Goal: Task Accomplishment & Management: Complete application form

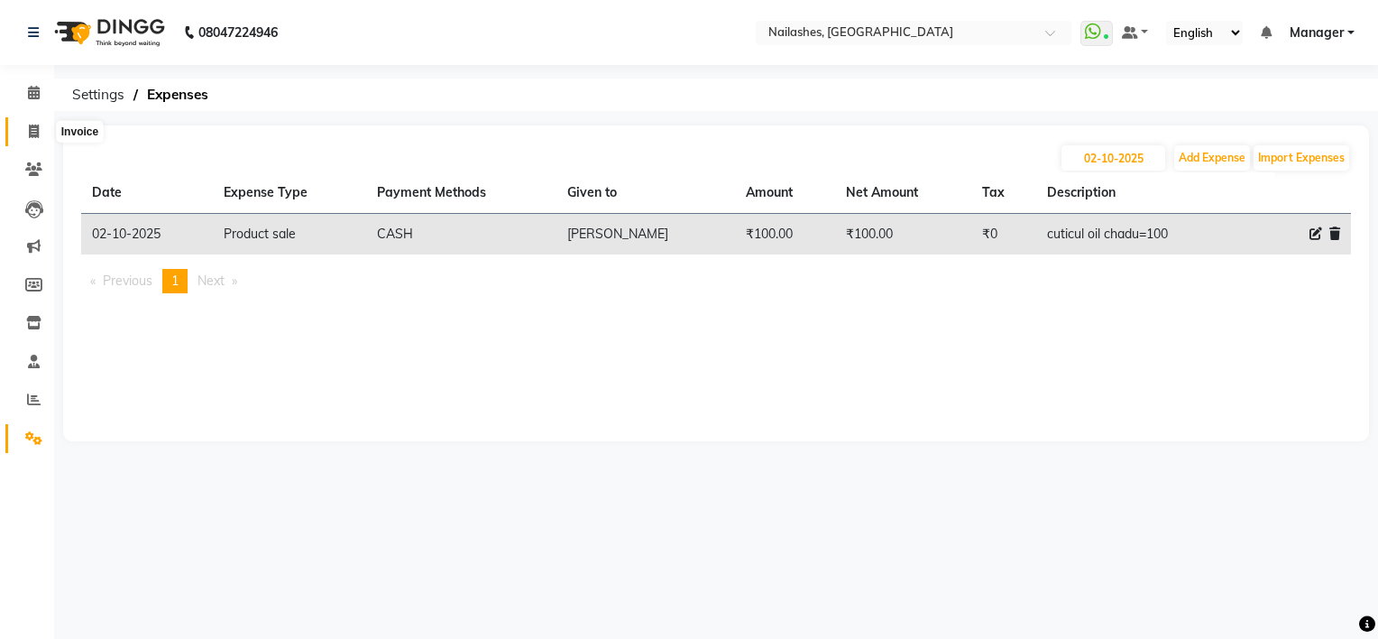
click at [29, 128] on icon at bounding box center [34, 131] width 10 height 14
select select "service"
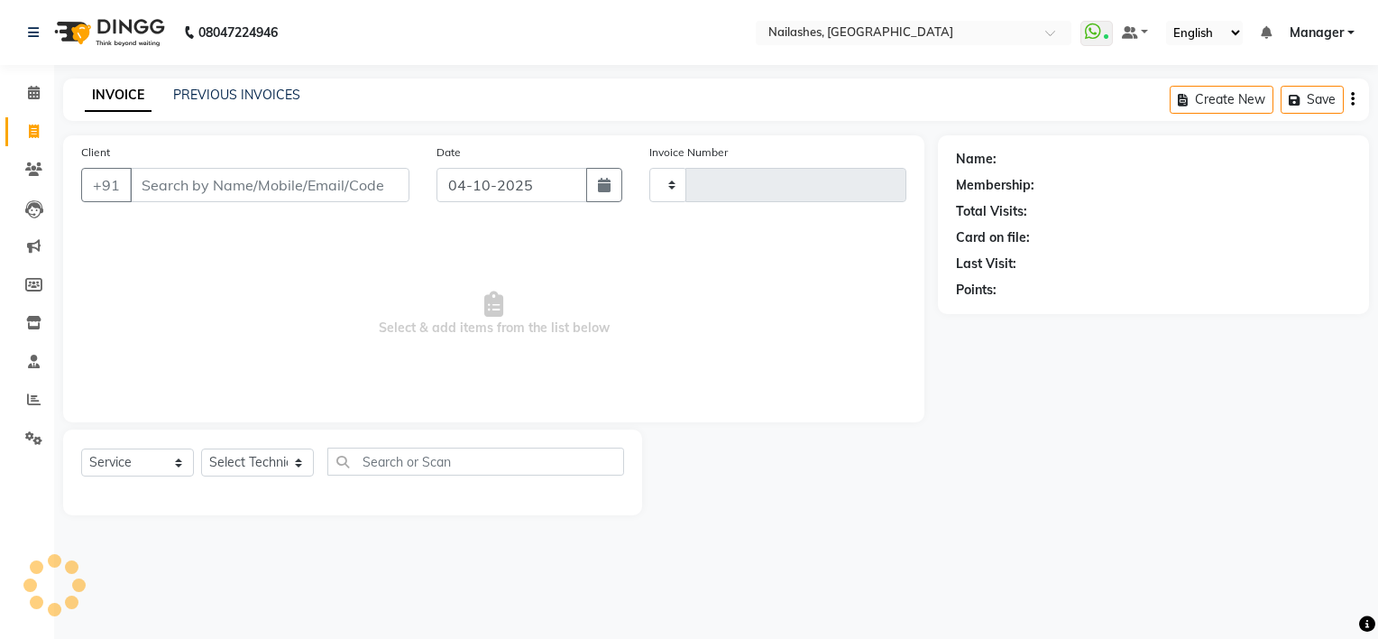
type input "2188"
select select "6579"
click at [215, 94] on link "PREVIOUS INVOICES" at bounding box center [236, 95] width 127 height 16
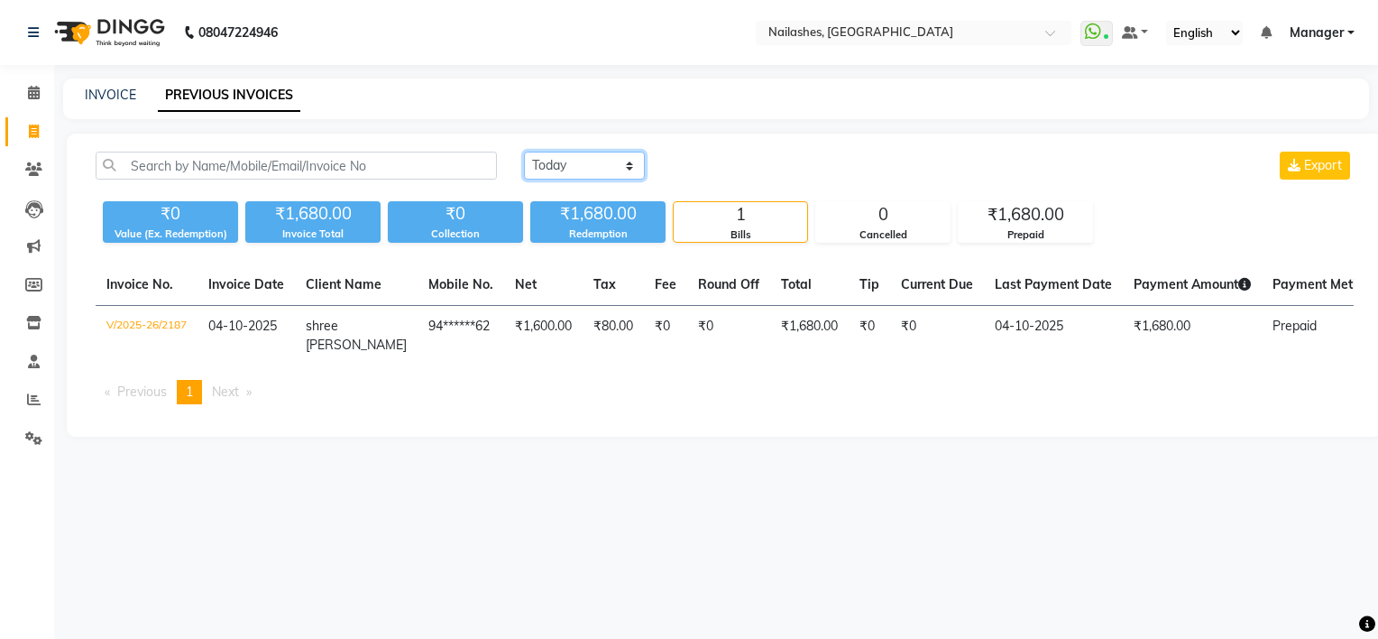
click at [591, 161] on select "[DATE] [DATE] Custom Range" at bounding box center [584, 166] width 121 height 28
select select "[DATE]"
click at [524, 152] on select "[DATE] [DATE] Custom Range" at bounding box center [584, 166] width 121 height 28
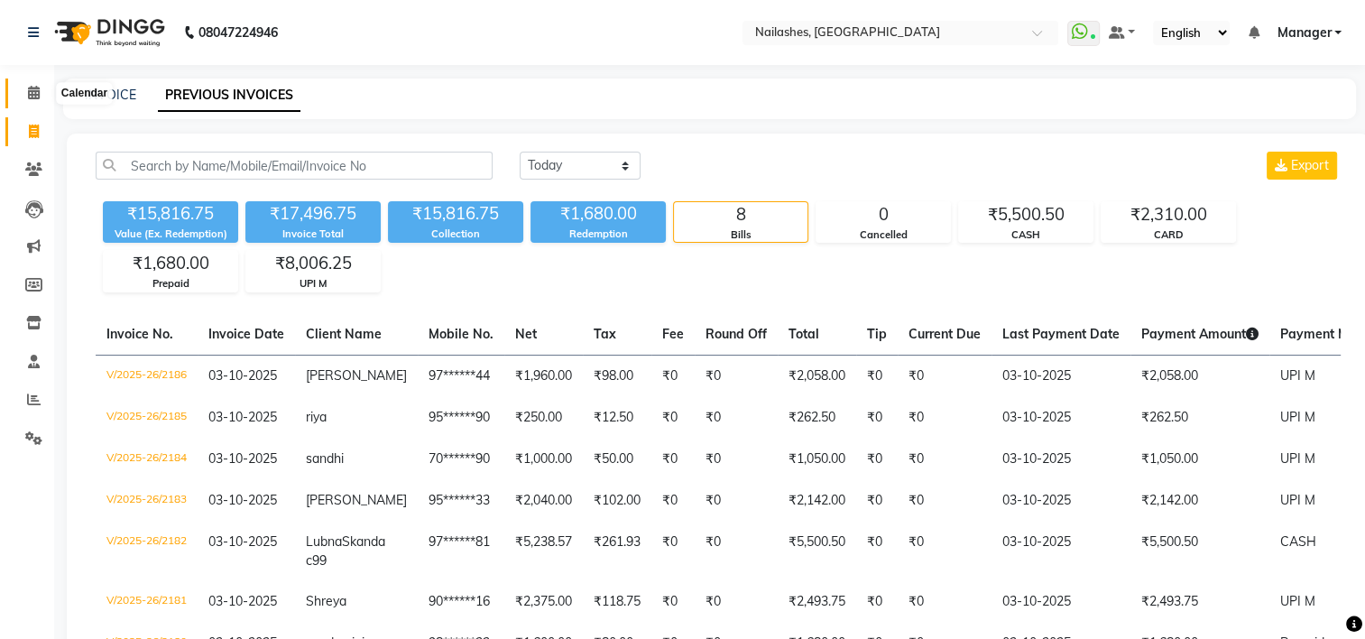
click at [35, 97] on icon at bounding box center [34, 93] width 12 height 14
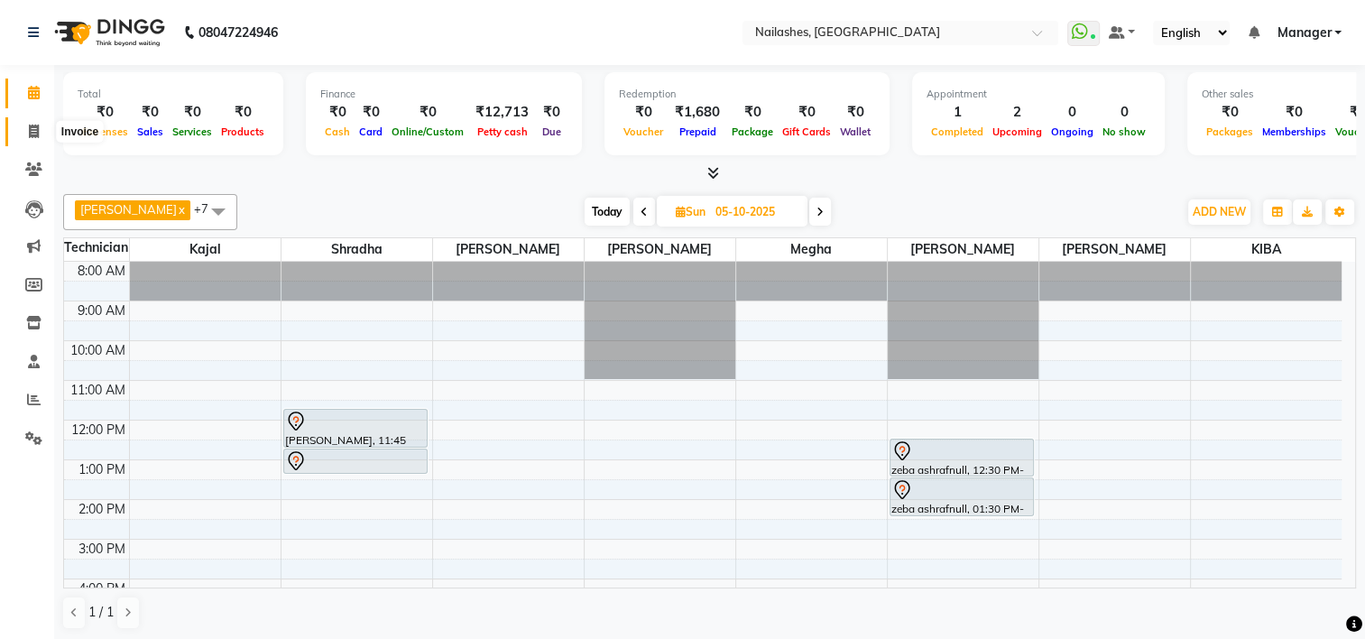
click at [31, 132] on icon at bounding box center [34, 131] width 10 height 14
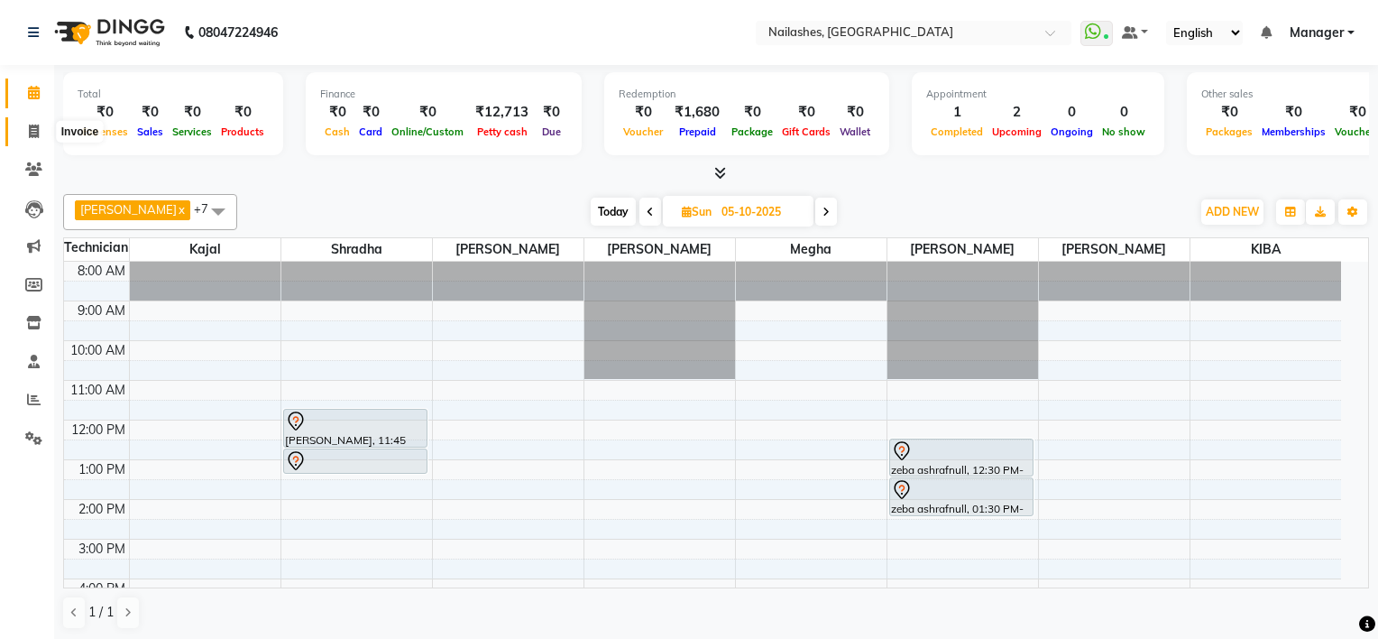
select select "service"
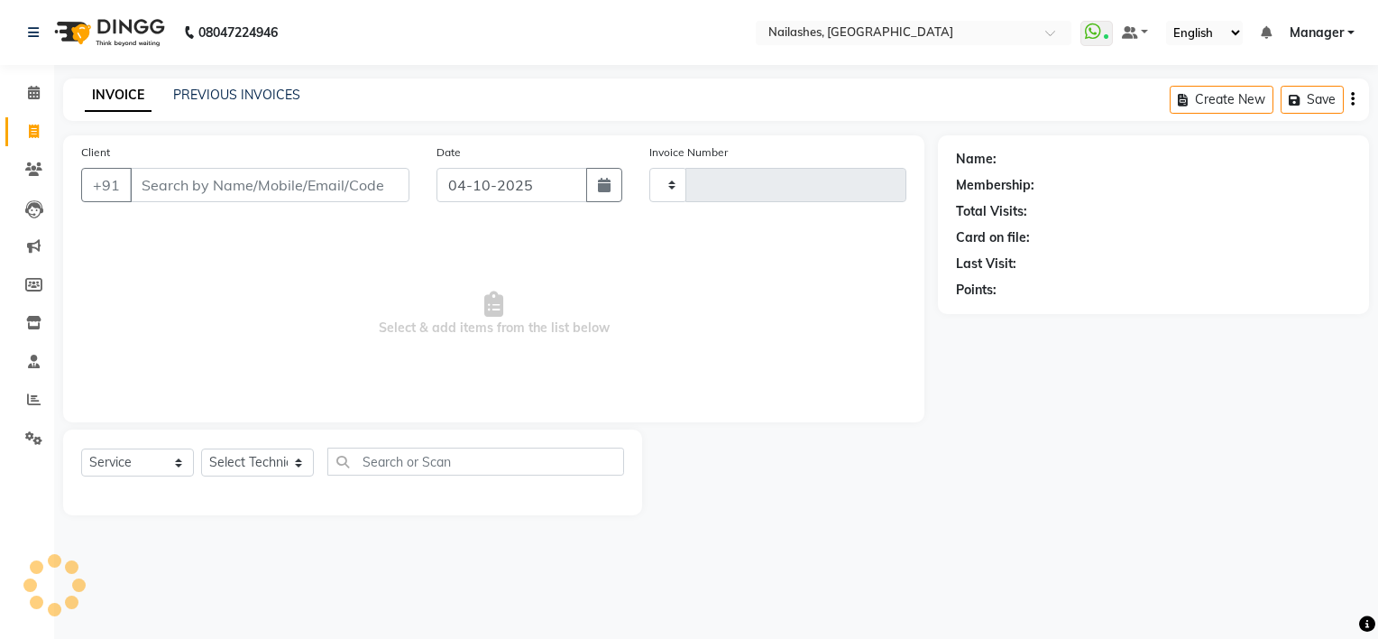
type input "2188"
select select "6579"
click at [224, 99] on link "PREVIOUS INVOICES" at bounding box center [236, 95] width 127 height 16
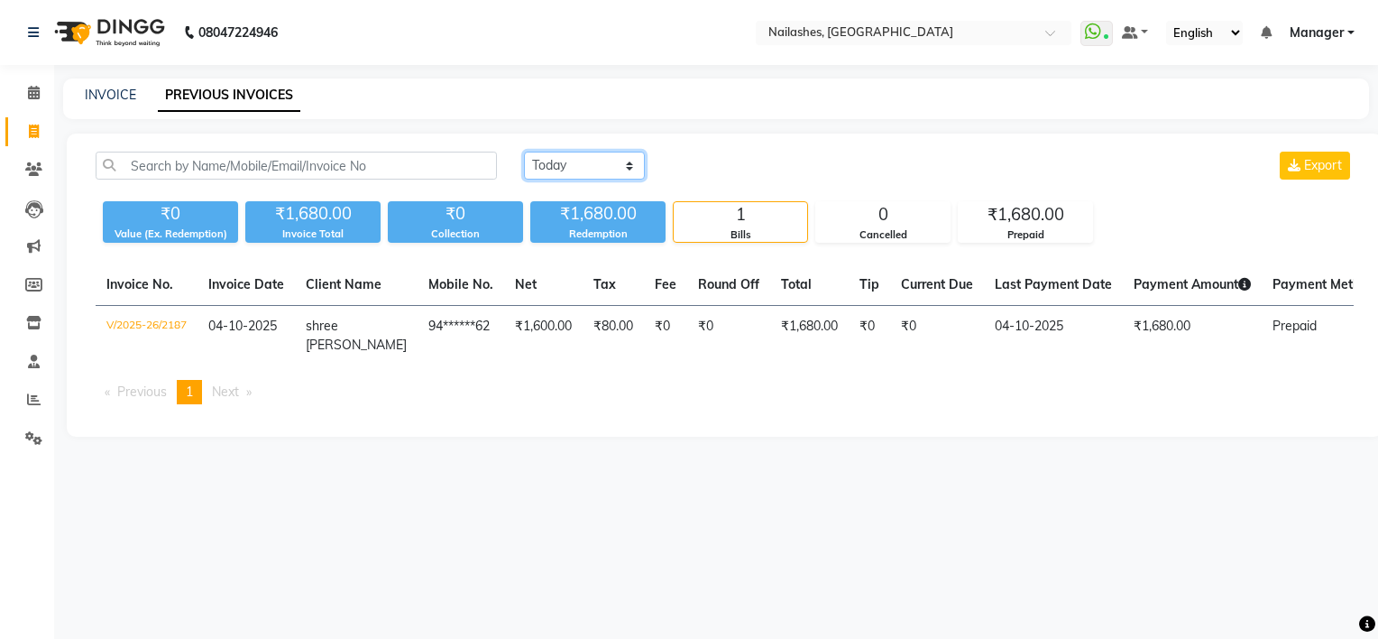
click at [583, 154] on select "[DATE] [DATE] Custom Range" at bounding box center [584, 166] width 121 height 28
select select "[DATE]"
click at [524, 152] on select "[DATE] [DATE] Custom Range" at bounding box center [584, 166] width 121 height 28
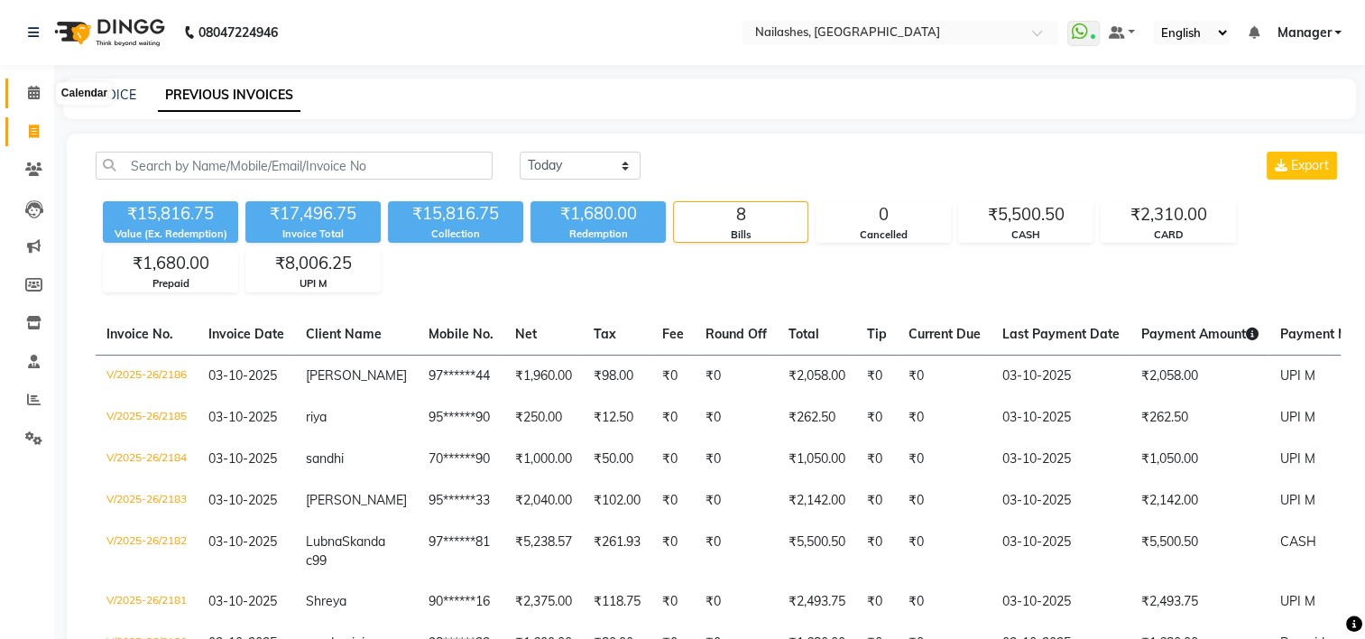
click at [35, 94] on icon at bounding box center [34, 93] width 12 height 14
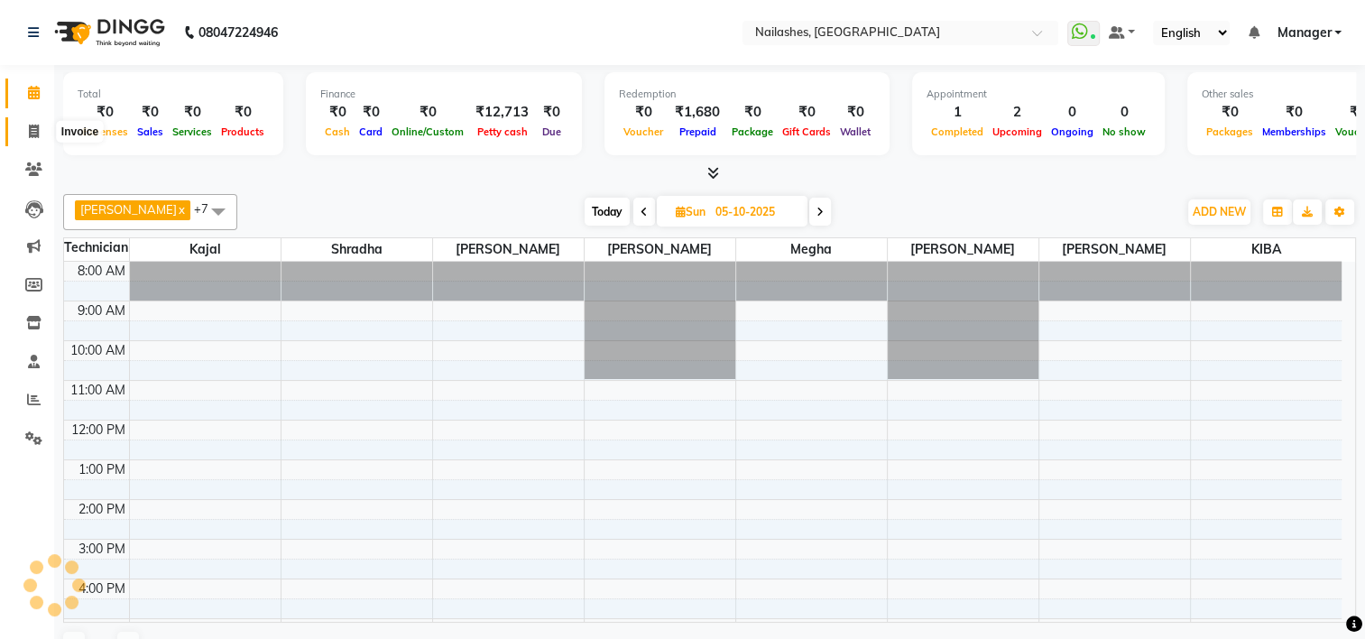
scroll to position [151, 0]
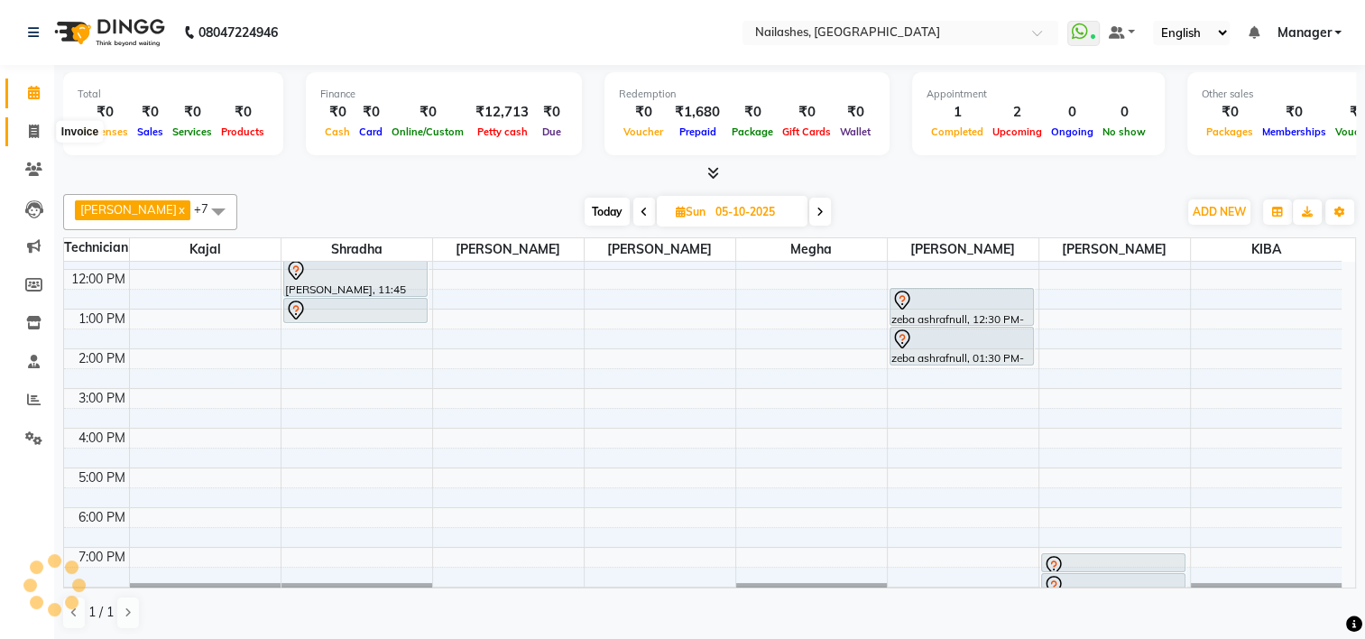
click at [30, 128] on icon at bounding box center [34, 131] width 10 height 14
select select "service"
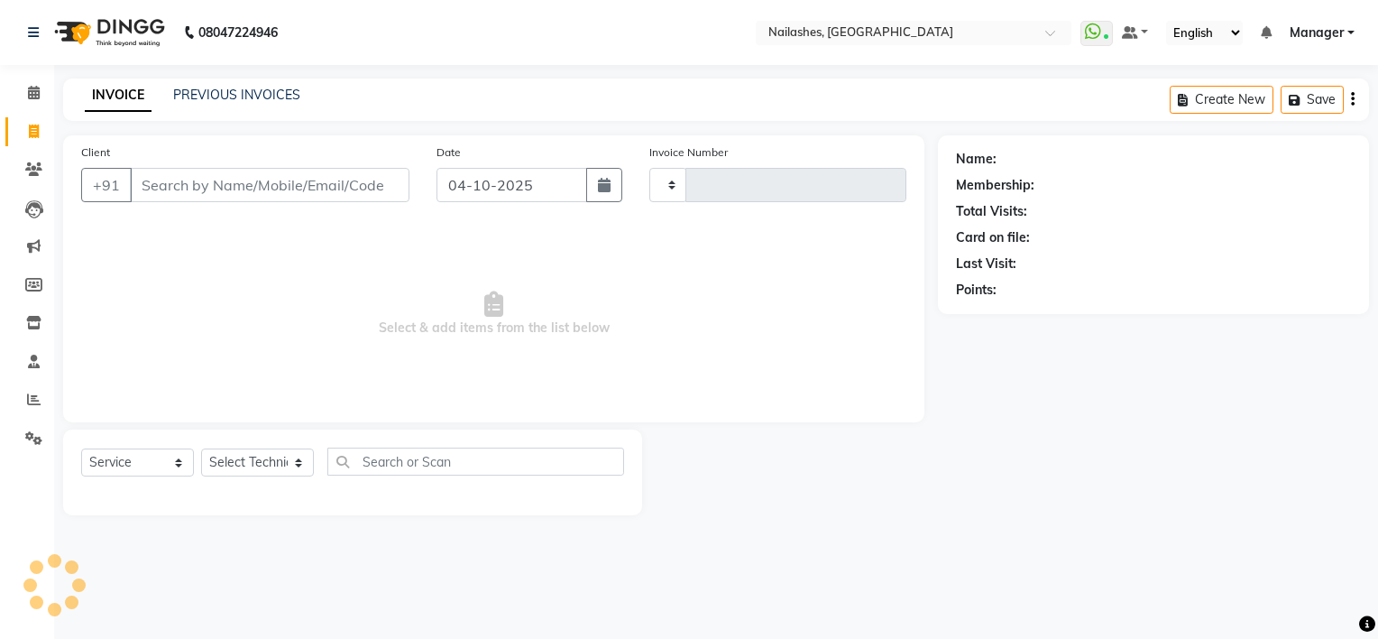
type input "2188"
select select "6579"
click at [232, 183] on input "Client" at bounding box center [270, 185] width 280 height 34
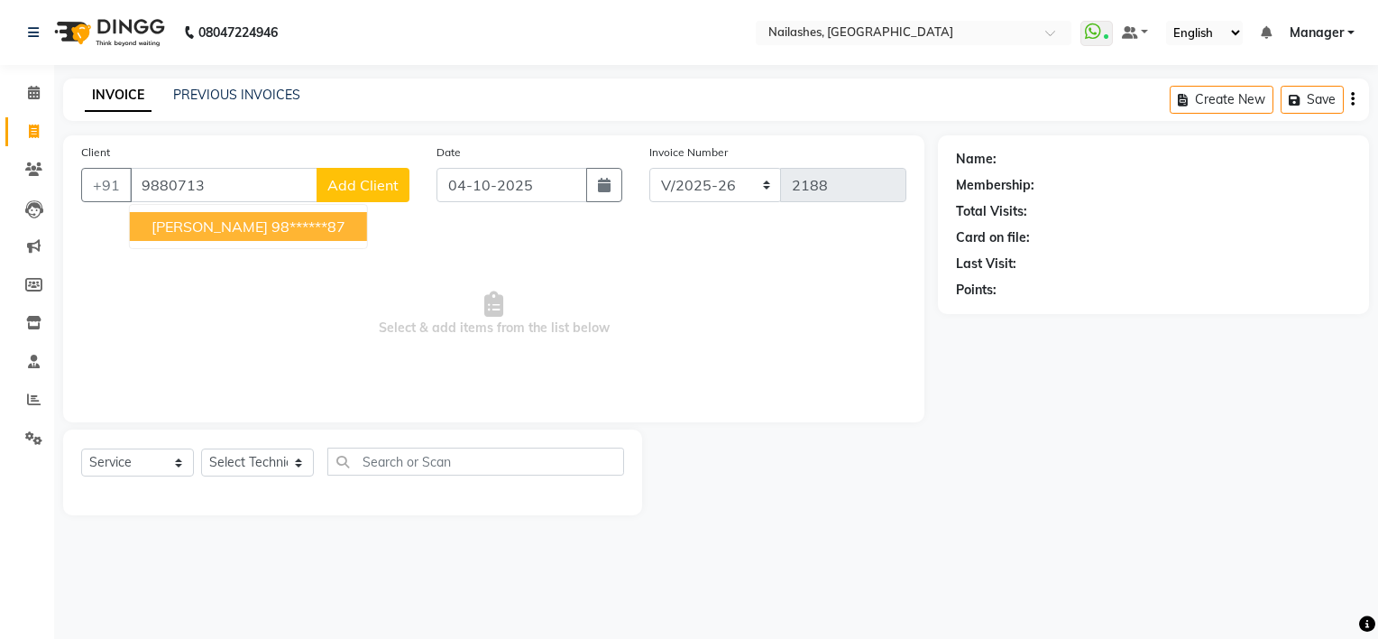
click at [271, 220] on ngb-highlight "98******87" at bounding box center [308, 226] width 74 height 18
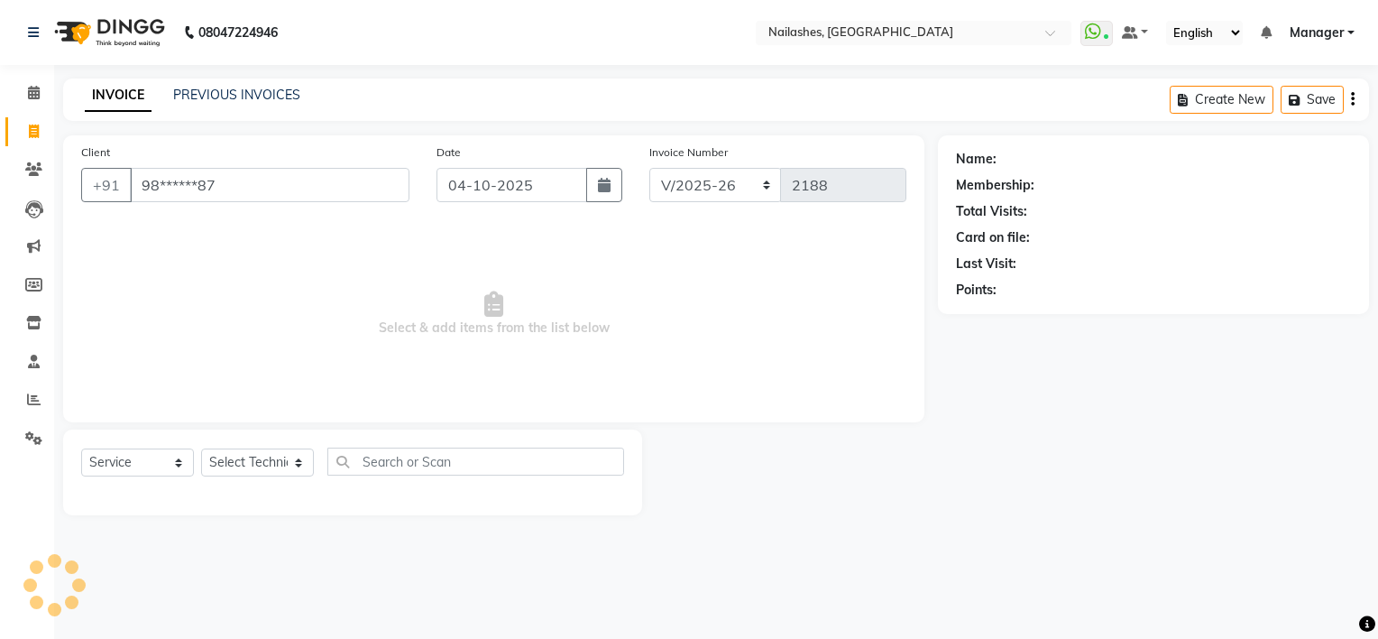
type input "98******87"
select select "1: Object"
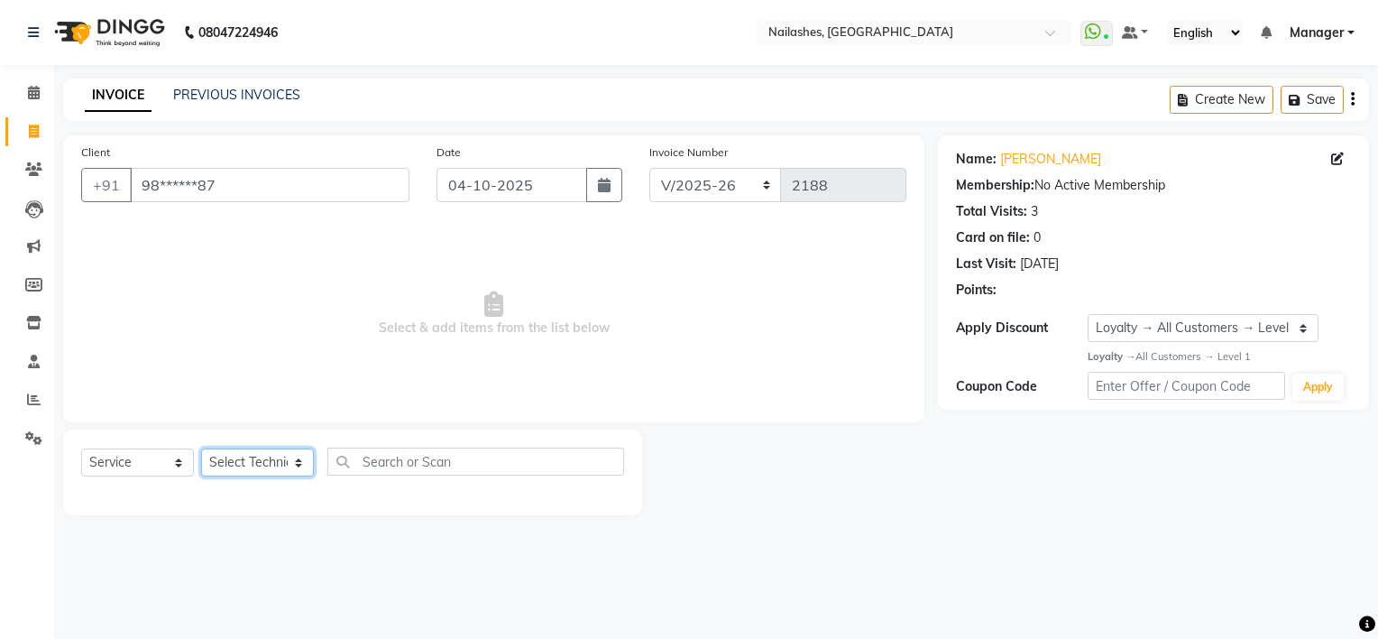
click at [260, 465] on select "Select Technician ARISH [PERSON_NAME] [PERSON_NAME] [PERSON_NAME] [PERSON_NAME]…" at bounding box center [257, 462] width 113 height 28
select select "65406"
click at [201, 449] on select "Select Technician ARISH [PERSON_NAME] [PERSON_NAME] [PERSON_NAME] [PERSON_NAME]…" at bounding box center [257, 462] width 113 height 28
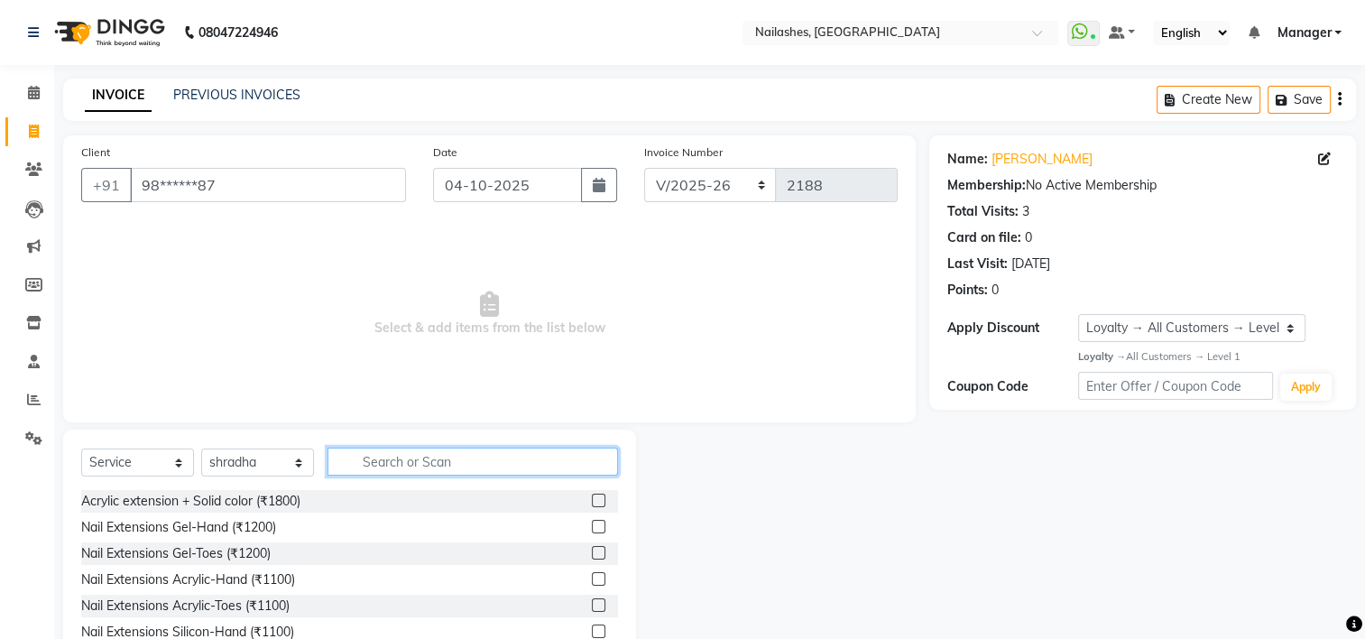
click at [401, 454] on input "text" at bounding box center [472, 461] width 290 height 28
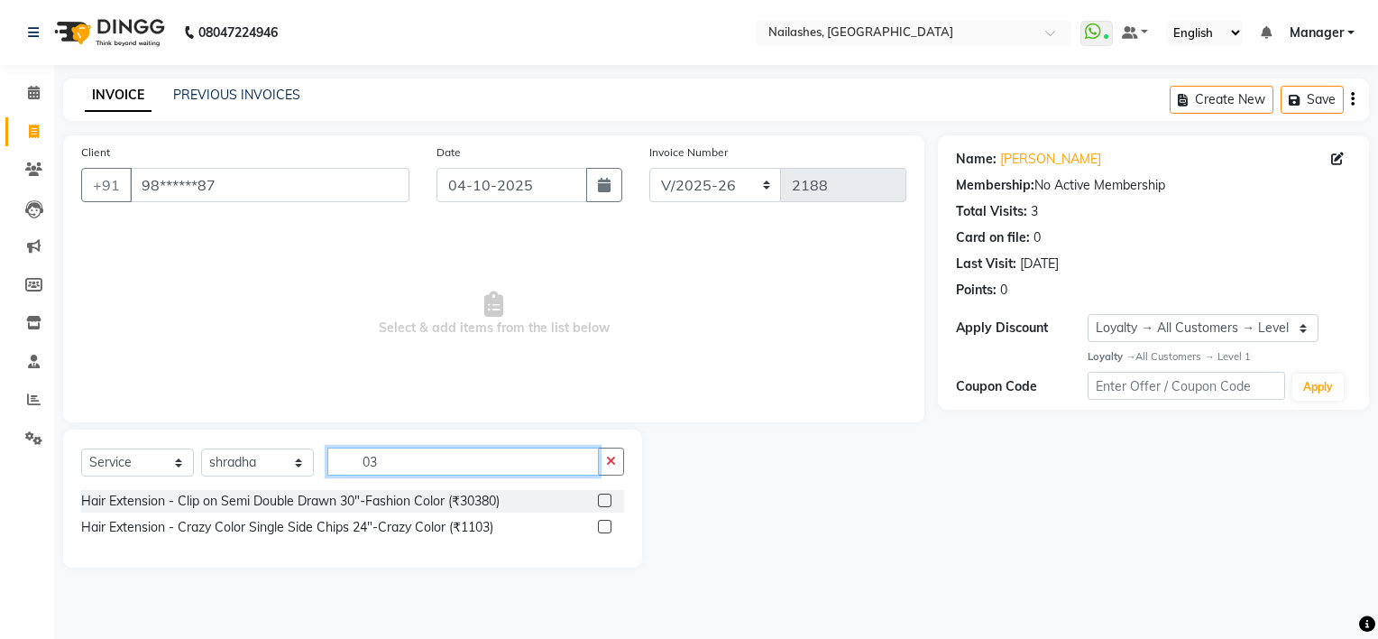
type input "0"
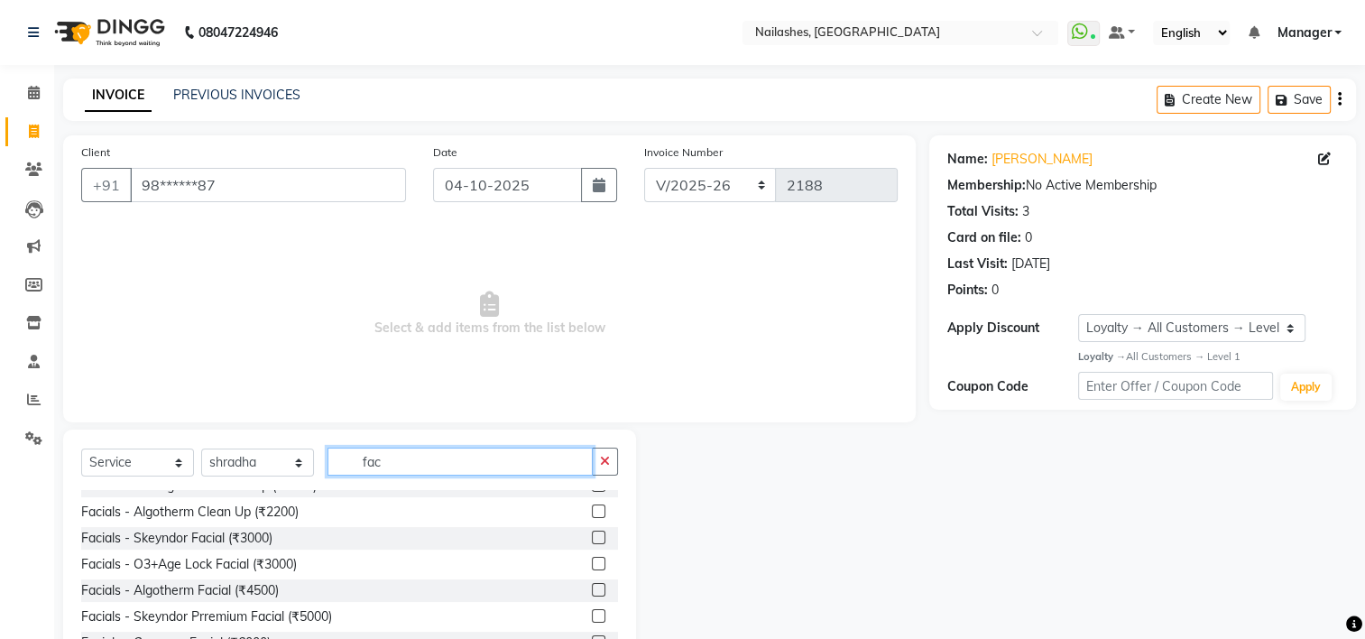
scroll to position [71, 0]
type input "fac"
click at [592, 561] on label at bounding box center [599, 560] width 14 height 14
click at [592, 561] on input "checkbox" at bounding box center [598, 561] width 12 height 12
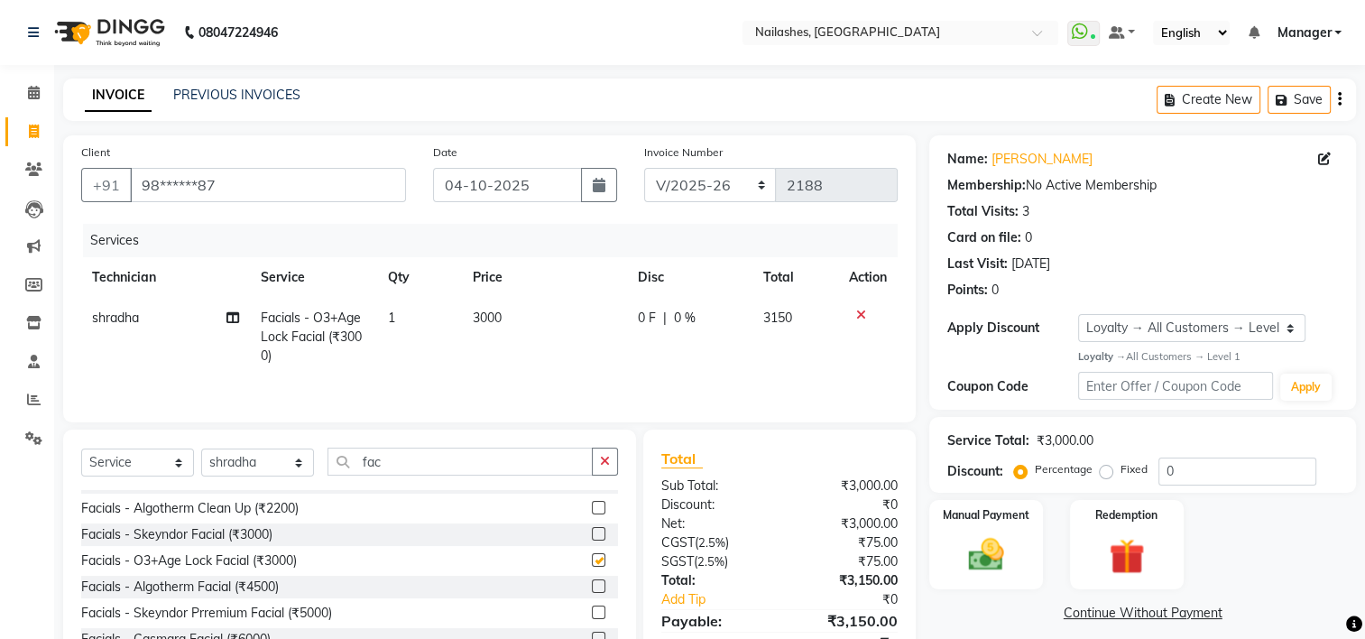
checkbox input "false"
click at [430, 462] on input "fac" at bounding box center [459, 461] width 265 height 28
type input "f"
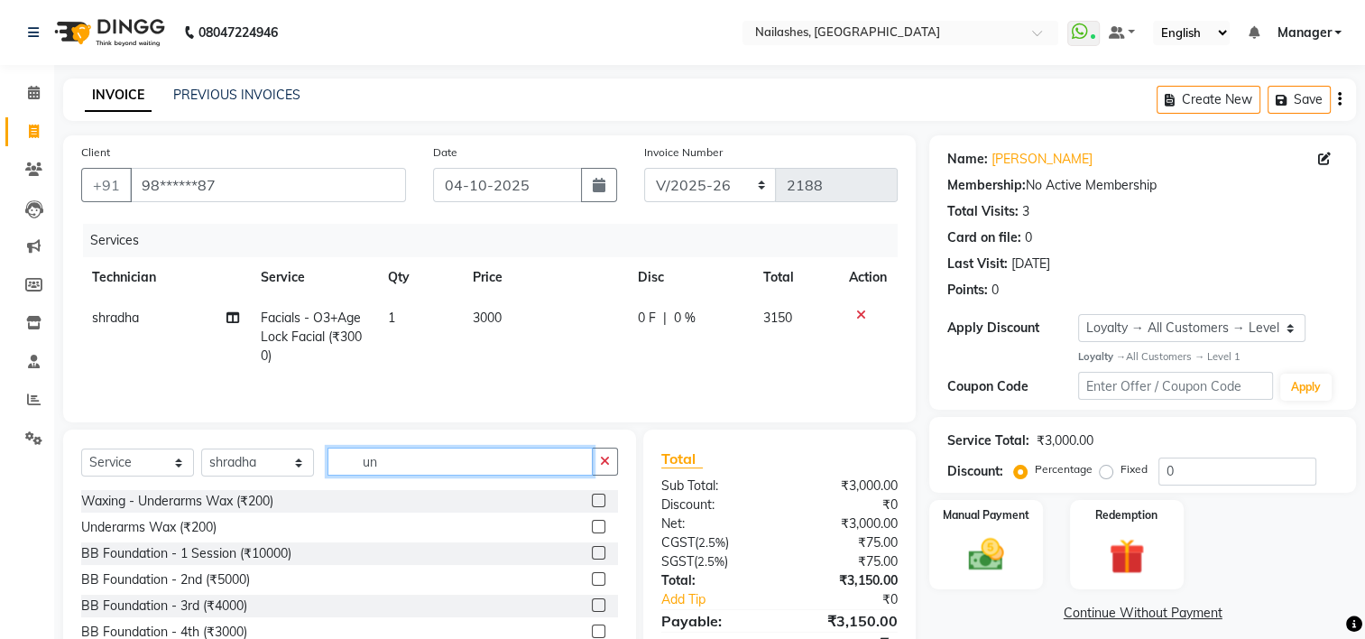
scroll to position [0, 0]
type input "un"
click at [602, 505] on label at bounding box center [599, 500] width 14 height 14
click at [602, 505] on input "checkbox" at bounding box center [598, 501] width 12 height 12
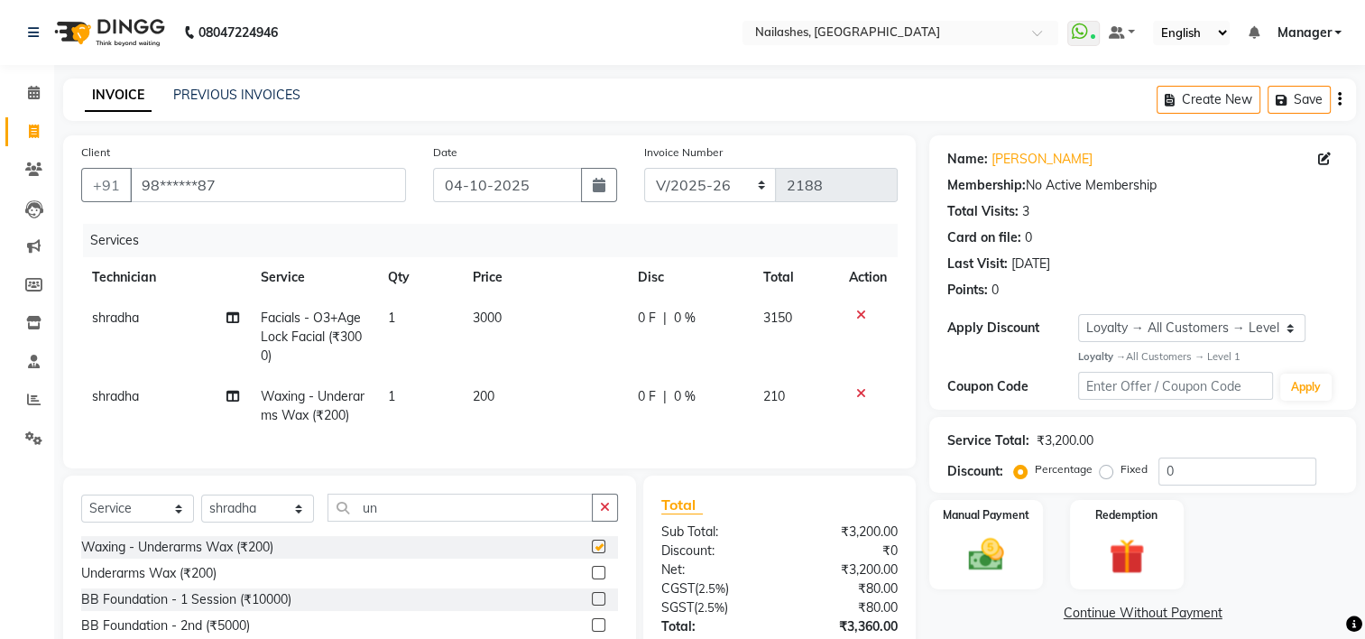
checkbox input "false"
click at [411, 521] on input "un" at bounding box center [459, 507] width 265 height 28
type input "u"
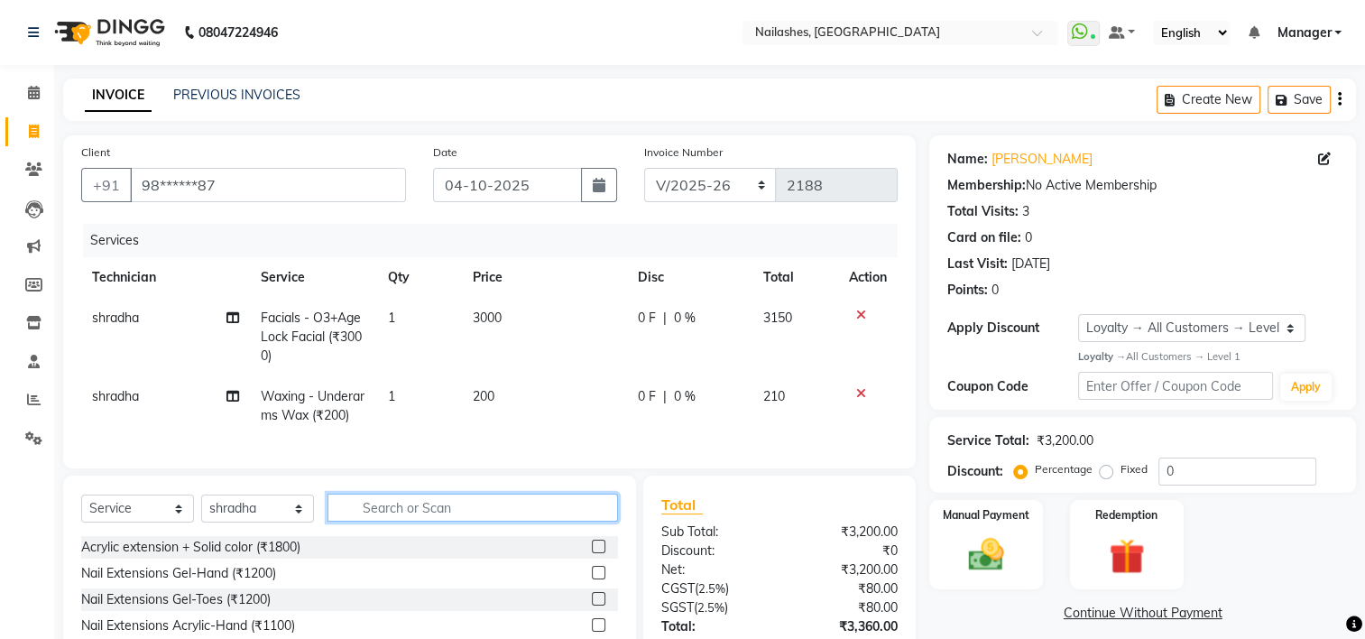
scroll to position [144, 0]
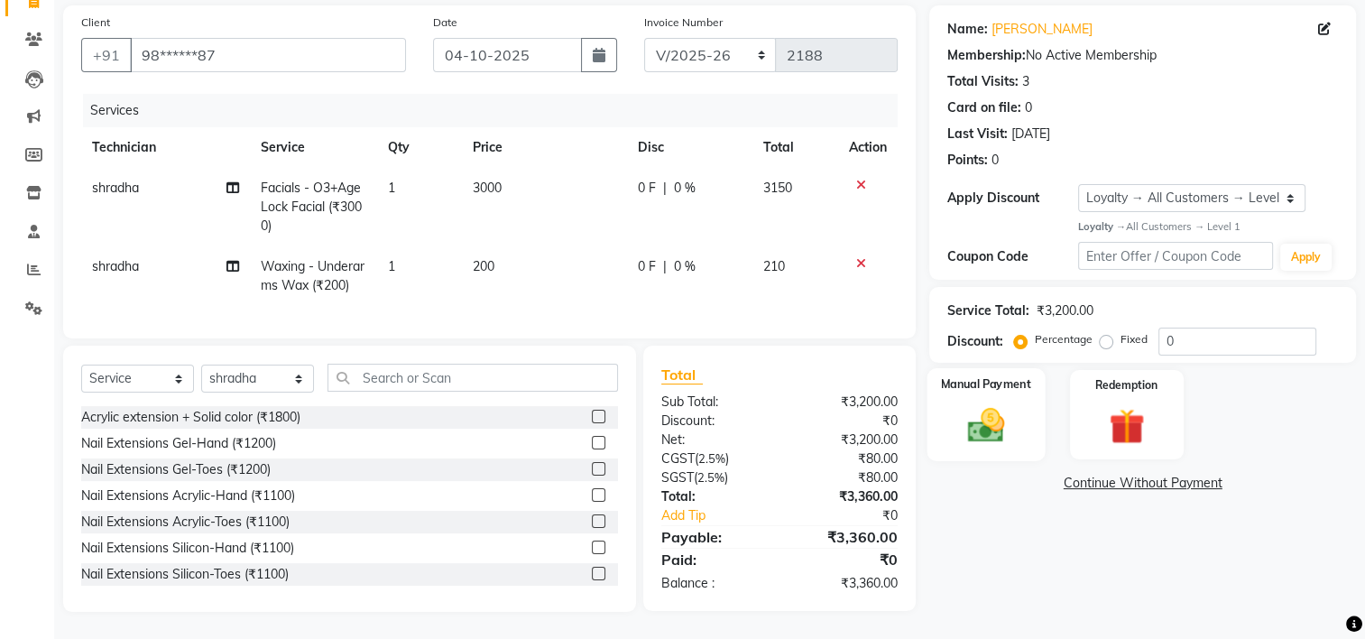
click at [966, 403] on img at bounding box center [986, 424] width 60 height 42
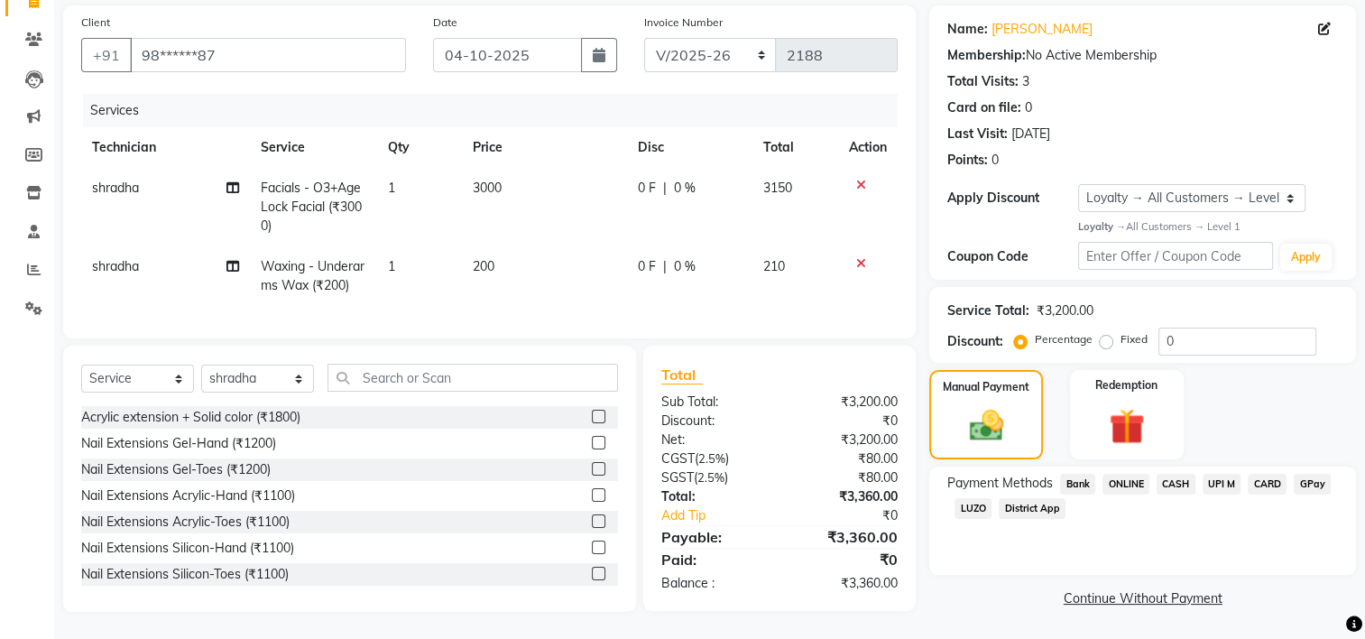
click at [1267, 474] on span "CARD" at bounding box center [1266, 484] width 39 height 21
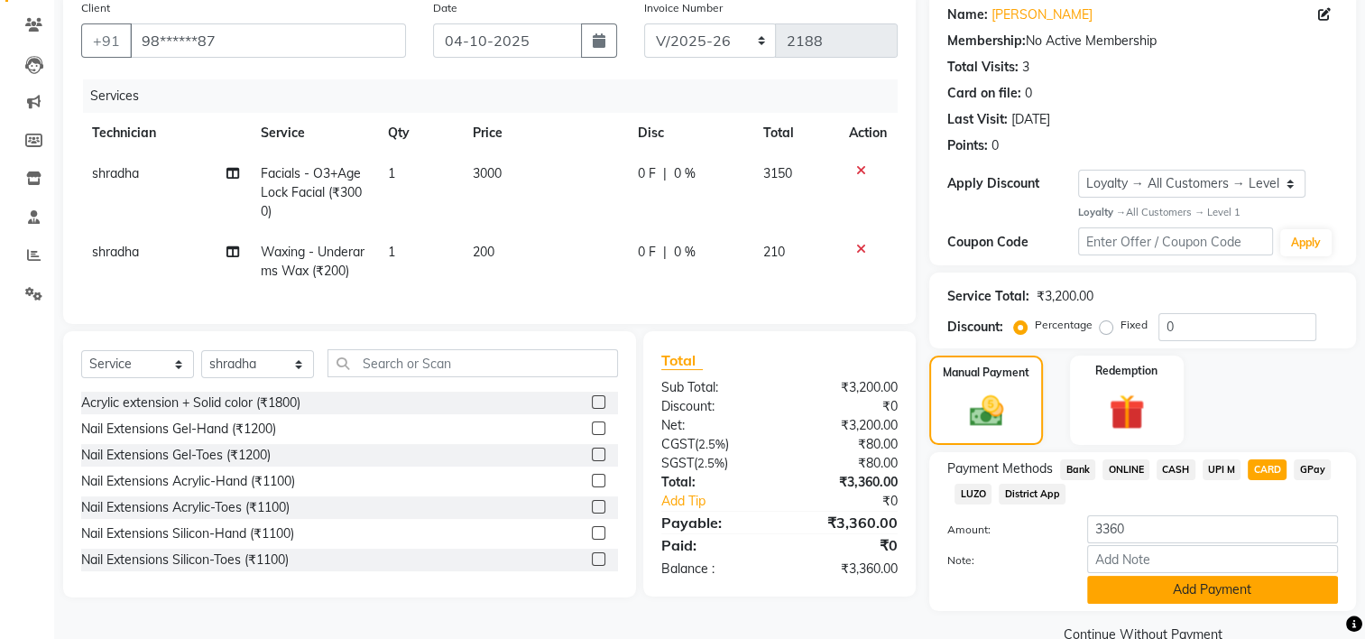
click at [1205, 590] on button "Add Payment" at bounding box center [1212, 589] width 251 height 28
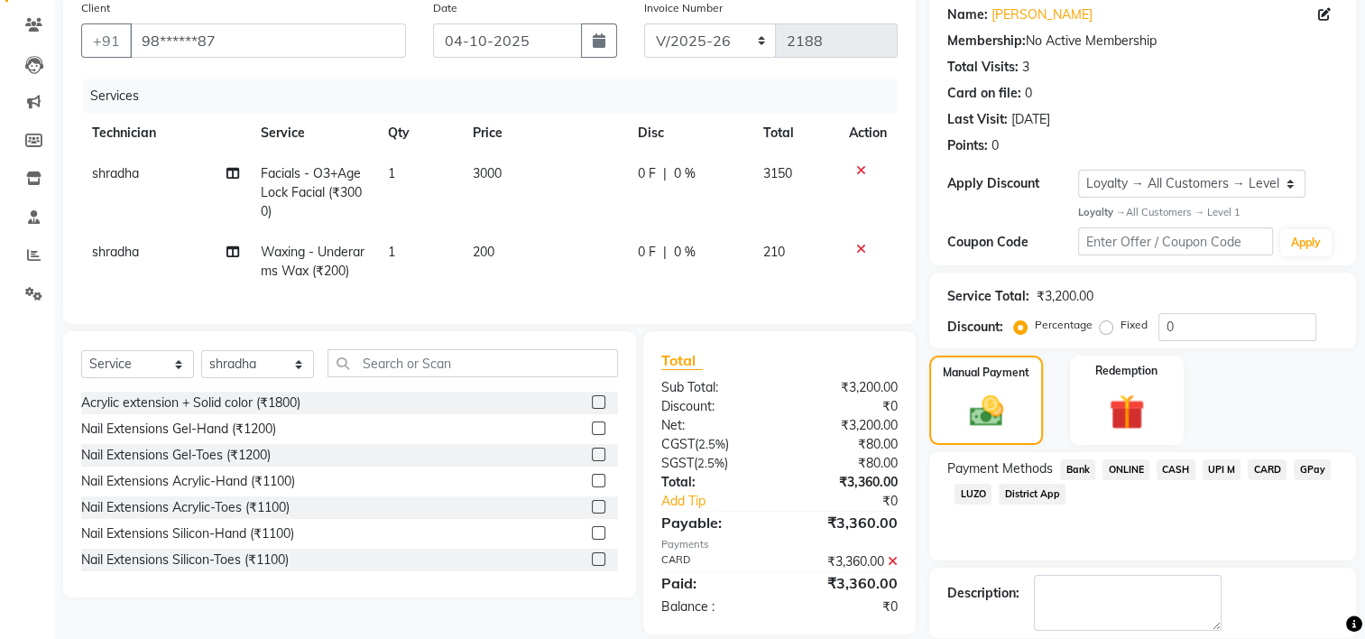
scroll to position [271, 0]
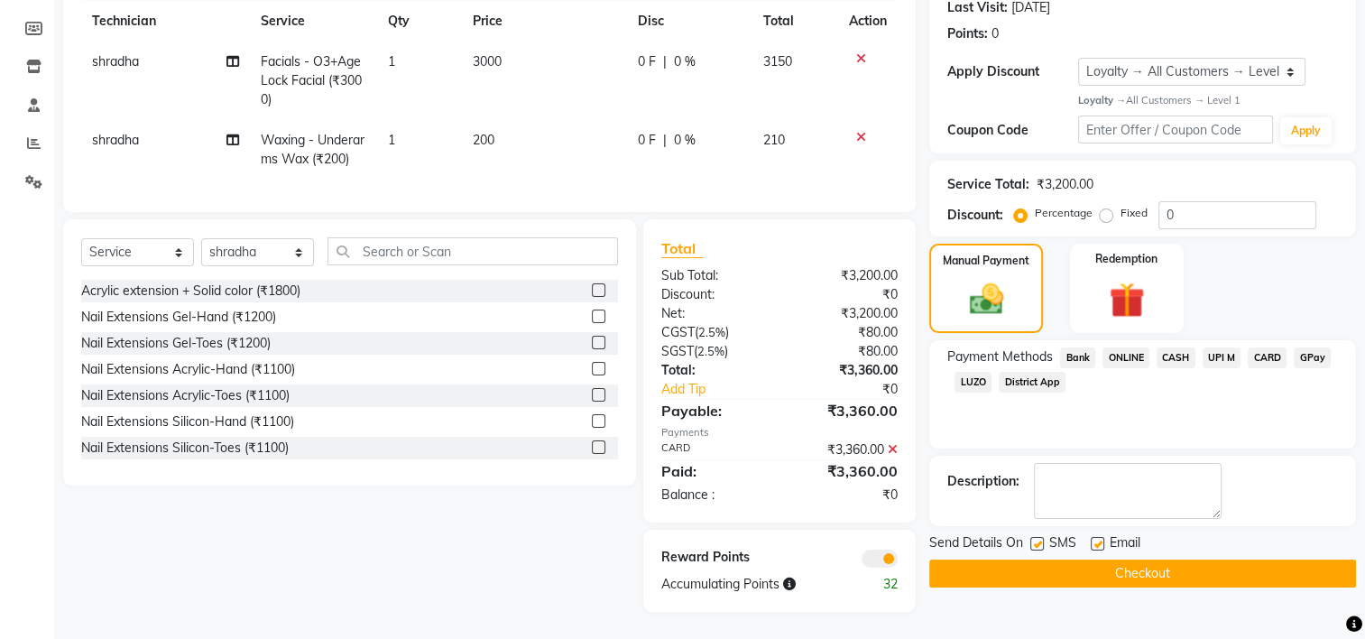
click at [1149, 562] on button "Checkout" at bounding box center [1142, 573] width 427 height 28
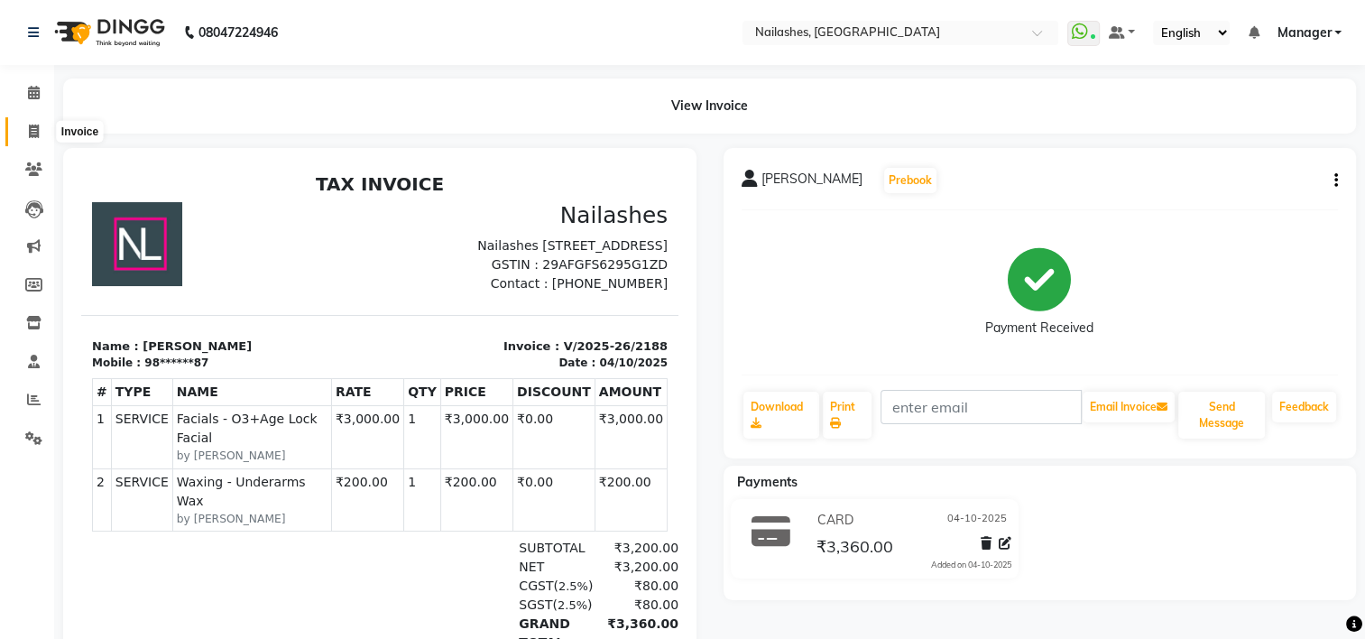
click at [32, 126] on icon at bounding box center [34, 131] width 10 height 14
select select "service"
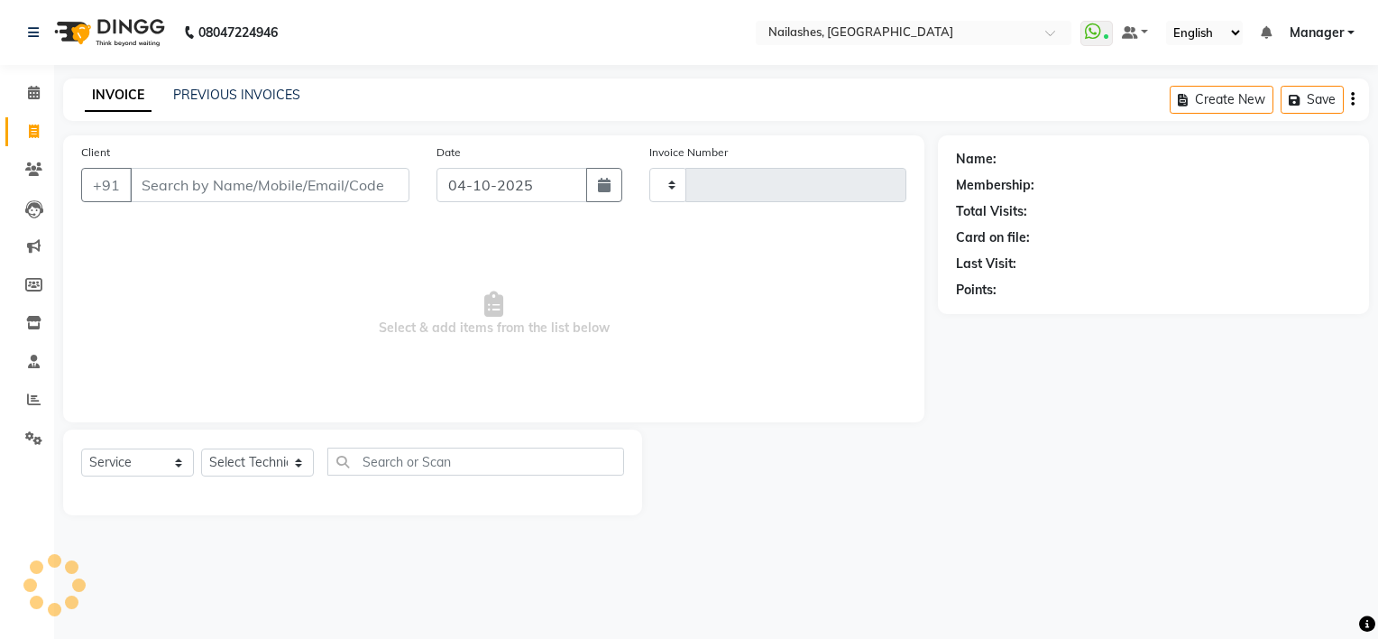
type input "2189"
select select "6579"
click at [235, 105] on div "INVOICE PREVIOUS INVOICES" at bounding box center [192, 96] width 259 height 21
click at [290, 100] on link "PREVIOUS INVOICES" at bounding box center [236, 95] width 127 height 16
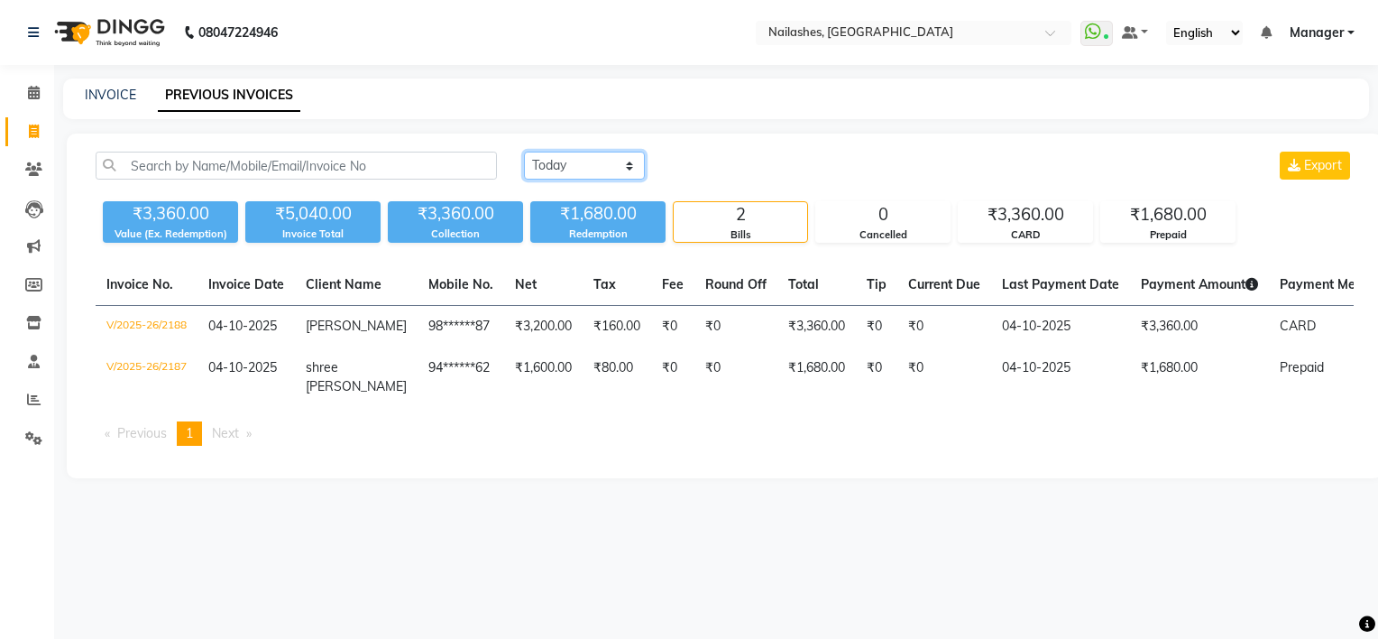
click at [586, 166] on select "[DATE] [DATE] Custom Range" at bounding box center [584, 166] width 121 height 28
select select "[DATE]"
click at [524, 152] on select "[DATE] [DATE] Custom Range" at bounding box center [584, 166] width 121 height 28
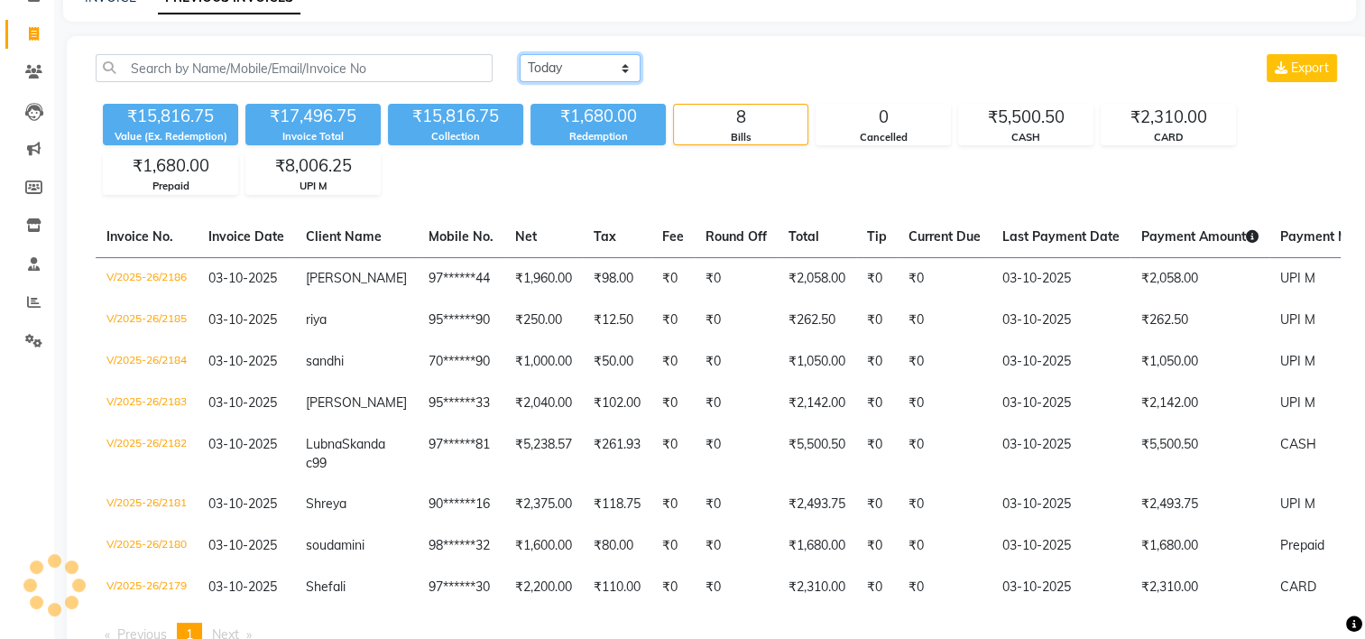
scroll to position [99, 0]
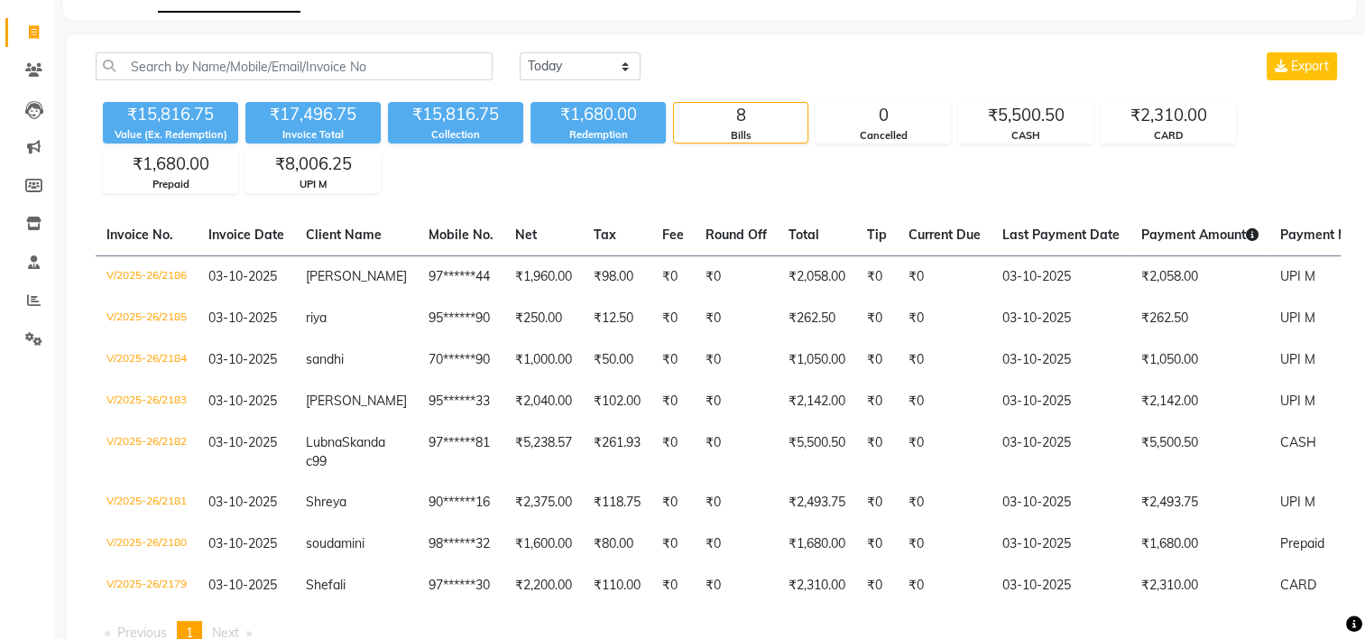
drag, startPoint x: 595, startPoint y: 31, endPoint x: 946, endPoint y: 184, distance: 382.9
click at [946, 184] on div "₹15,816.75 Value (Ex. Redemption) ₹17,496.75 Invoice Total ₹15,816.75 Collectio…" at bounding box center [718, 144] width 1245 height 98
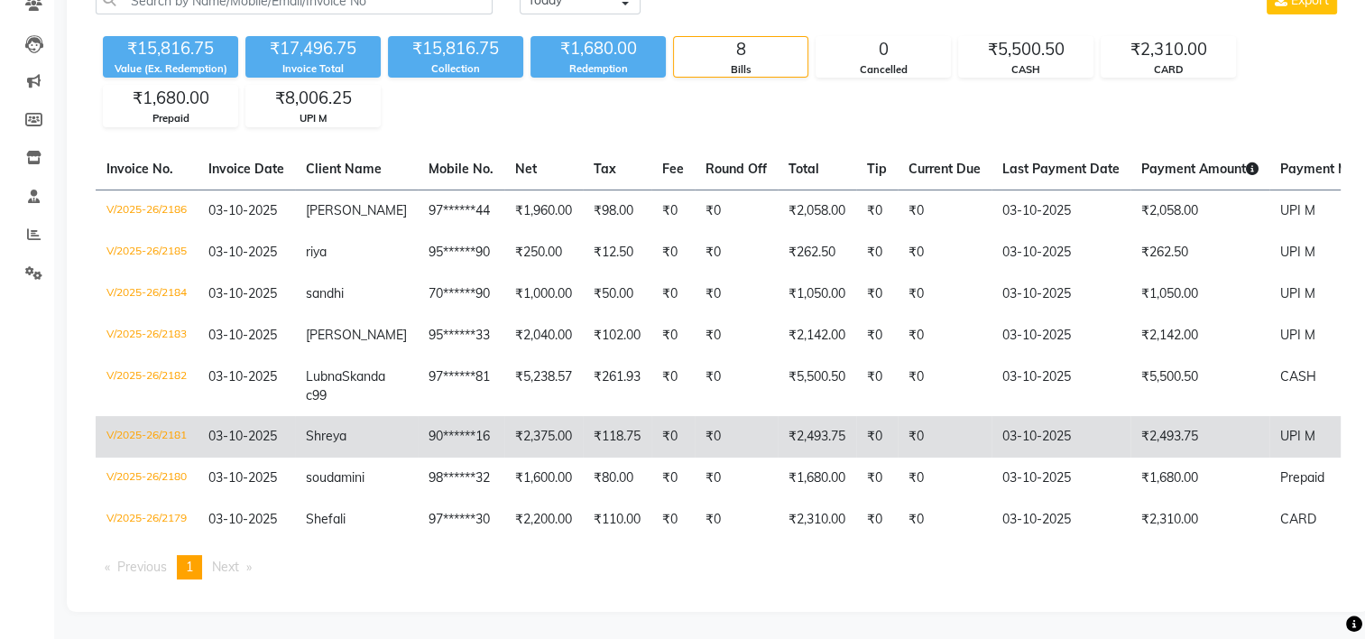
scroll to position [0, 0]
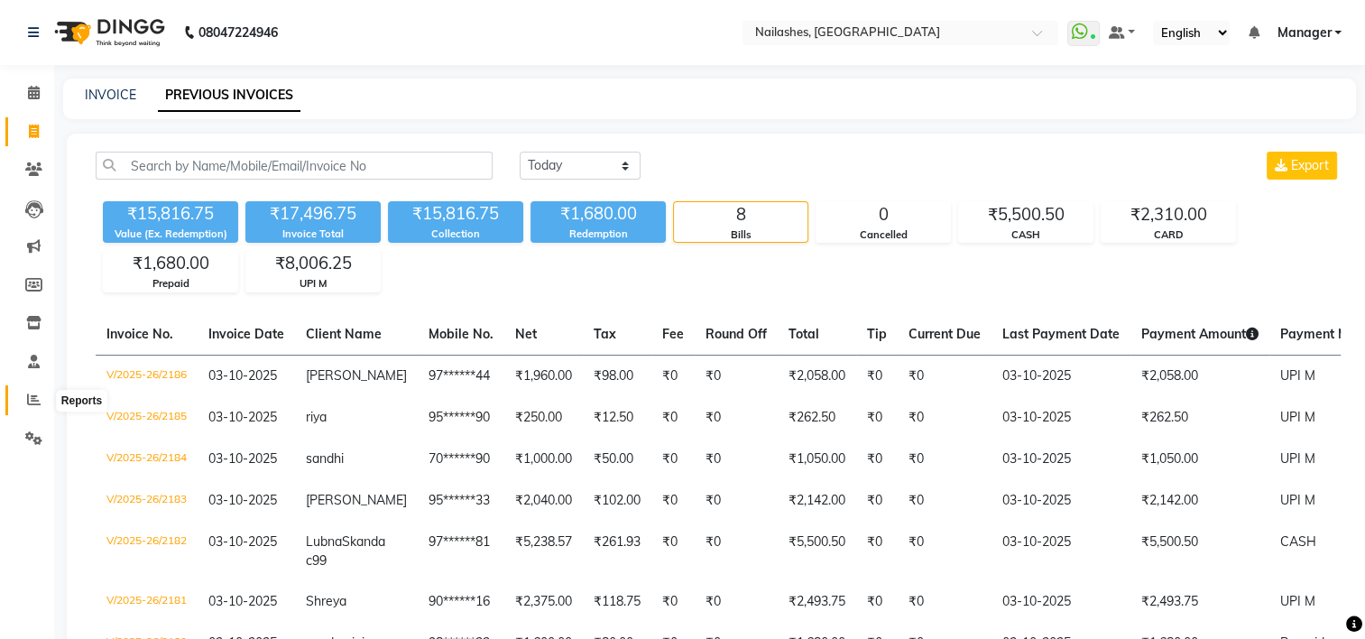
click at [30, 400] on icon at bounding box center [34, 399] width 14 height 14
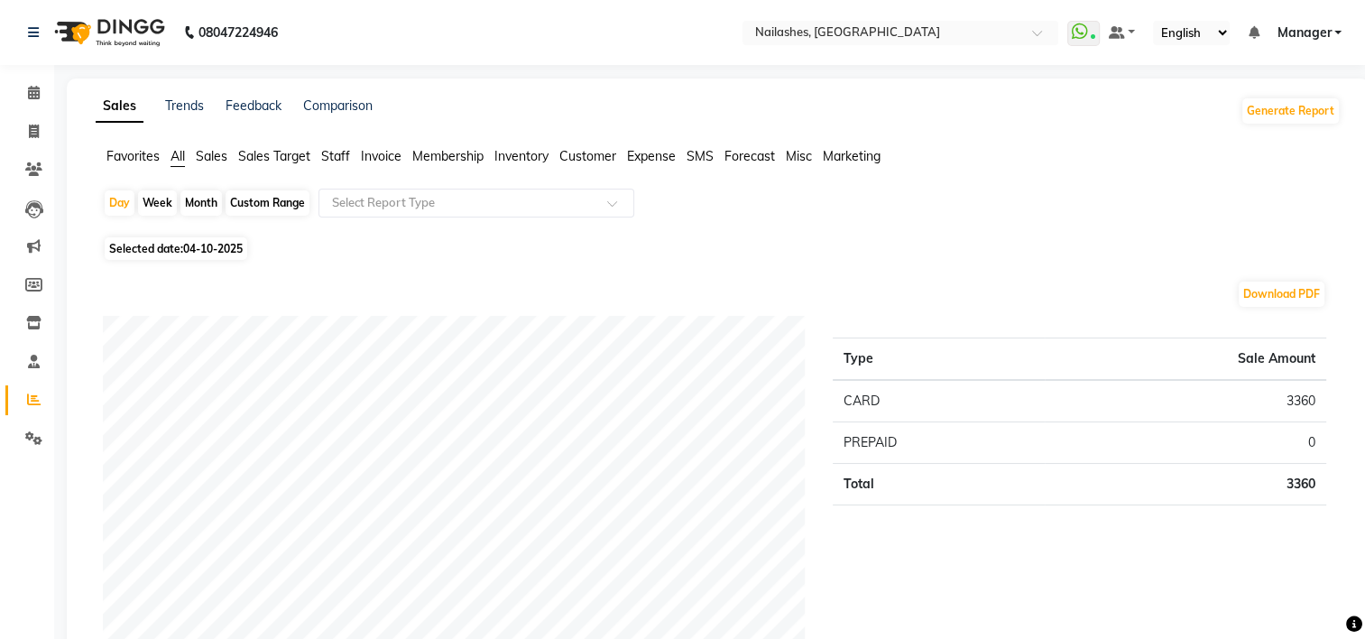
click at [341, 161] on span "Staff" at bounding box center [335, 156] width 29 height 16
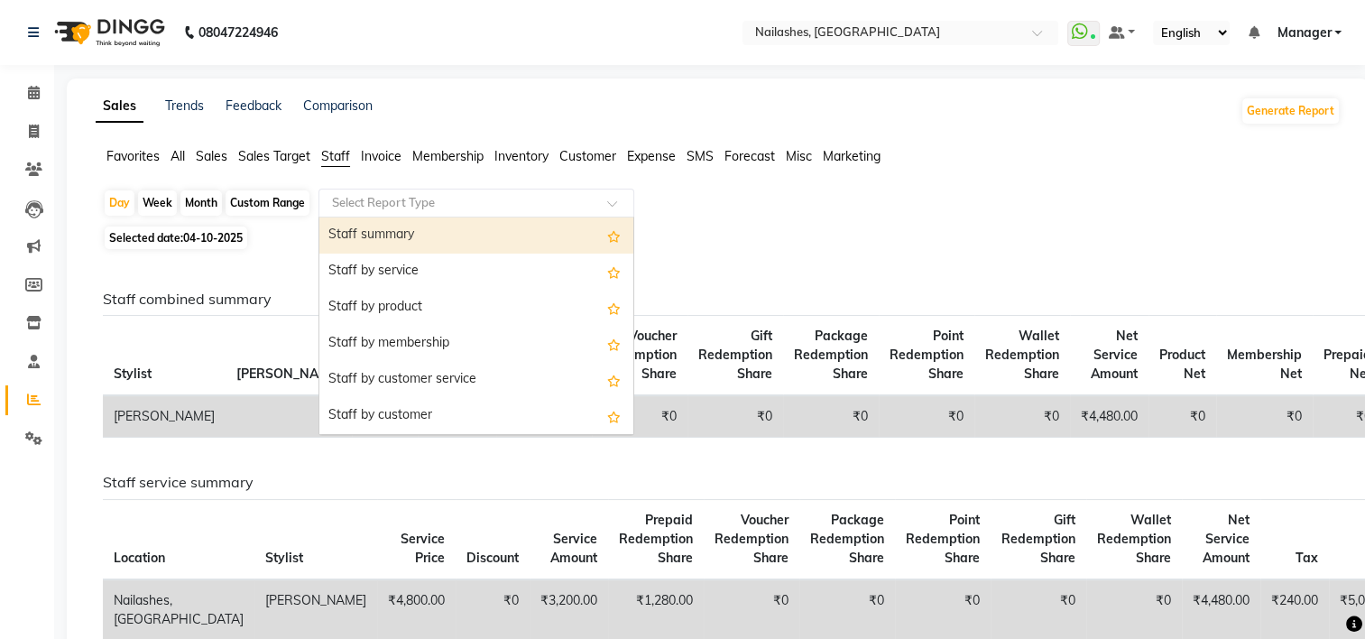
click at [390, 196] on input "text" at bounding box center [458, 203] width 260 height 18
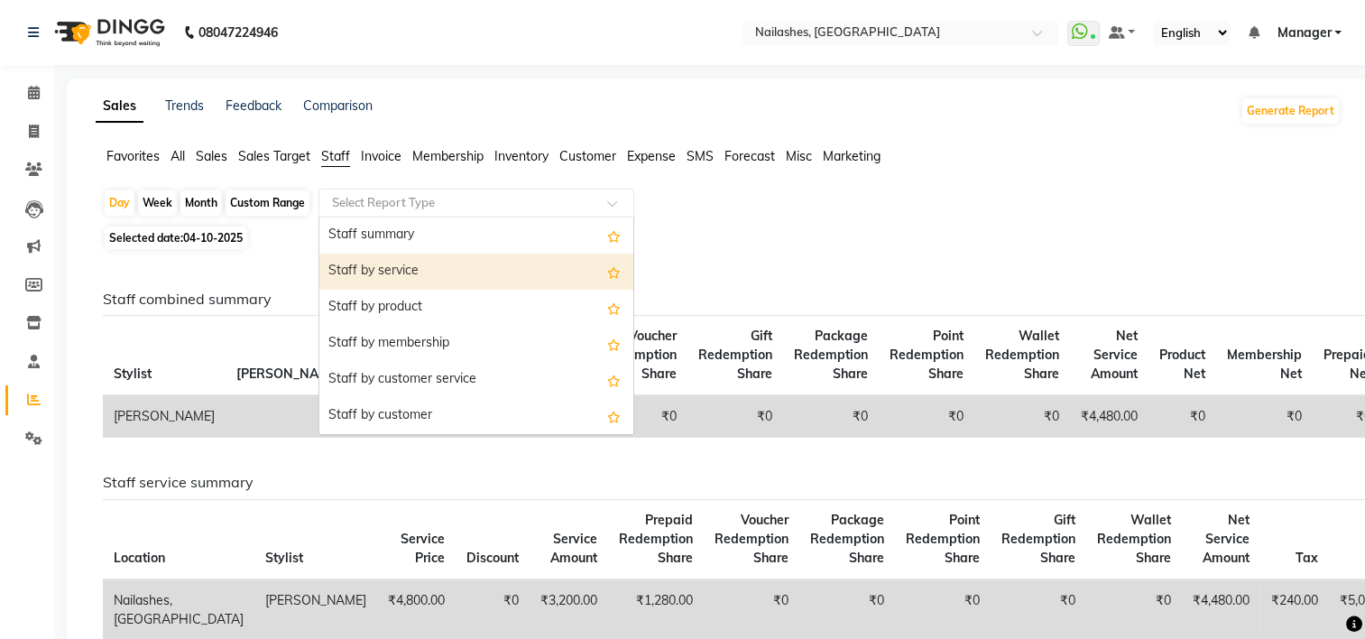
click at [417, 262] on div "Staff by service" at bounding box center [476, 271] width 314 height 36
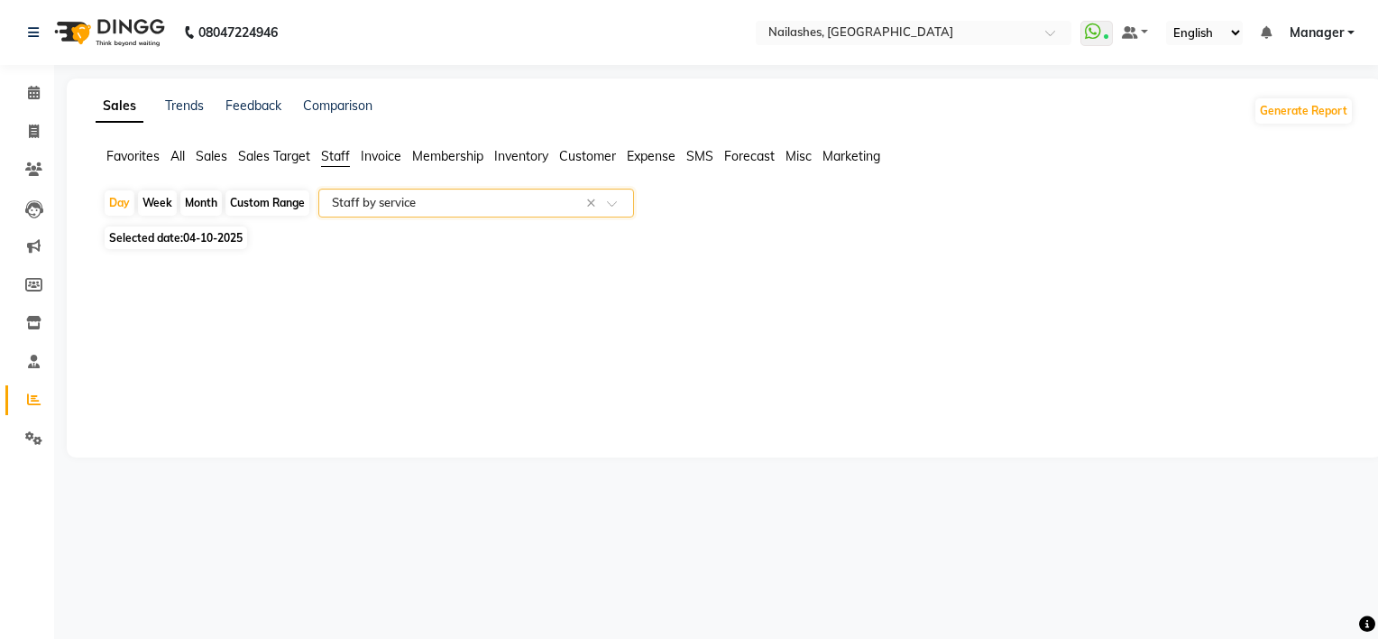
select select "full_report"
select select "csv"
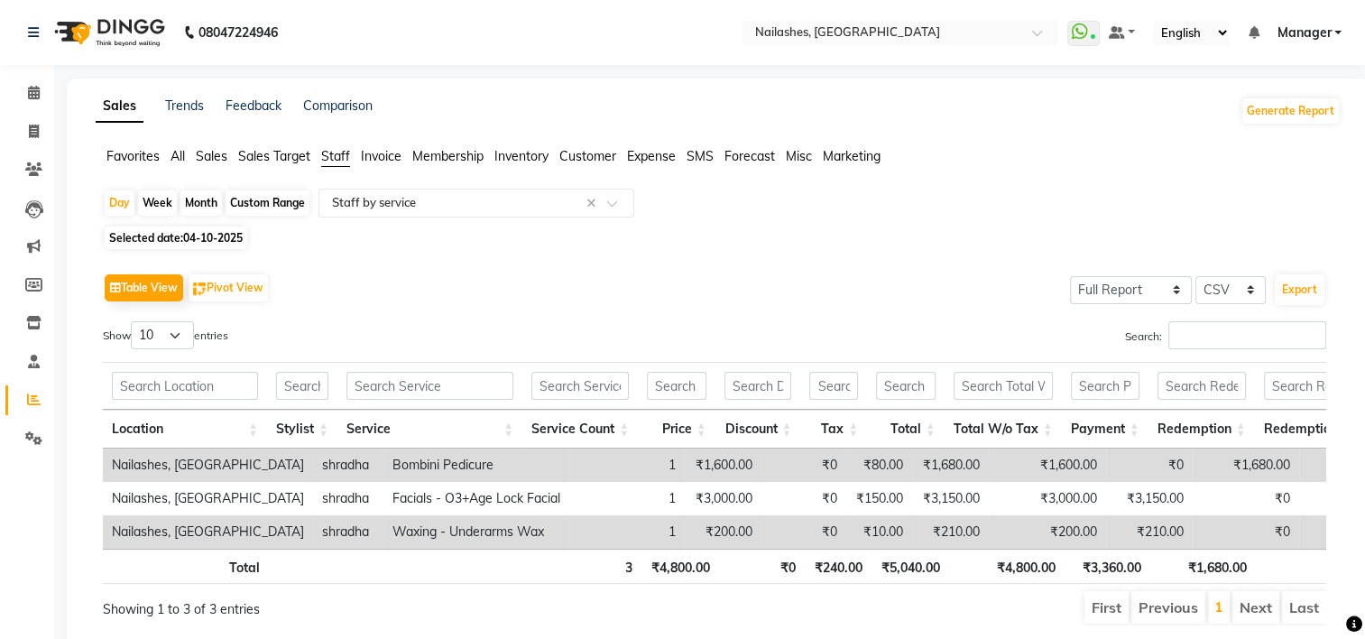
click at [207, 238] on span "04-10-2025" at bounding box center [213, 238] width 60 height 14
select select "10"
select select "2025"
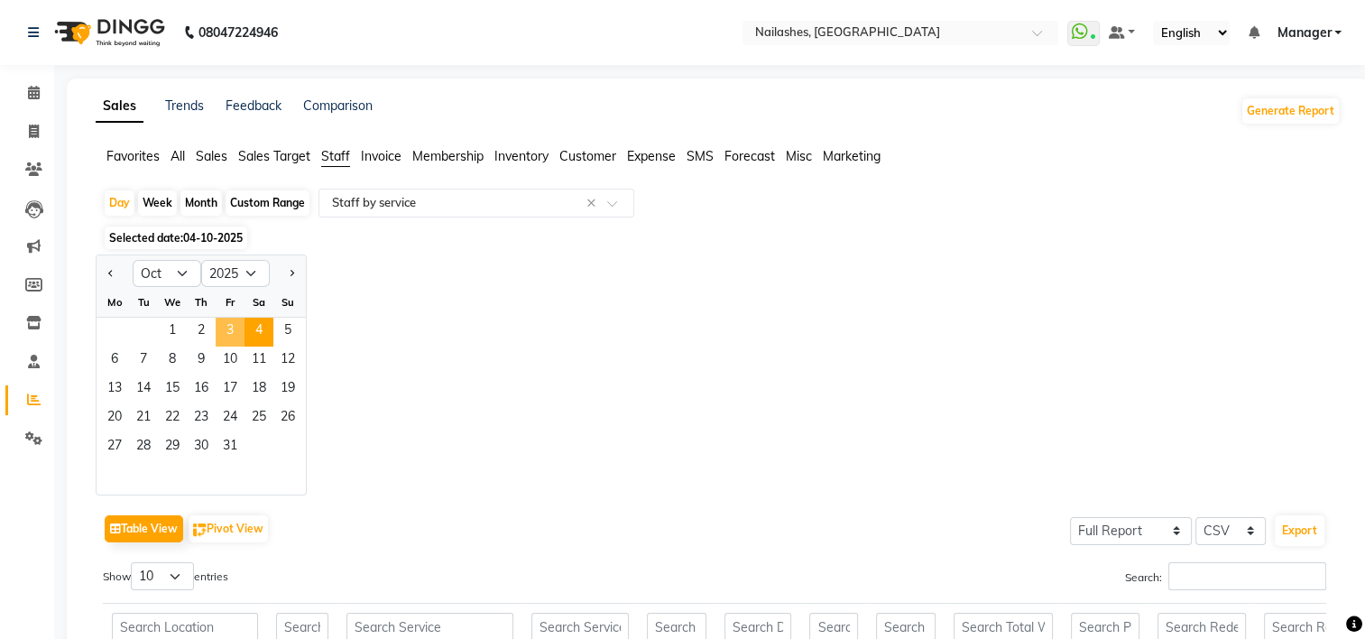
click at [234, 325] on span "3" at bounding box center [230, 331] width 29 height 29
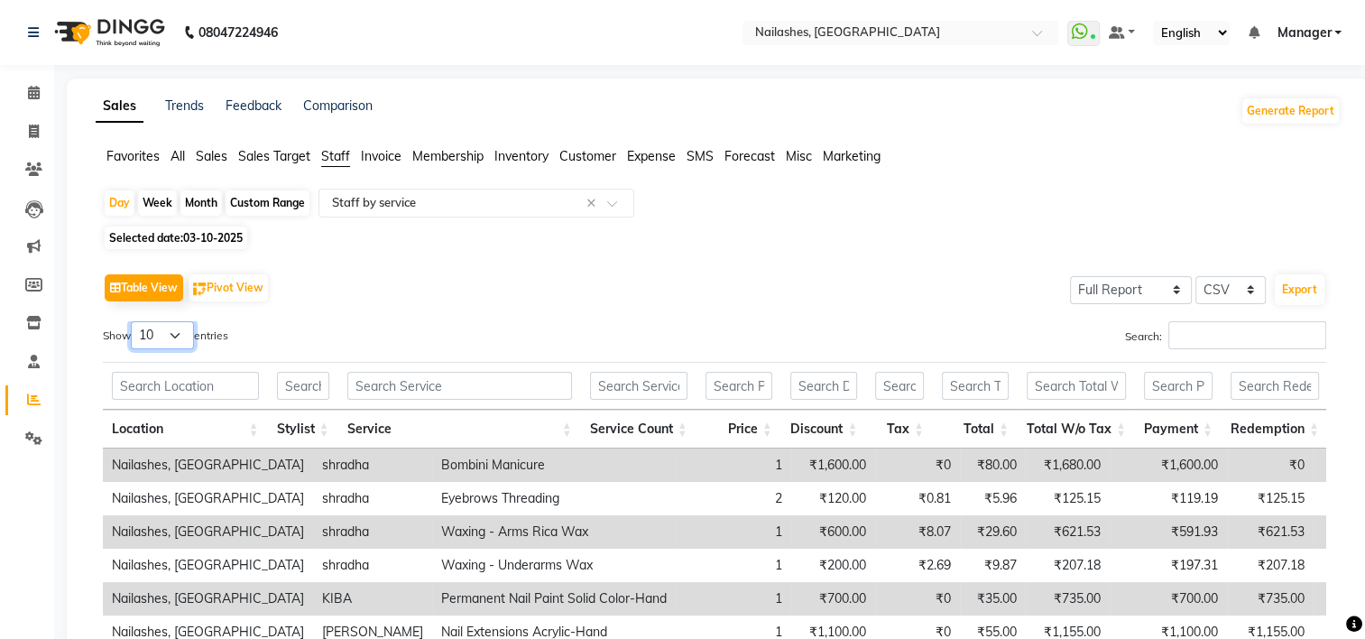
click at [180, 326] on select "10 25 50 100" at bounding box center [162, 335] width 63 height 28
select select "25"
click at [133, 321] on select "10 25 50 100" at bounding box center [162, 335] width 63 height 28
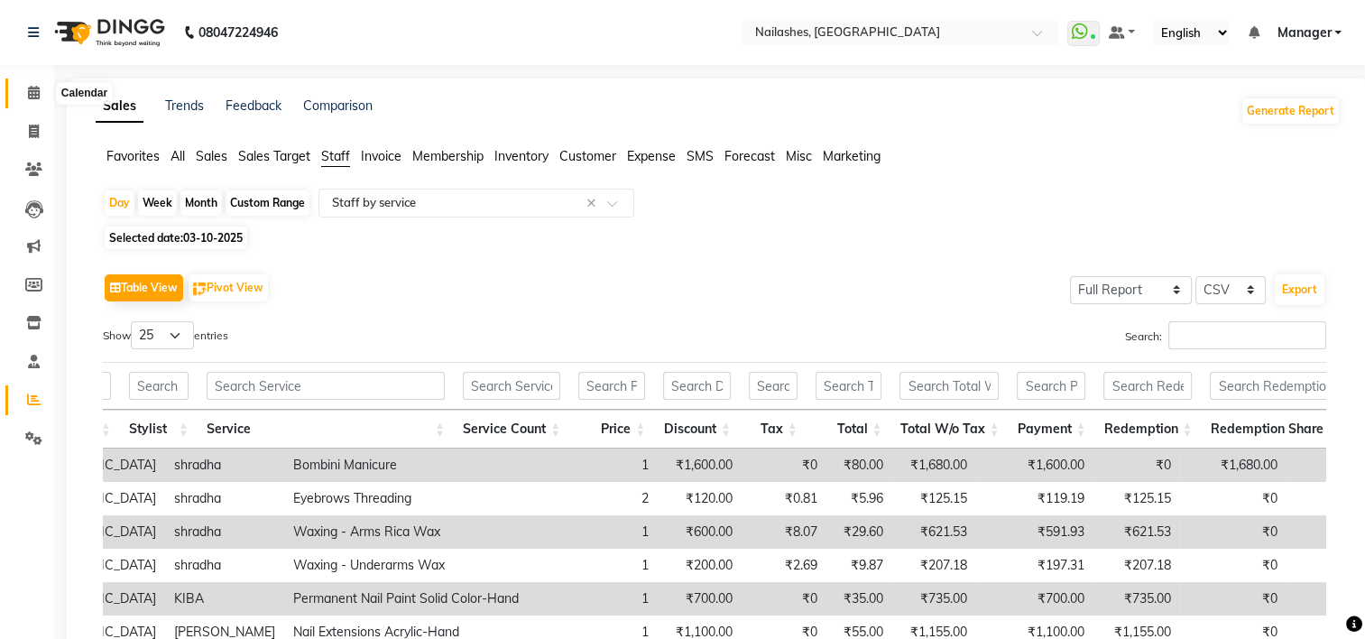
click at [32, 97] on icon at bounding box center [34, 93] width 12 height 14
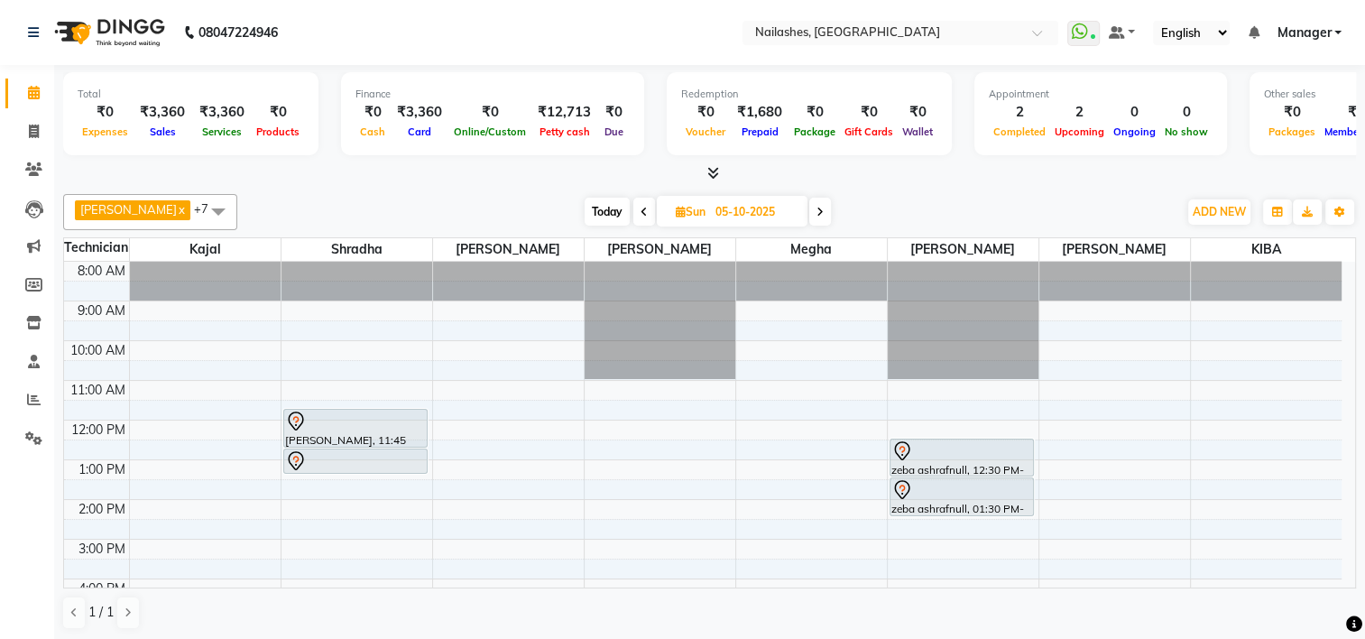
click at [640, 212] on icon at bounding box center [643, 212] width 7 height 11
type input "04-10-2025"
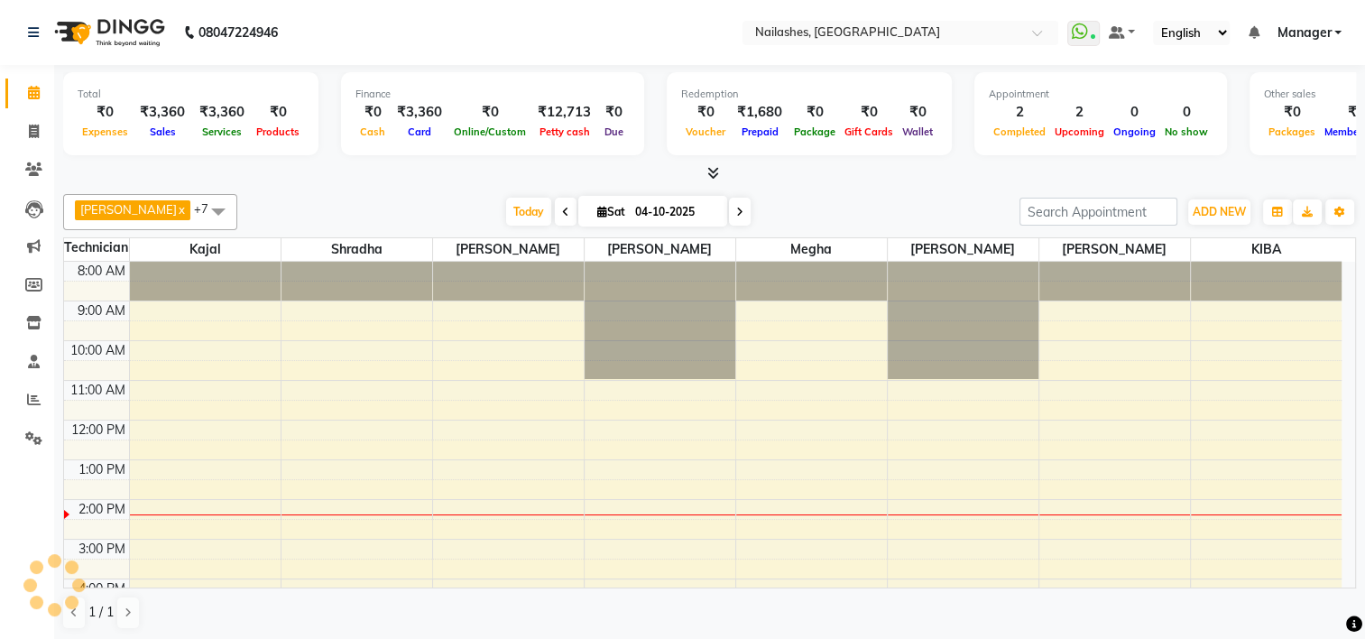
scroll to position [184, 0]
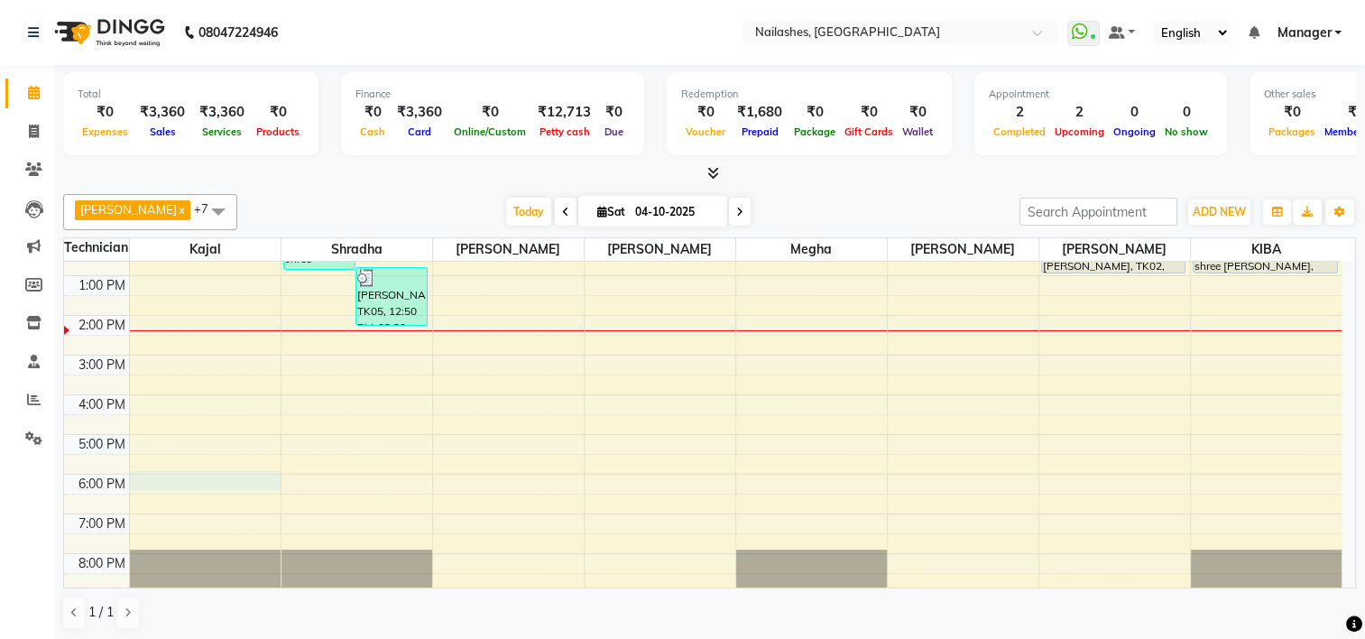
click at [214, 476] on div "8:00 AM 9:00 AM 10:00 AM 11:00 AM 12:00 PM 1:00 PM 2:00 PM 3:00 PM 4:00 PM 5:00…" at bounding box center [702, 335] width 1277 height 515
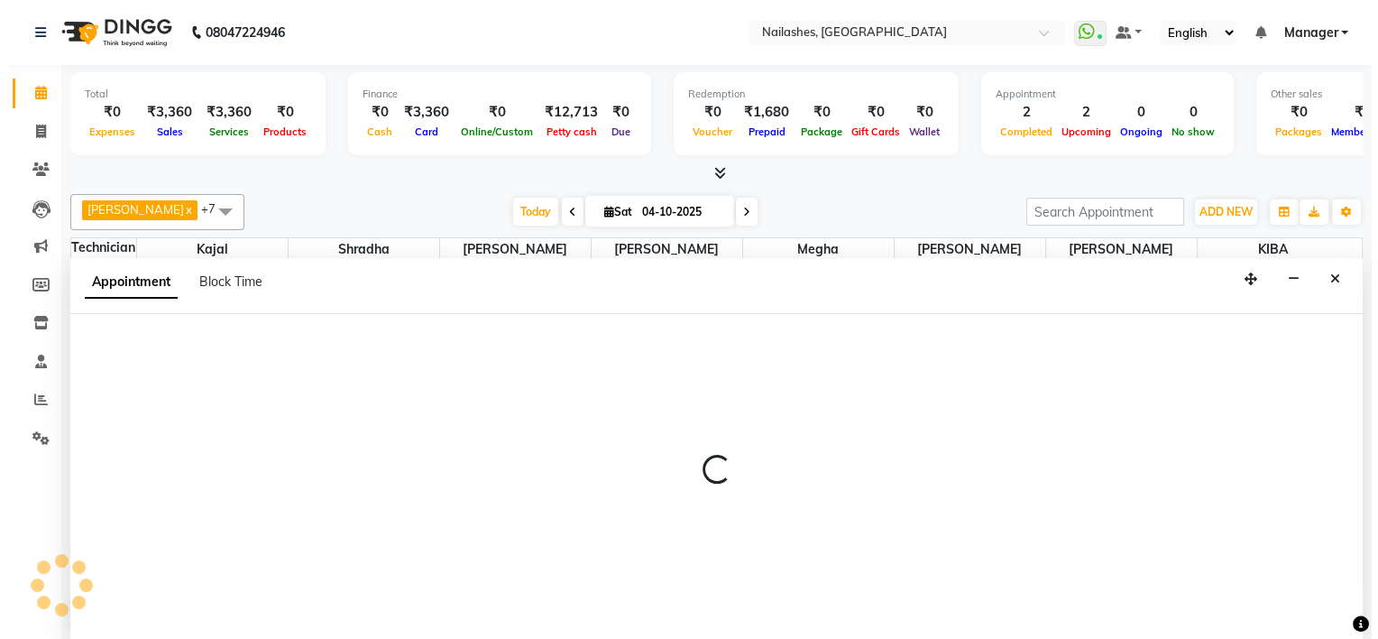
scroll to position [0, 0]
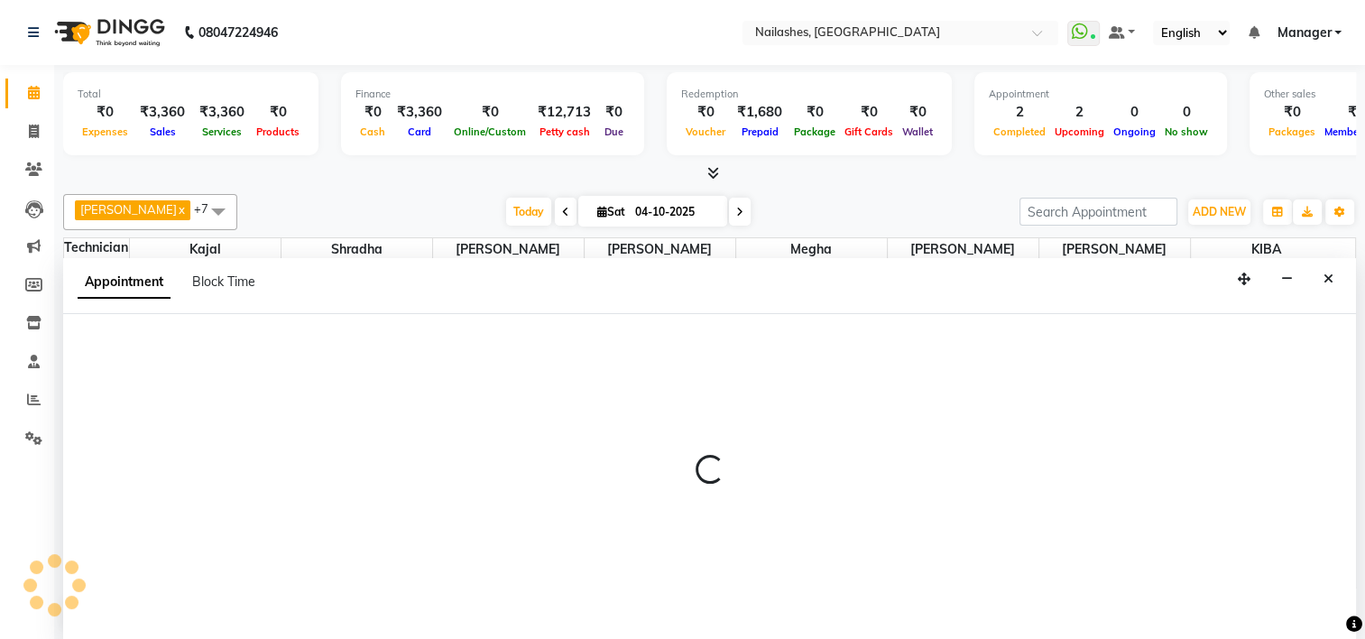
select select "62952"
select select "1080"
select select "tentative"
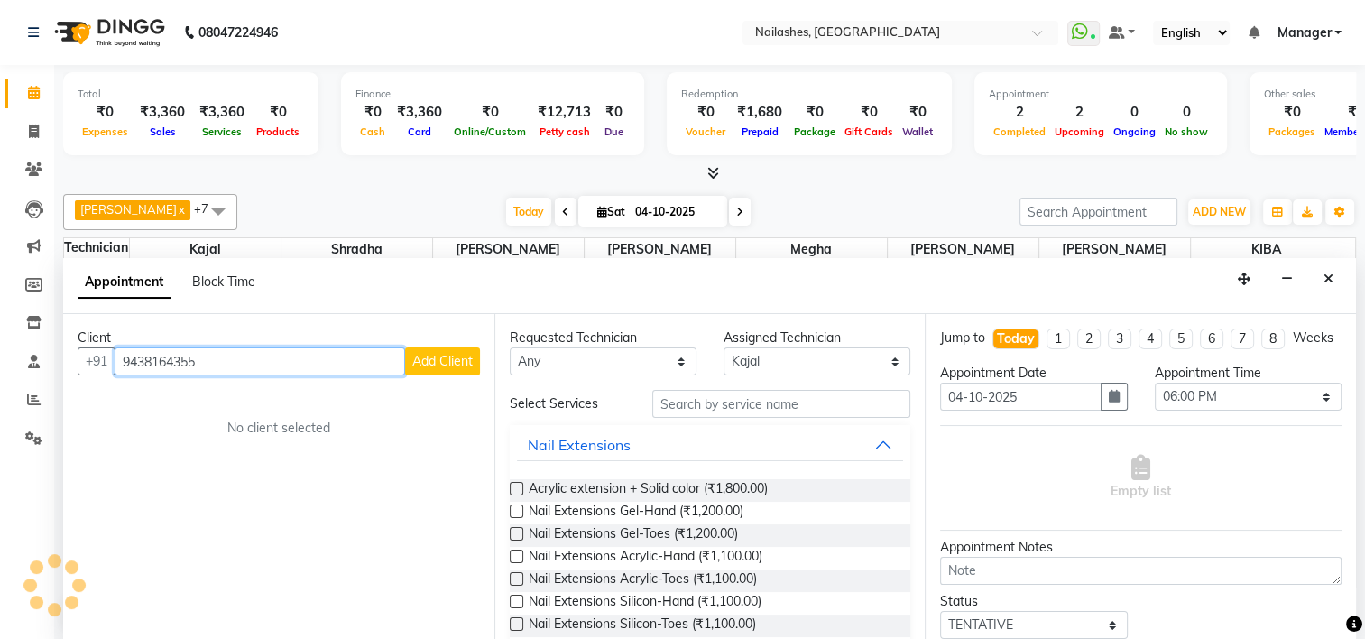
type input "9438164355"
click at [433, 361] on span "Add Client" at bounding box center [442, 361] width 60 height 16
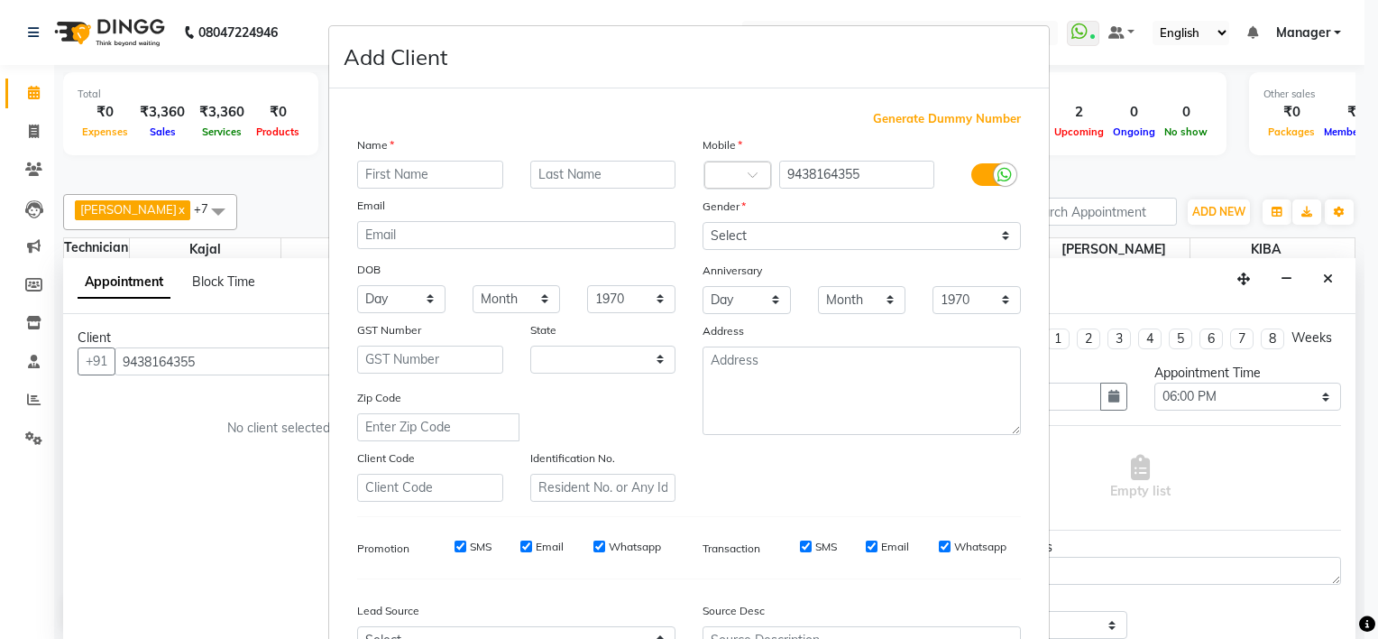
select select "21"
click at [376, 182] on input "text" at bounding box center [430, 175] width 146 height 28
type input "s"
type input "Sudhipta"
click at [776, 249] on select "Select [DEMOGRAPHIC_DATA] [DEMOGRAPHIC_DATA] Other Prefer Not To Say" at bounding box center [862, 236] width 318 height 28
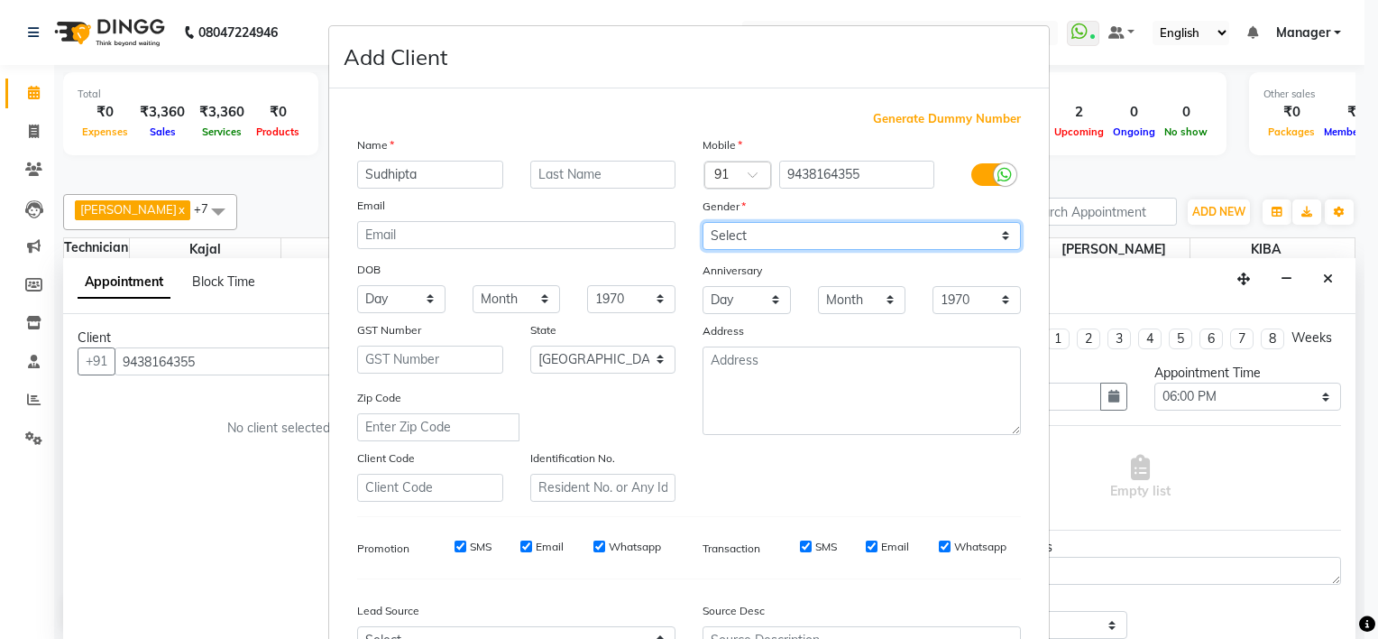
select select "[DEMOGRAPHIC_DATA]"
click at [703, 223] on select "Select [DEMOGRAPHIC_DATA] [DEMOGRAPHIC_DATA] Other Prefer Not To Say" at bounding box center [862, 236] width 318 height 28
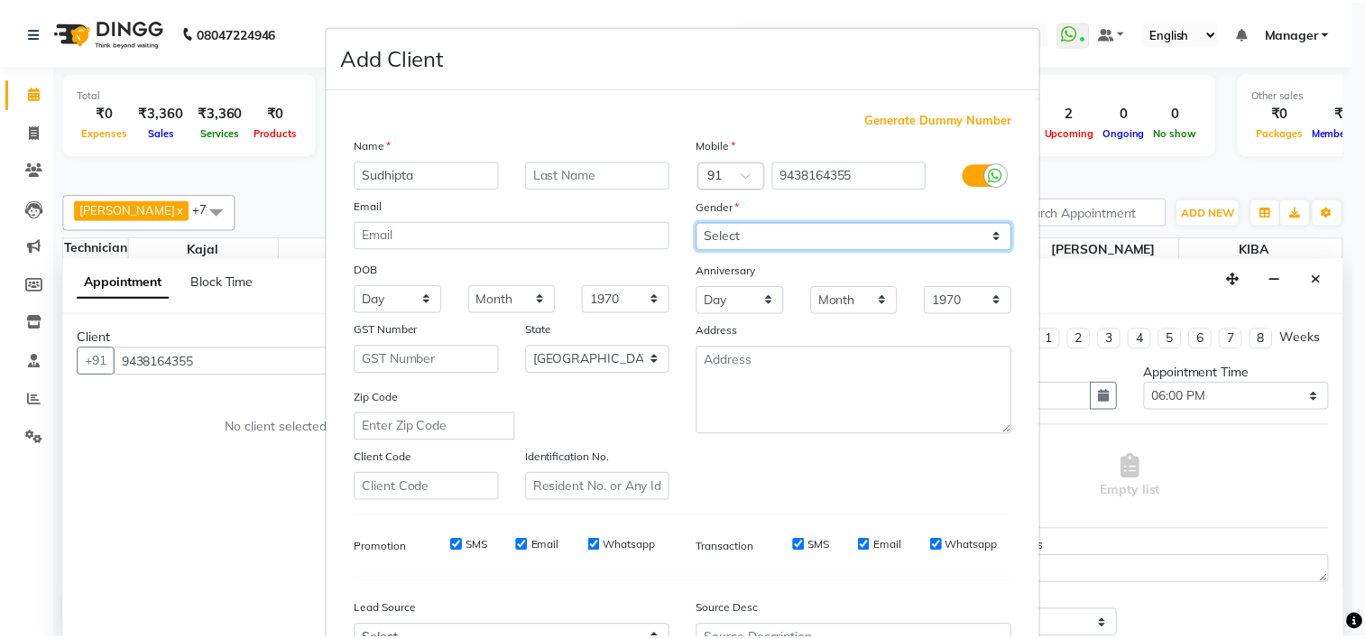
scroll to position [202, 0]
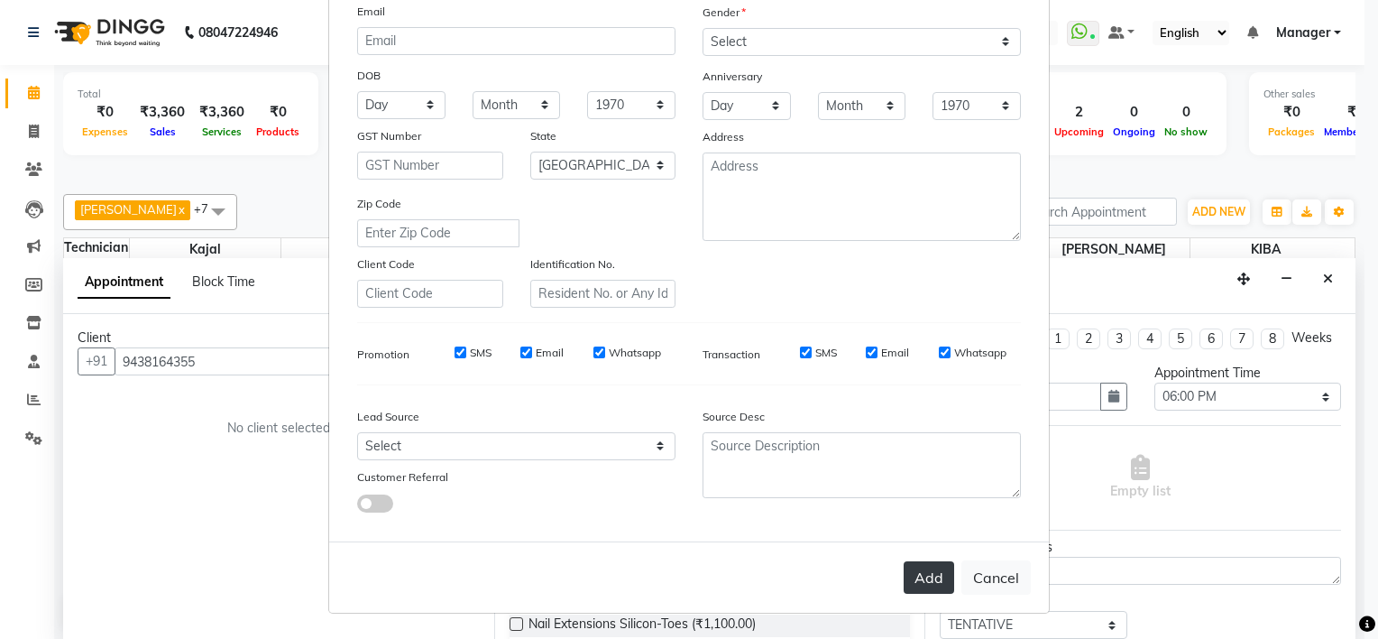
click at [929, 574] on button "Add" at bounding box center [929, 577] width 51 height 32
type input "94******55"
select select
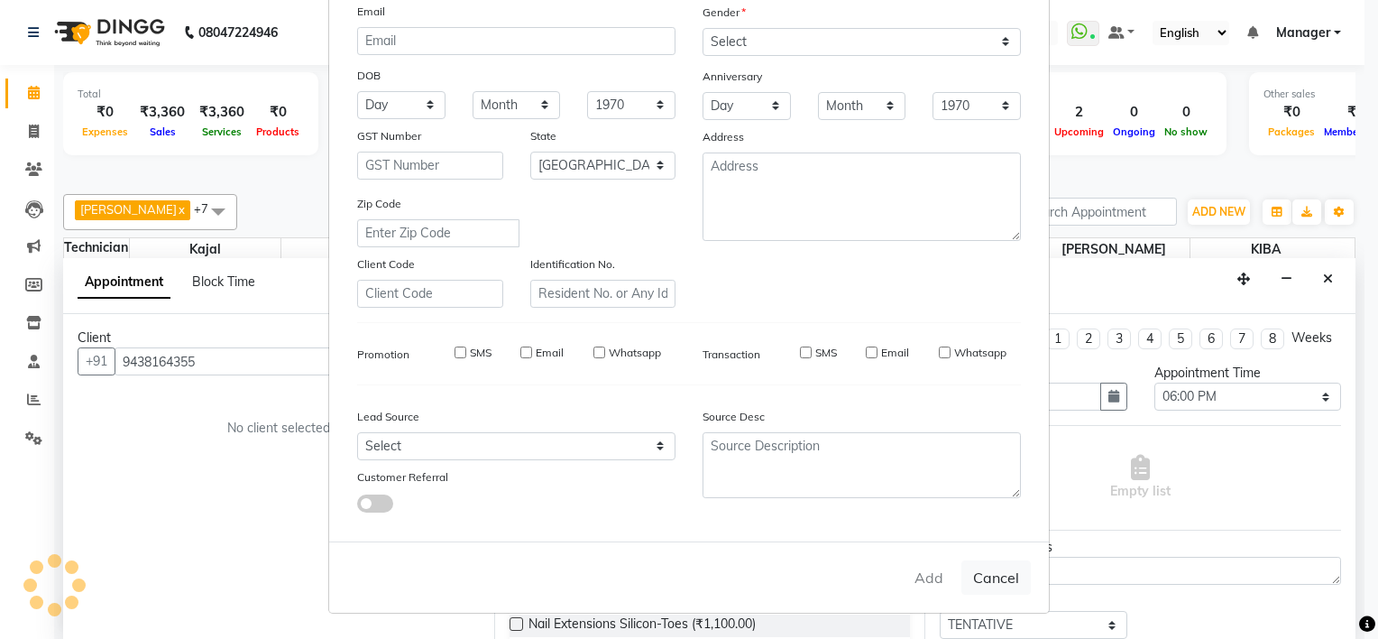
select select "null"
select select
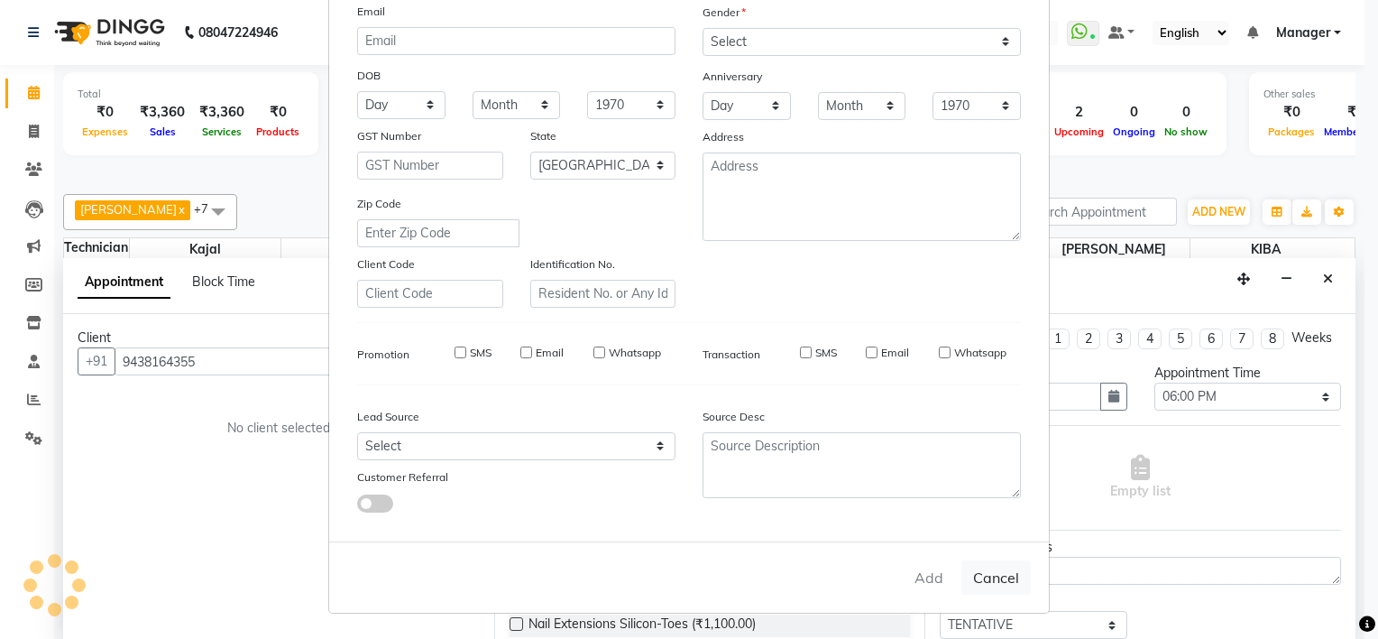
checkbox input "false"
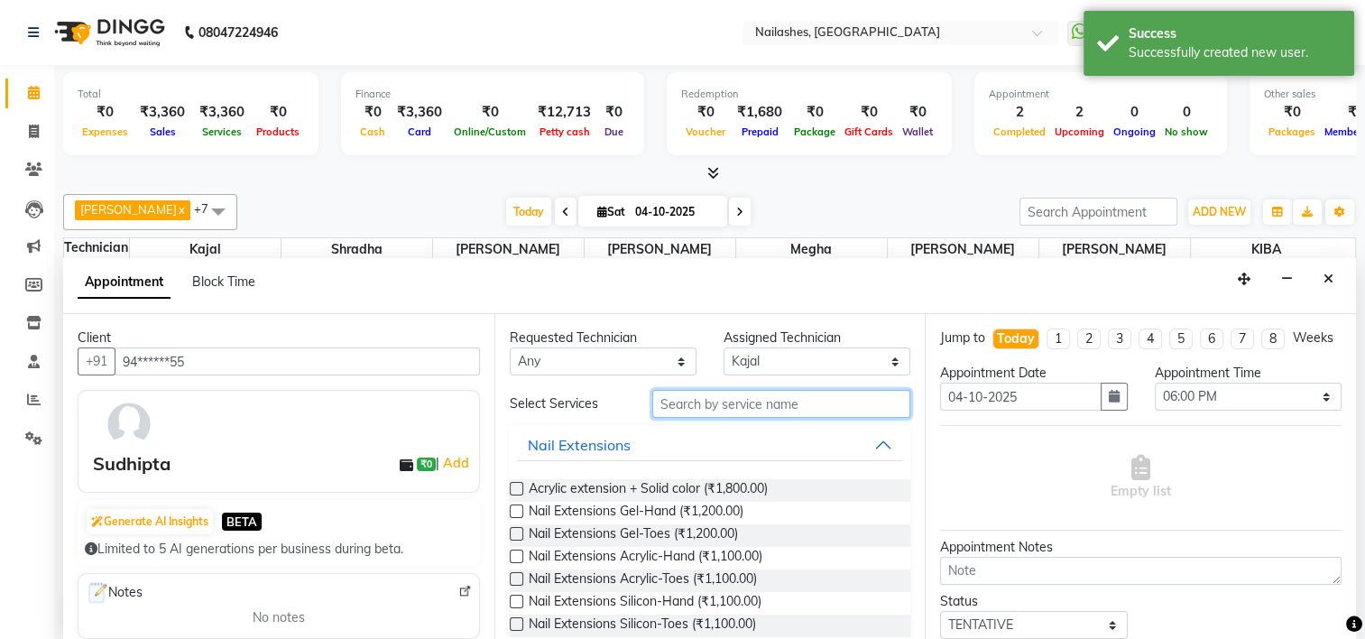
click at [774, 398] on input "text" at bounding box center [781, 404] width 258 height 28
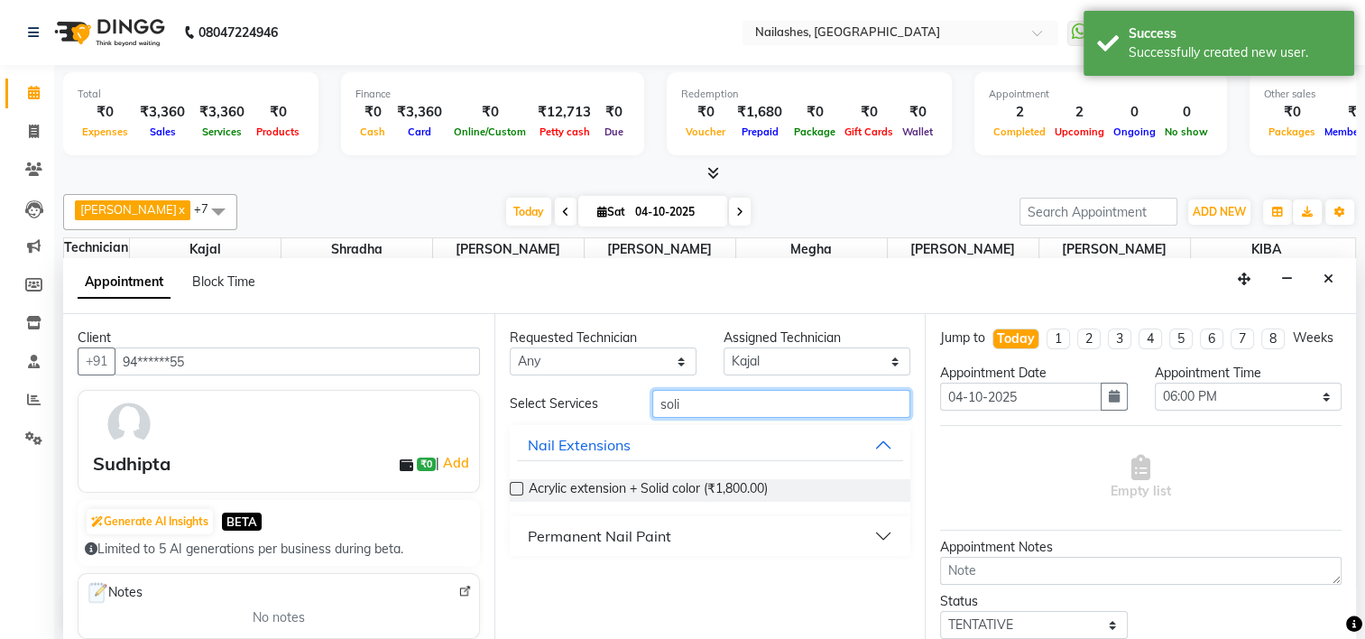
type input "soli"
click at [657, 531] on div "Permanent Nail Paint" at bounding box center [599, 536] width 143 height 22
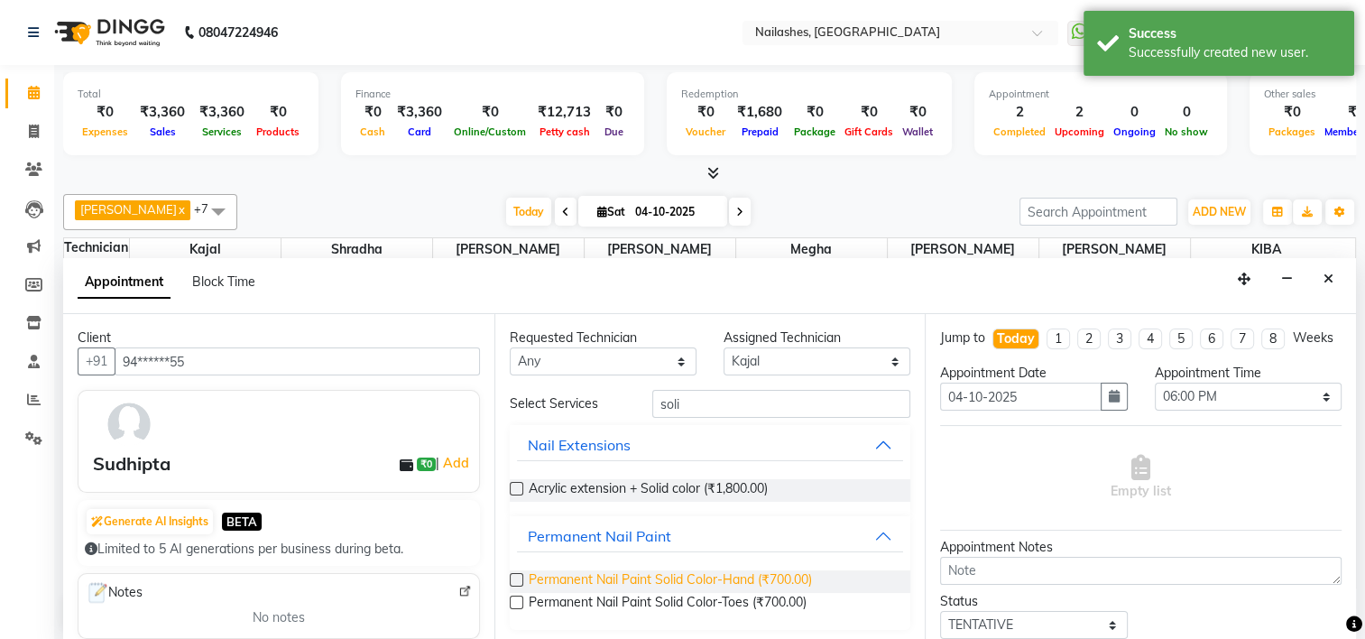
click at [662, 578] on span "Permanent Nail Paint Solid Color-Hand (₹700.00)" at bounding box center [670, 581] width 283 height 23
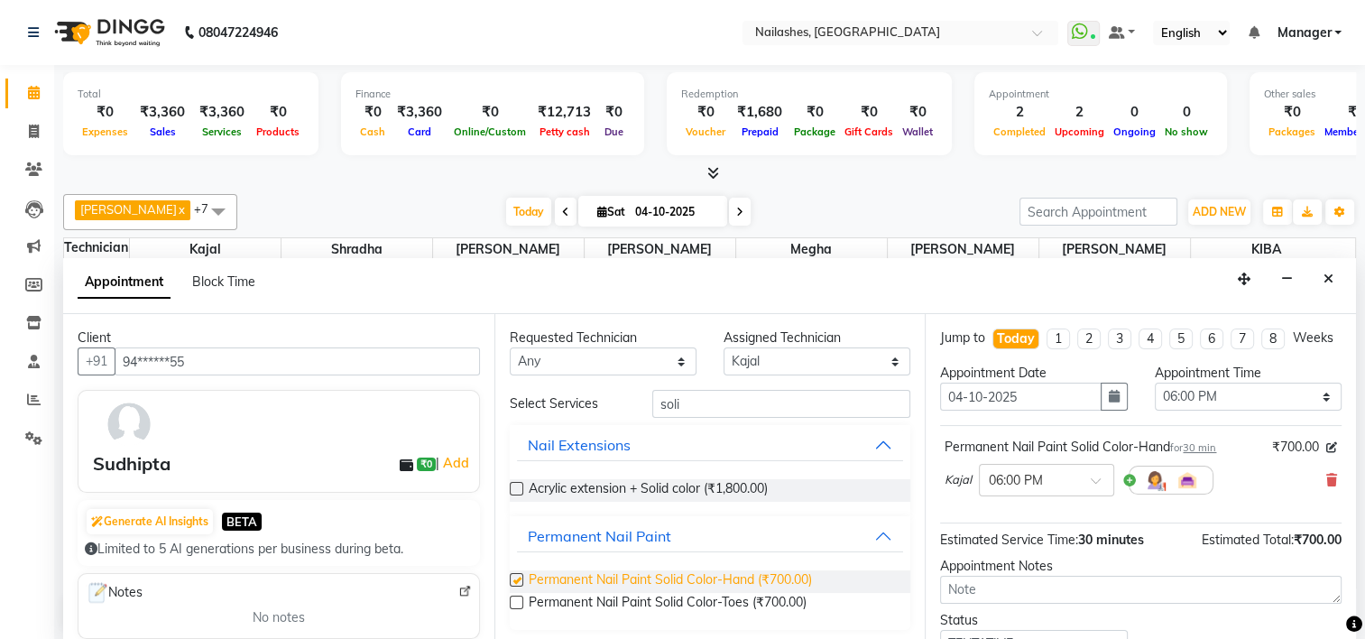
checkbox input "false"
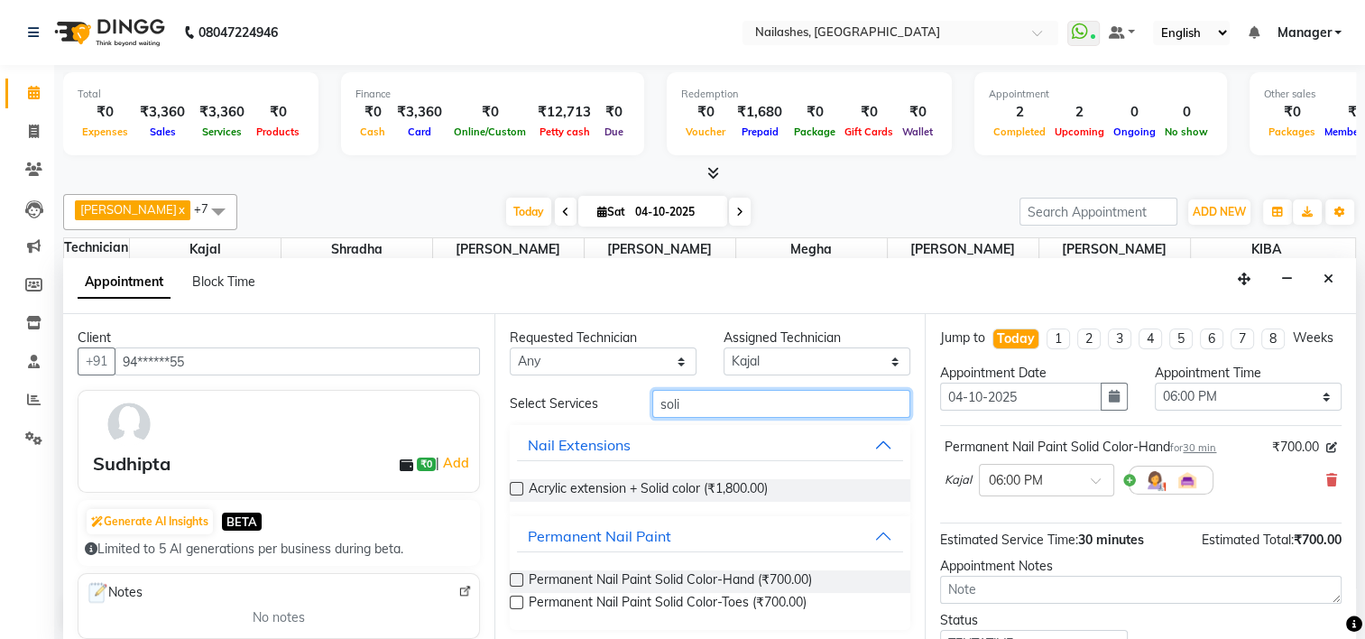
click at [719, 397] on input "soli" at bounding box center [781, 404] width 258 height 28
type input "s"
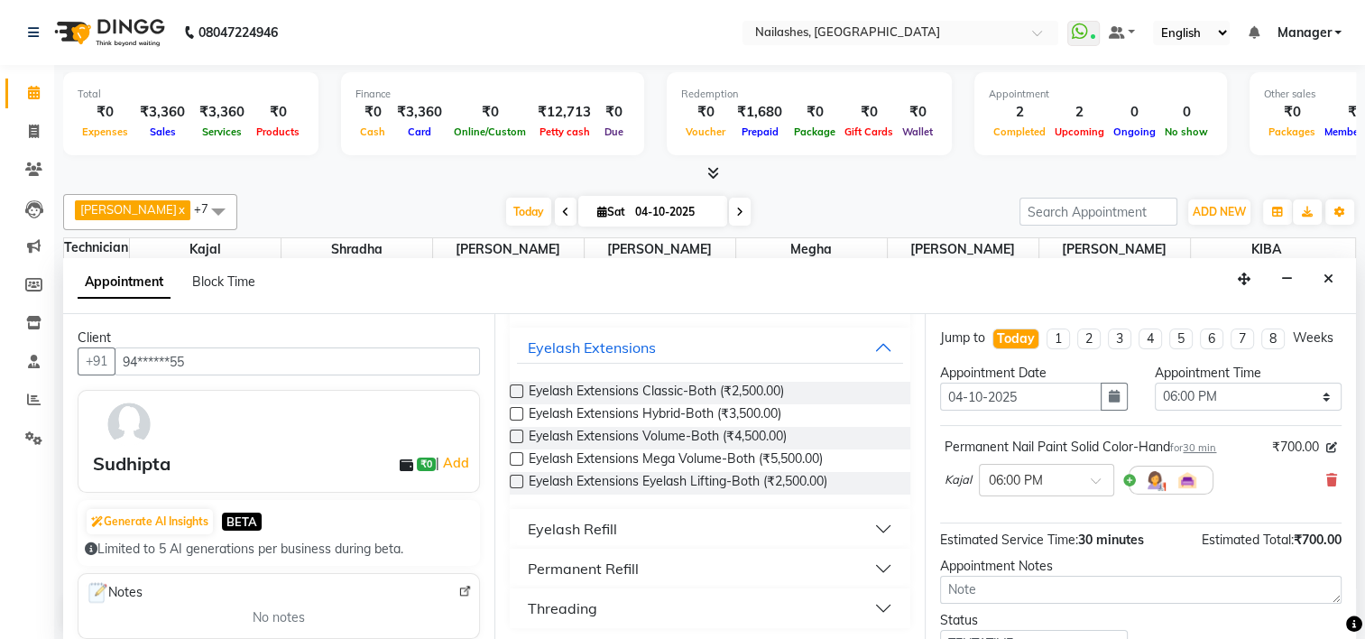
scroll to position [212, 0]
type input "eye"
click at [828, 617] on button "Threading" at bounding box center [710, 607] width 387 height 32
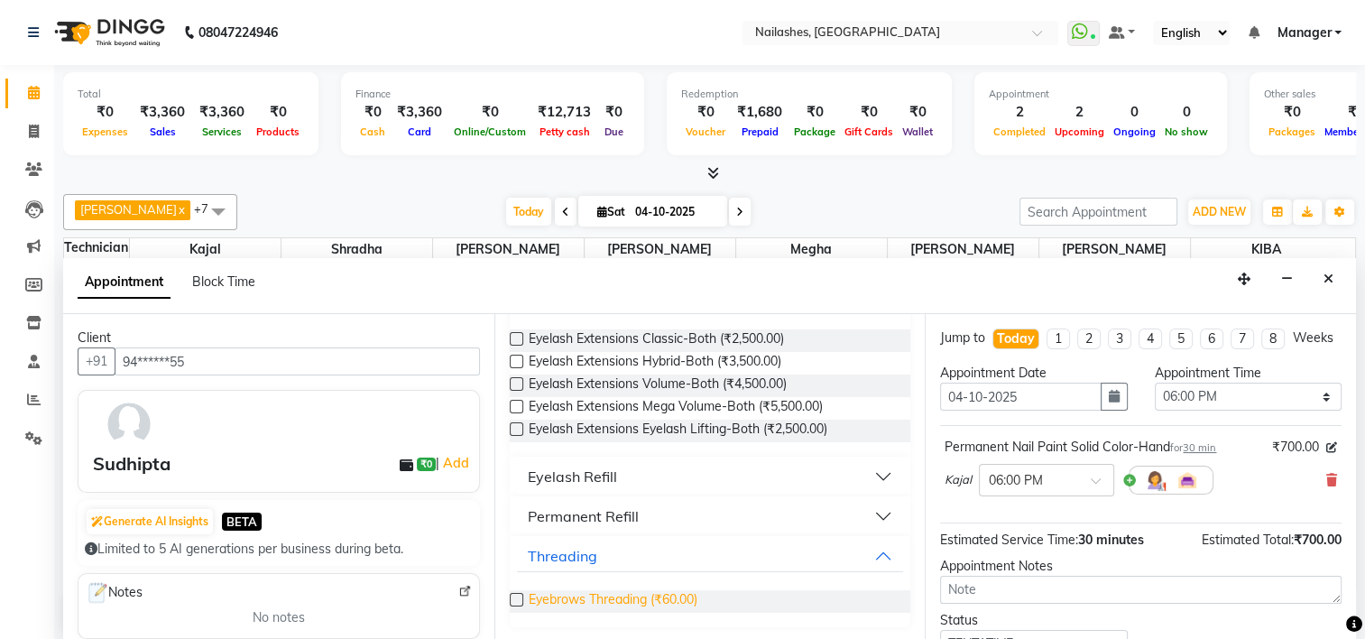
click at [629, 598] on span "Eyebrows Threading (₹60.00)" at bounding box center [613, 601] width 169 height 23
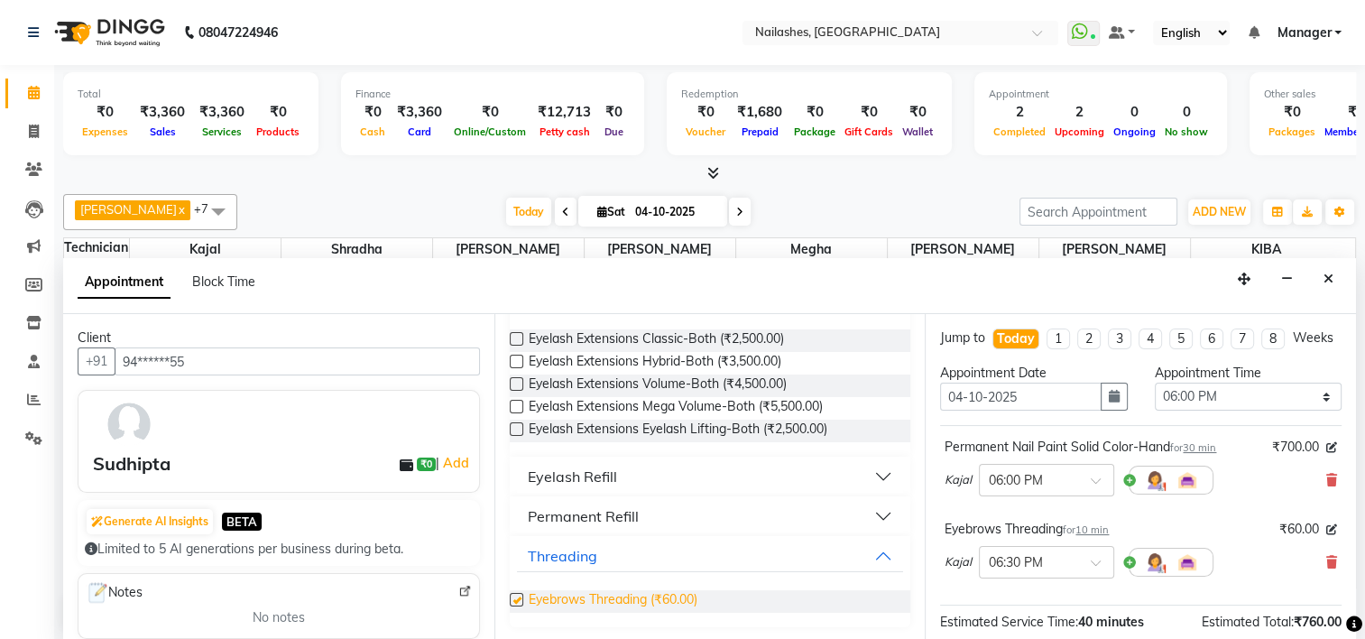
checkbox input "false"
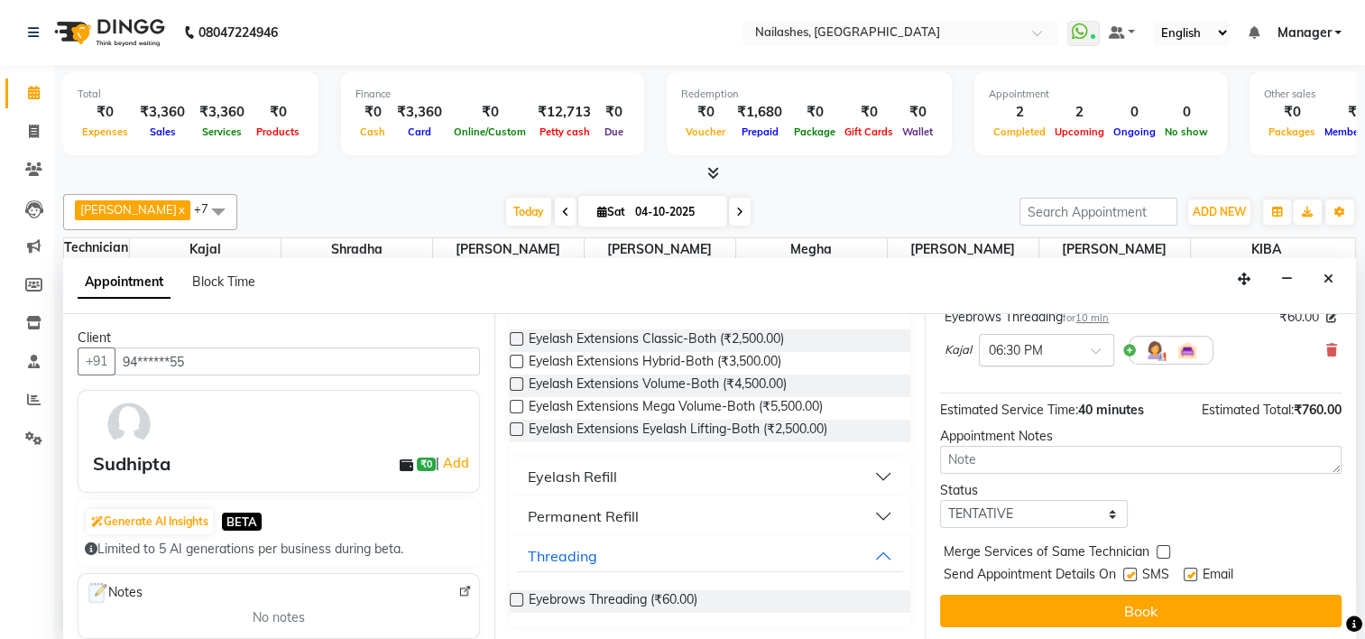
scroll to position [228, 0]
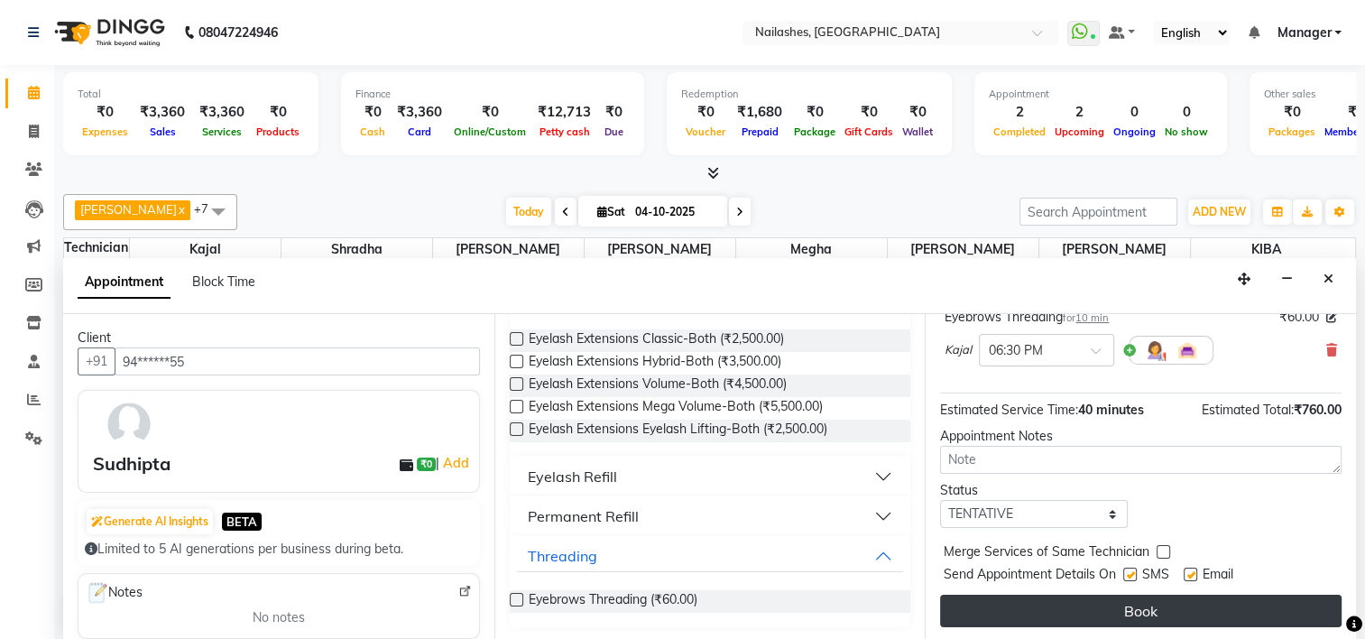
click at [1028, 607] on button "Book" at bounding box center [1140, 610] width 401 height 32
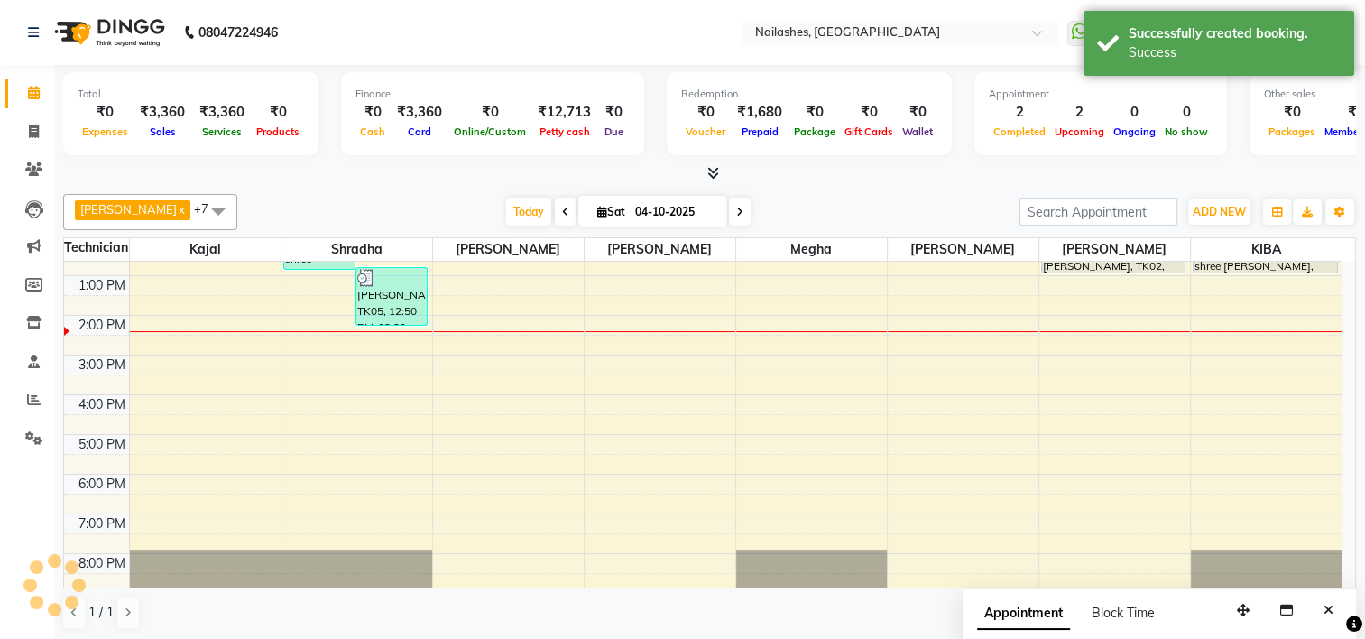
scroll to position [0, 0]
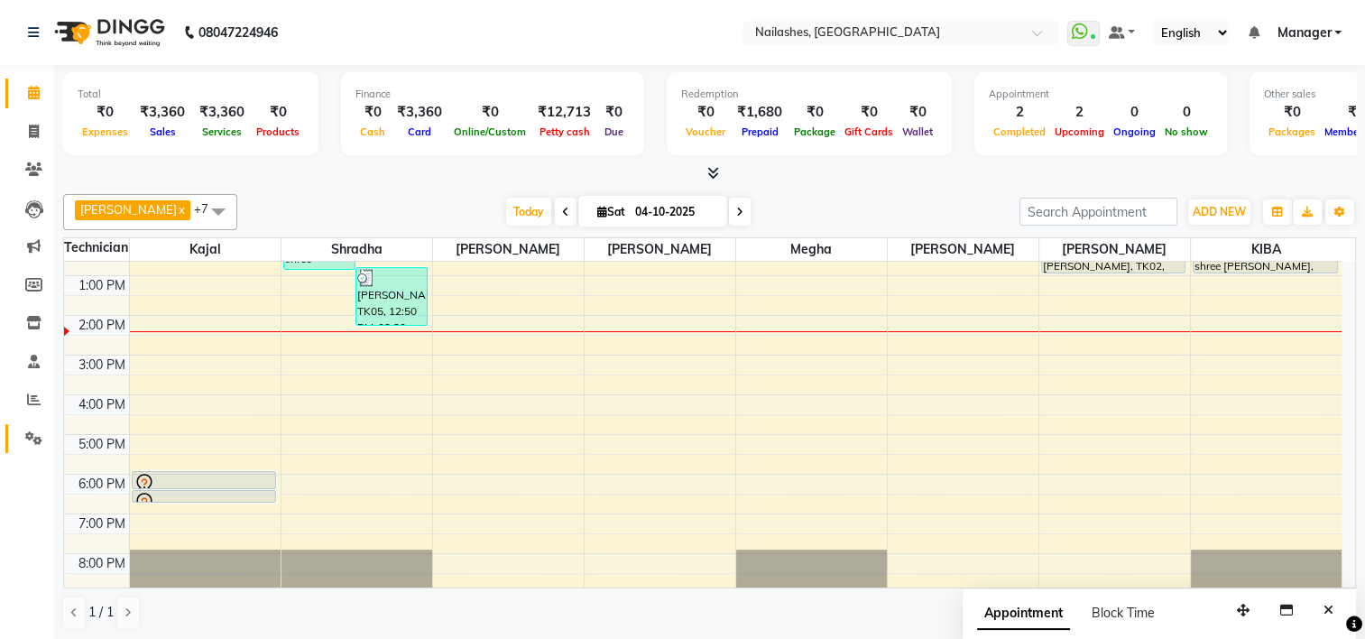
click at [31, 448] on link "Settings" at bounding box center [26, 439] width 43 height 30
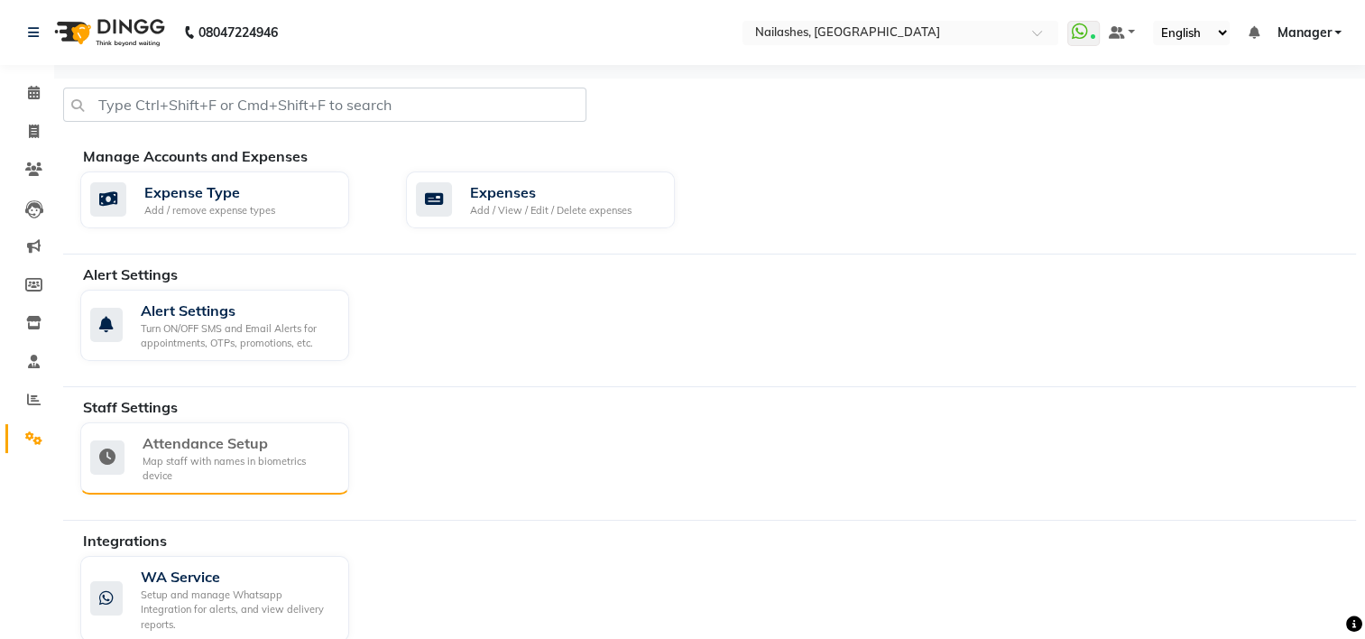
scroll to position [137, 0]
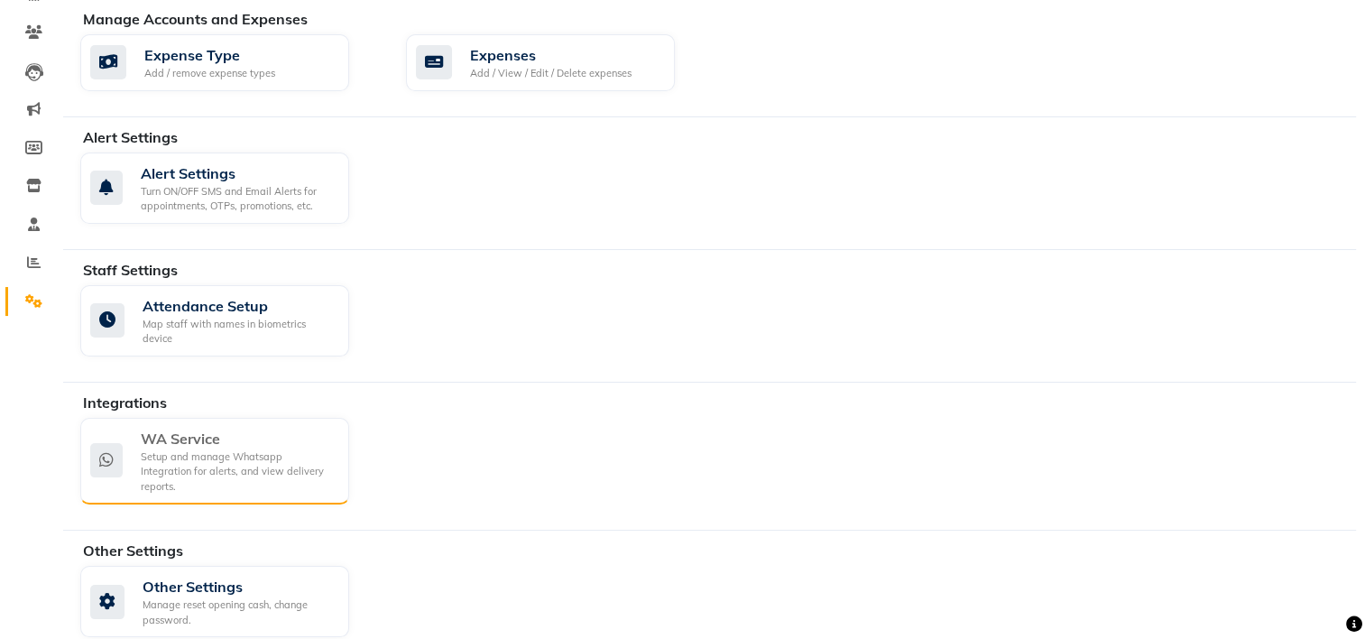
click at [202, 451] on div "Setup and manage Whatsapp Integration for alerts, and view delivery reports." at bounding box center [238, 471] width 194 height 45
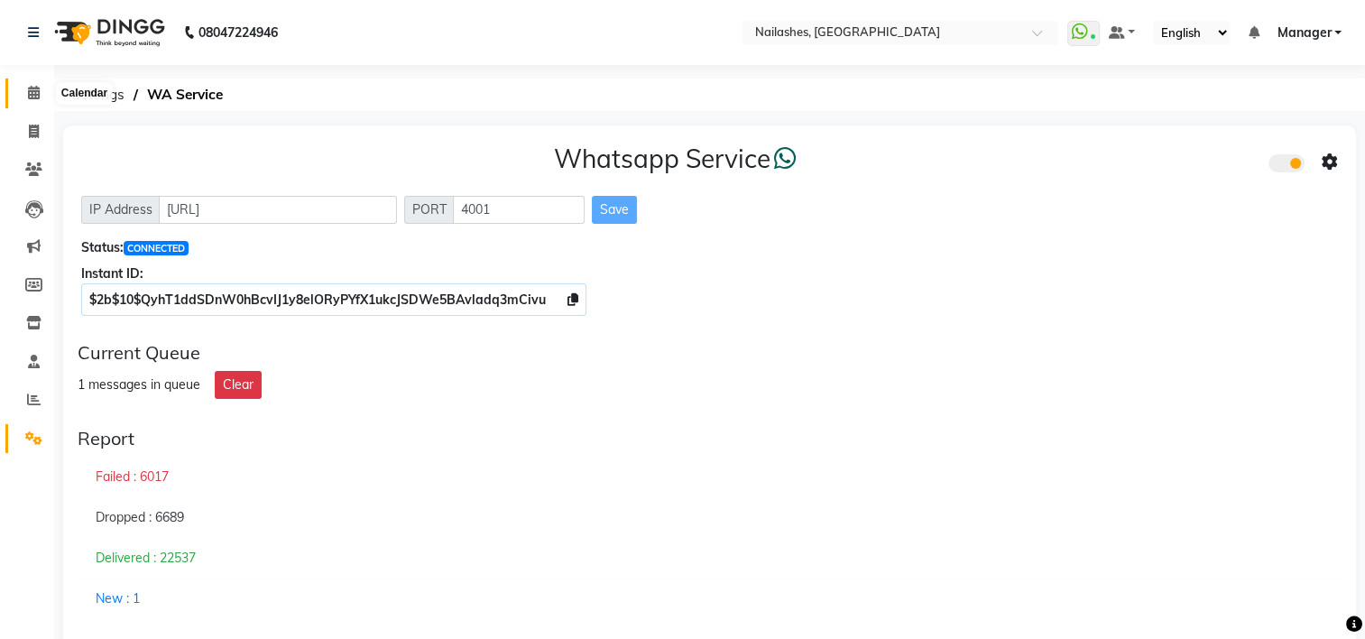
click at [32, 87] on icon at bounding box center [34, 93] width 12 height 14
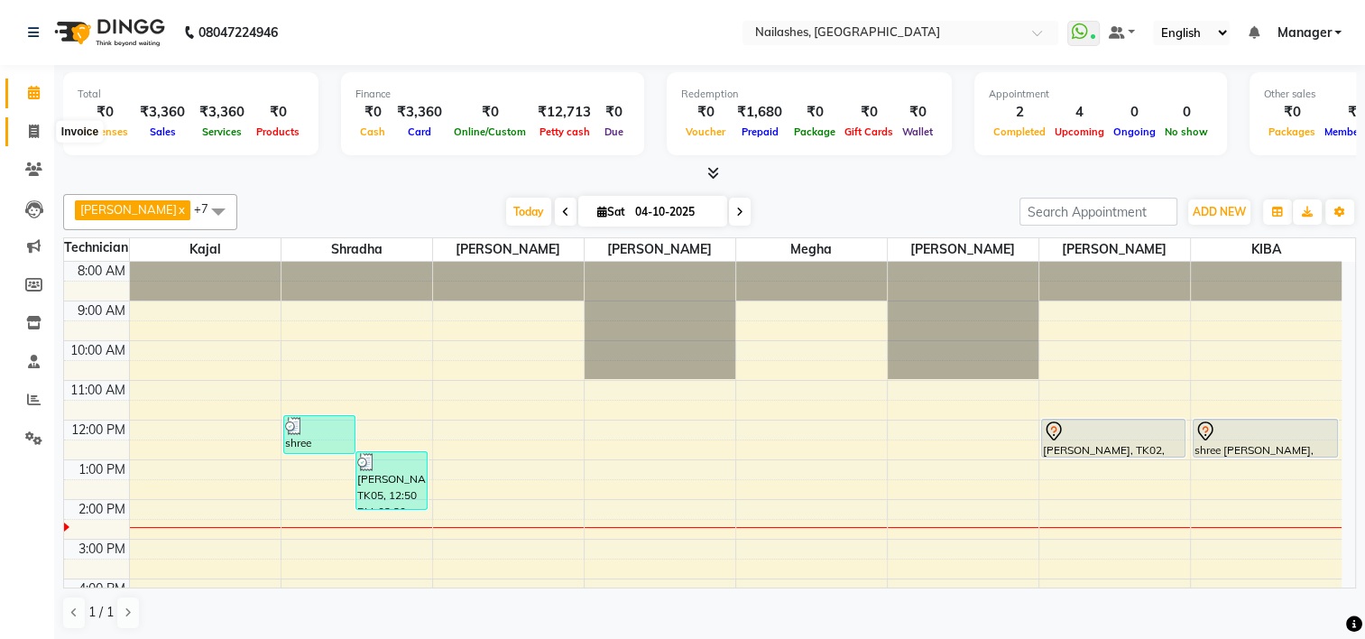
click at [32, 133] on icon at bounding box center [34, 131] width 10 height 14
select select "service"
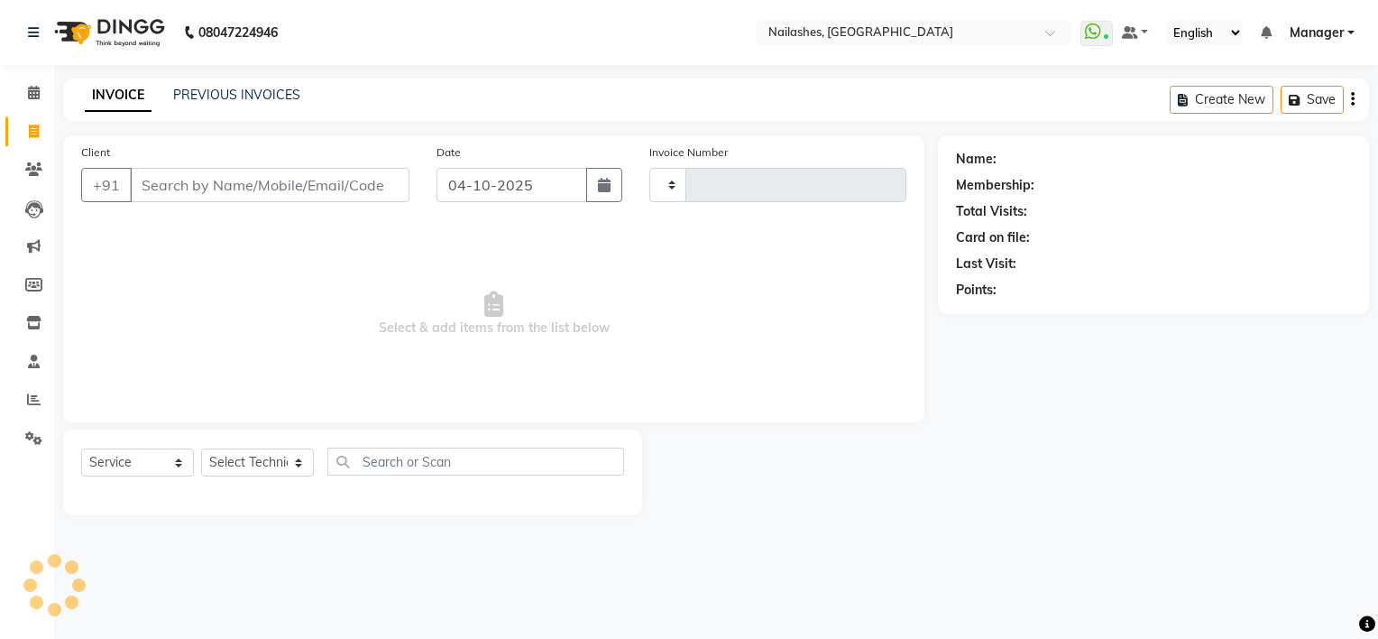
type input "2189"
select select "6579"
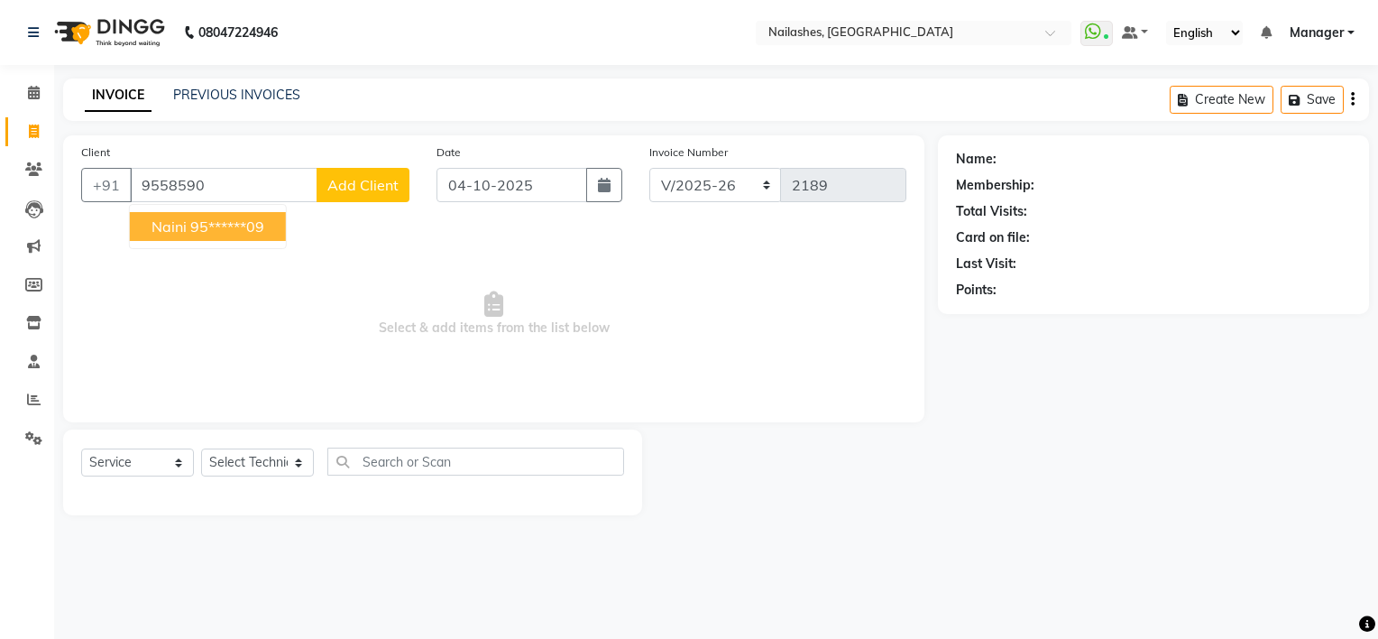
click at [216, 235] on button "naini 95******09" at bounding box center [208, 226] width 156 height 29
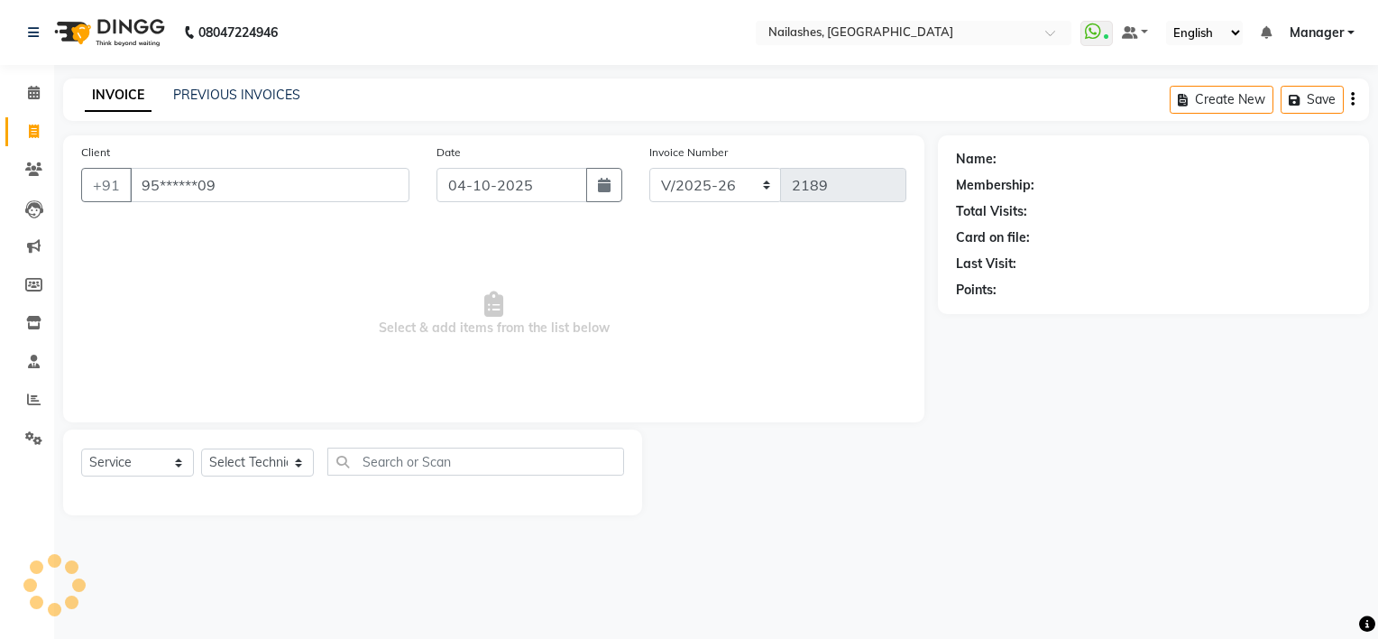
type input "95******09"
click at [238, 463] on select "Select Technician ARISH [PERSON_NAME] [PERSON_NAME] [PERSON_NAME] [PERSON_NAME]…" at bounding box center [257, 462] width 113 height 28
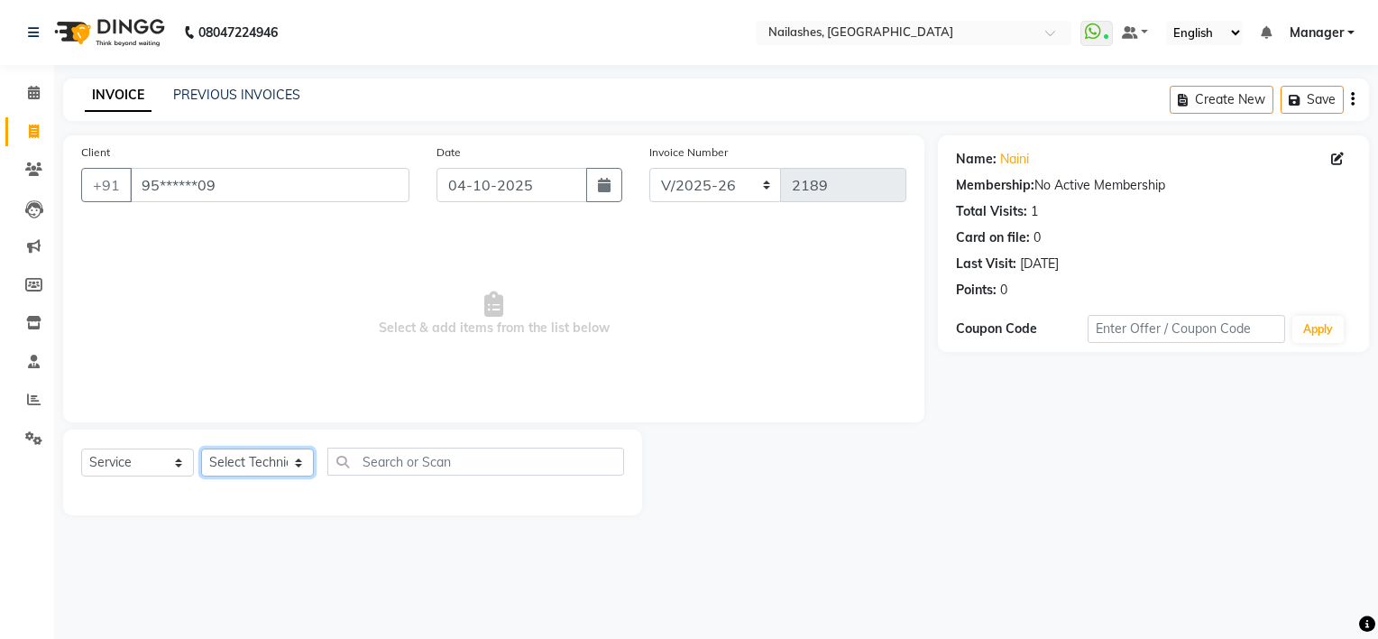
select select "62952"
click at [201, 449] on select "Select Technician ARISH [PERSON_NAME] [PERSON_NAME] [PERSON_NAME] [PERSON_NAME]…" at bounding box center [257, 462] width 113 height 28
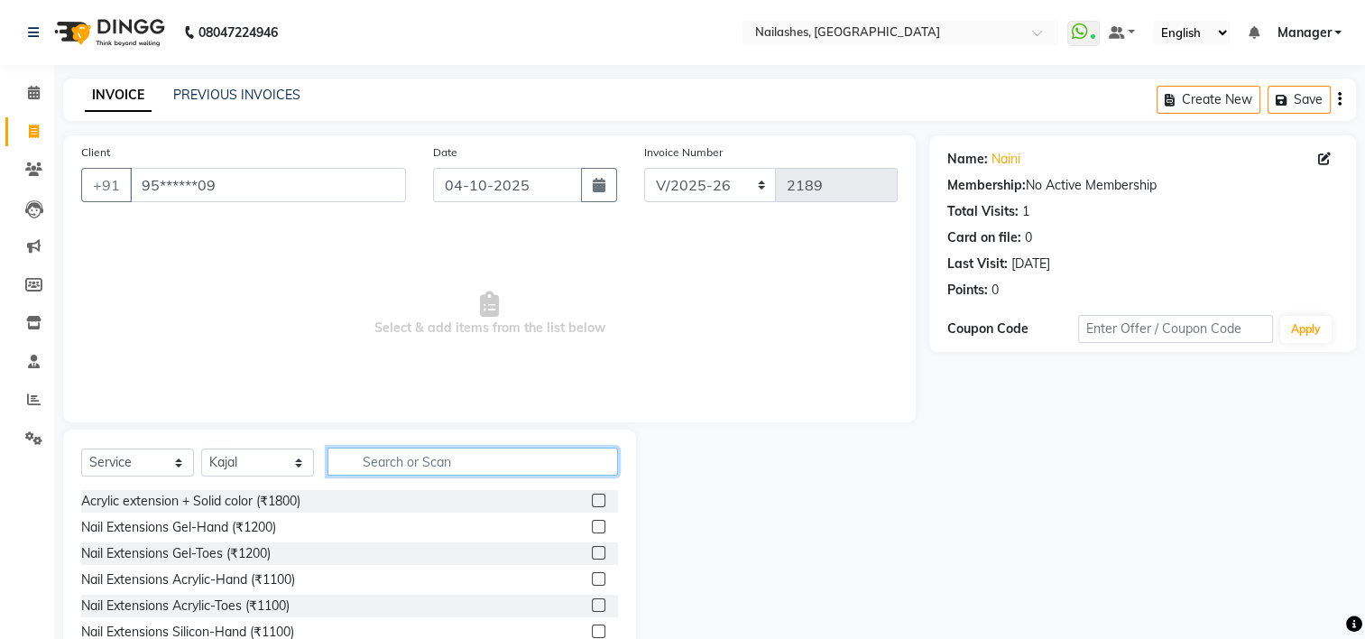
click at [383, 461] on input "text" at bounding box center [472, 461] width 290 height 28
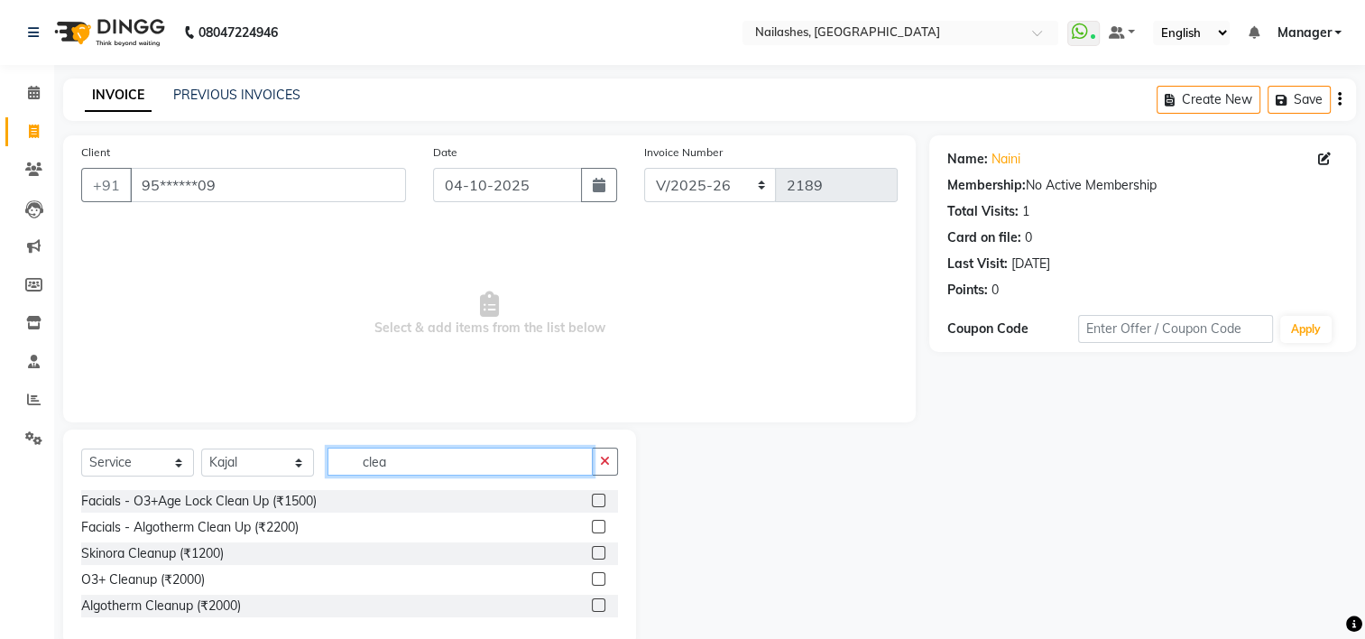
type input "clea"
click at [599, 498] on label at bounding box center [599, 500] width 14 height 14
click at [599, 498] on input "checkbox" at bounding box center [598, 501] width 12 height 12
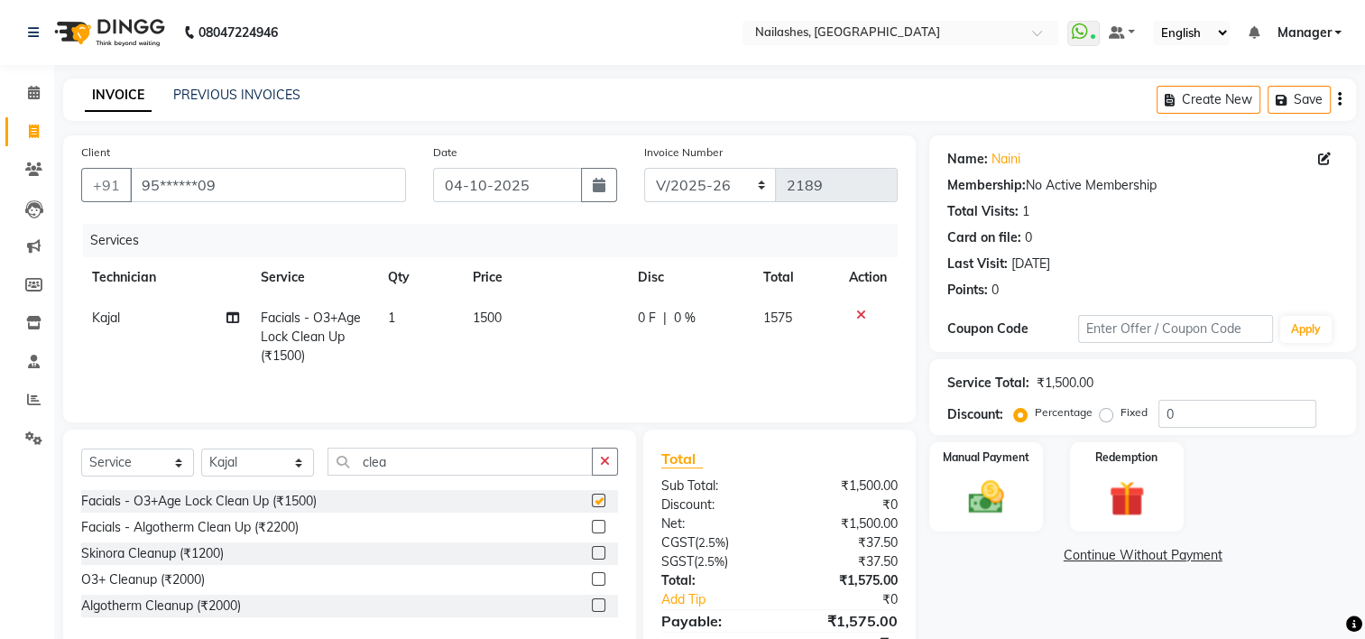
checkbox input "false"
click at [419, 460] on input "clea" at bounding box center [459, 461] width 265 height 28
type input "c"
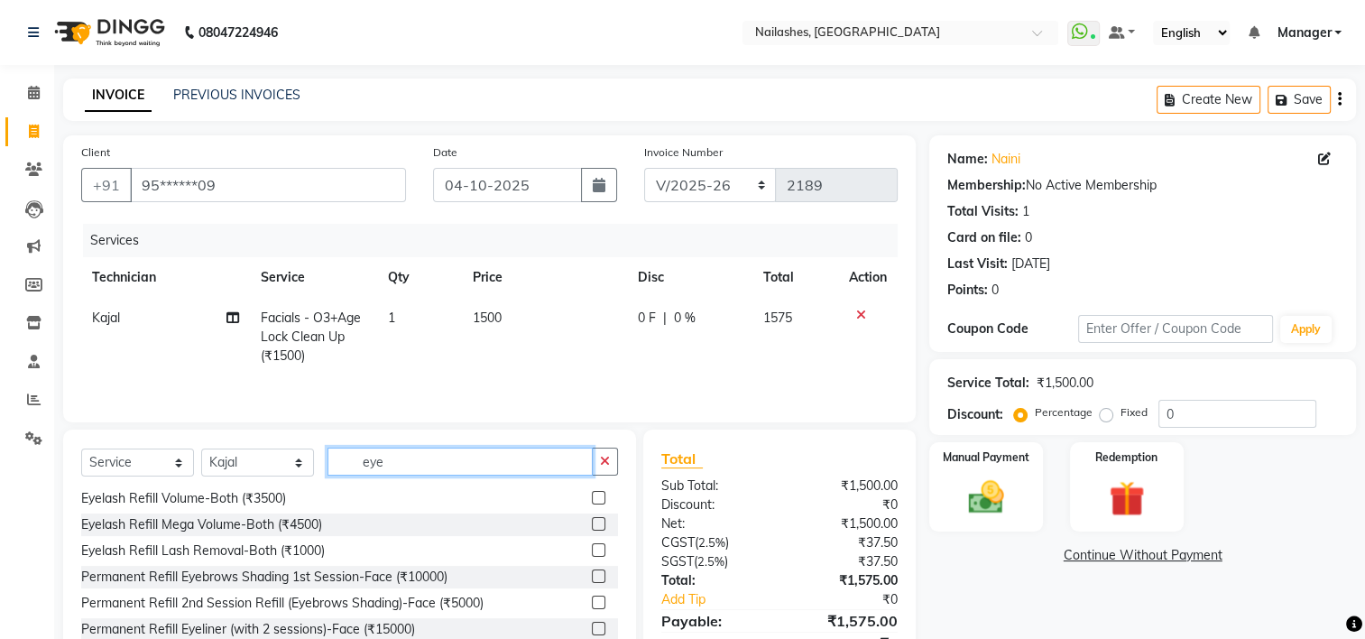
scroll to position [85, 0]
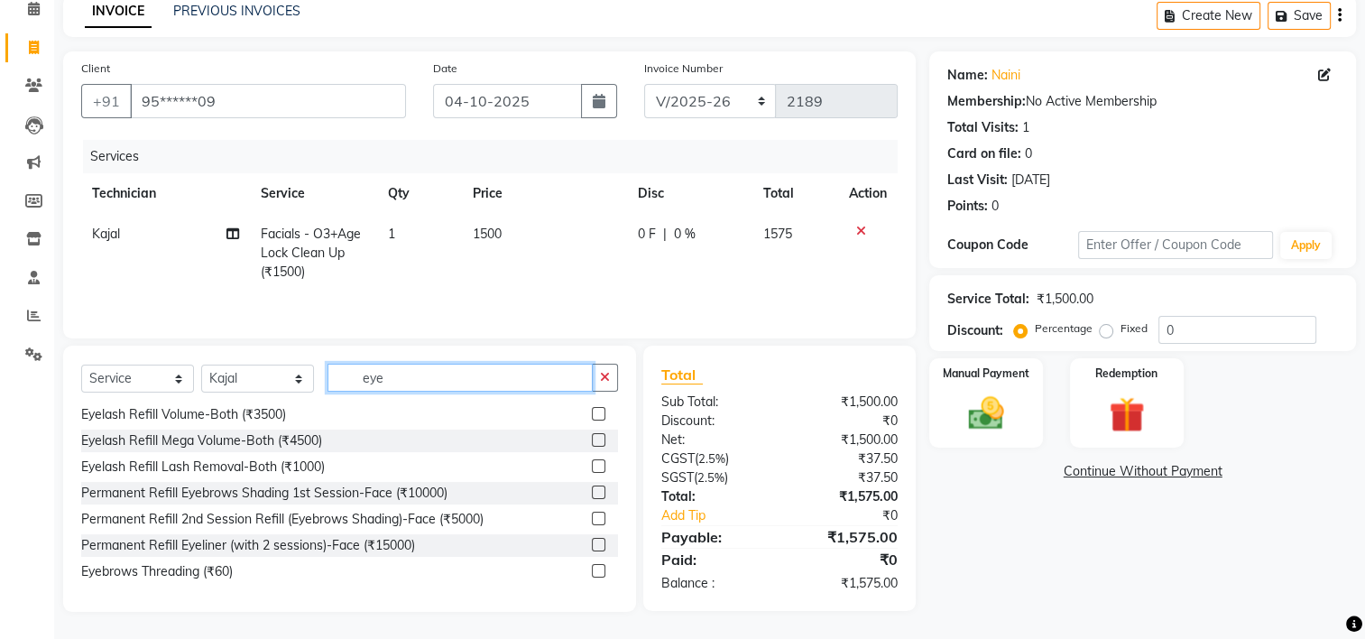
type input "eye"
click at [592, 573] on label at bounding box center [599, 571] width 14 height 14
click at [592, 573] on input "checkbox" at bounding box center [598, 572] width 12 height 12
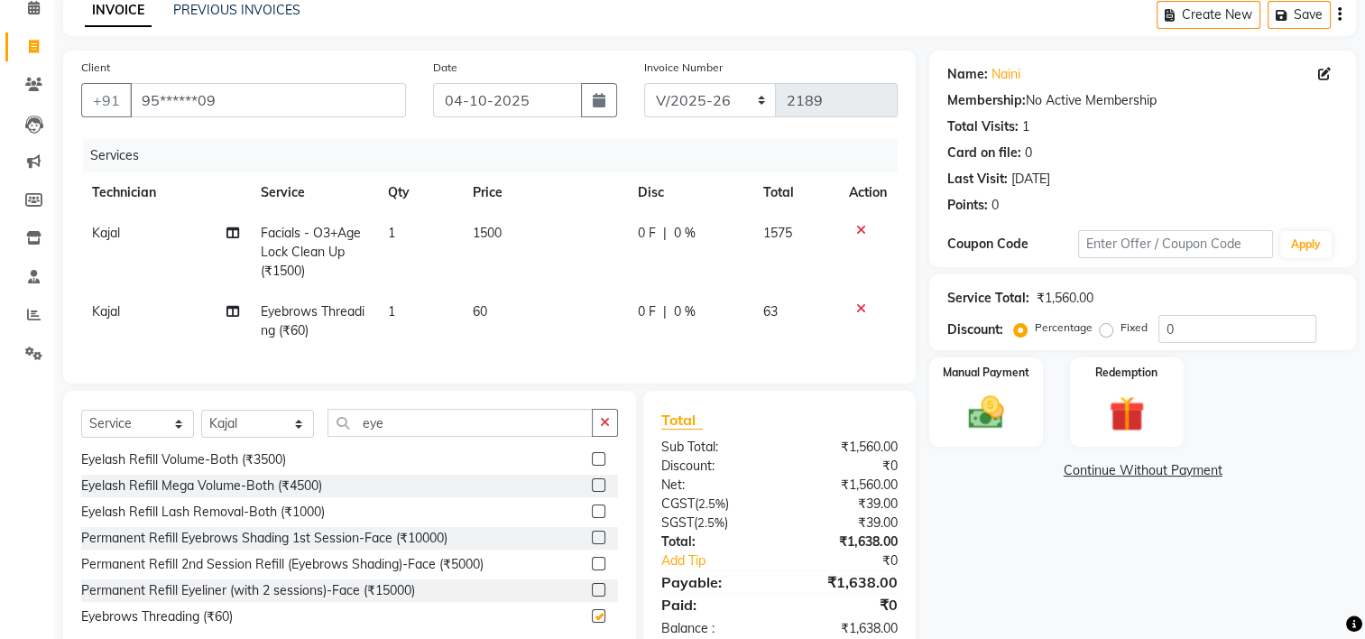
checkbox input "false"
click at [971, 404] on img at bounding box center [986, 412] width 60 height 42
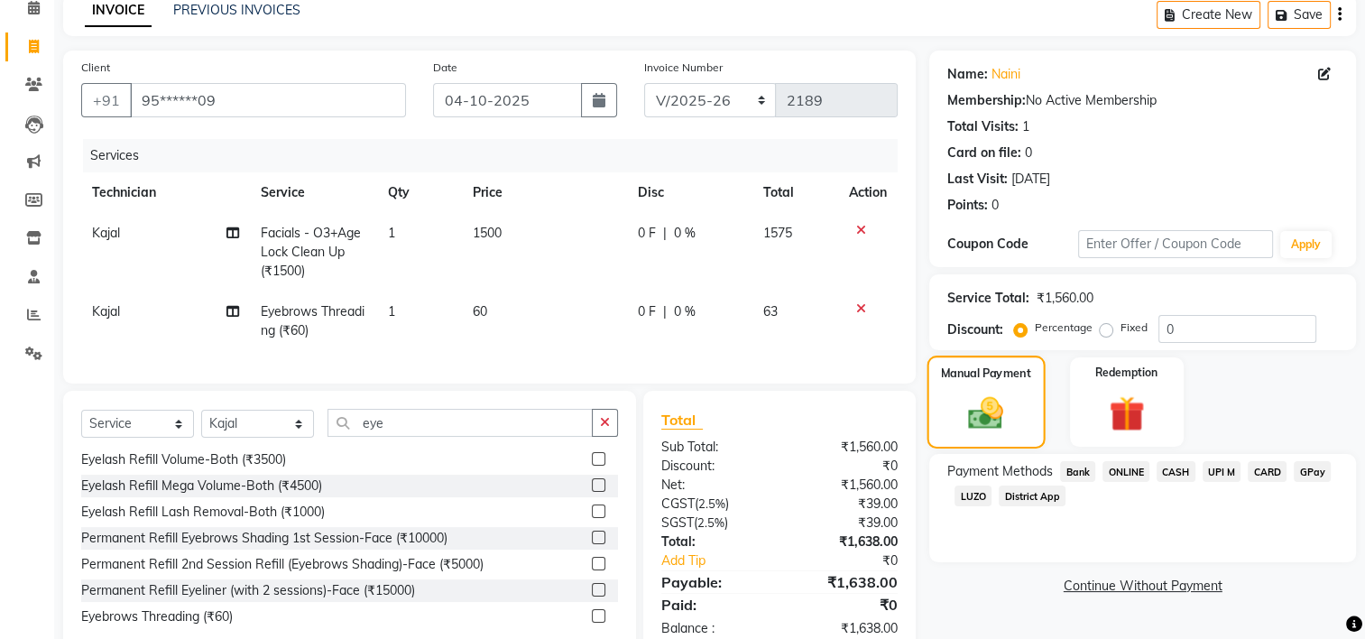
scroll to position [144, 0]
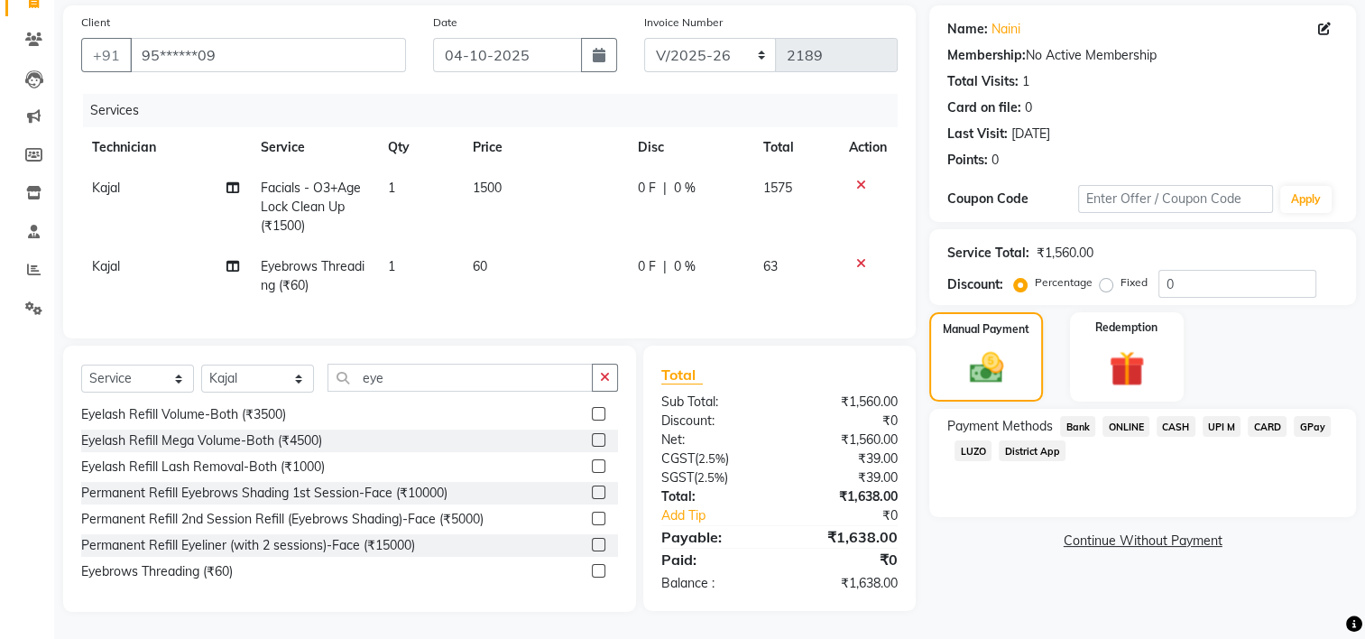
click at [1223, 417] on span "UPI M" at bounding box center [1221, 426] width 39 height 21
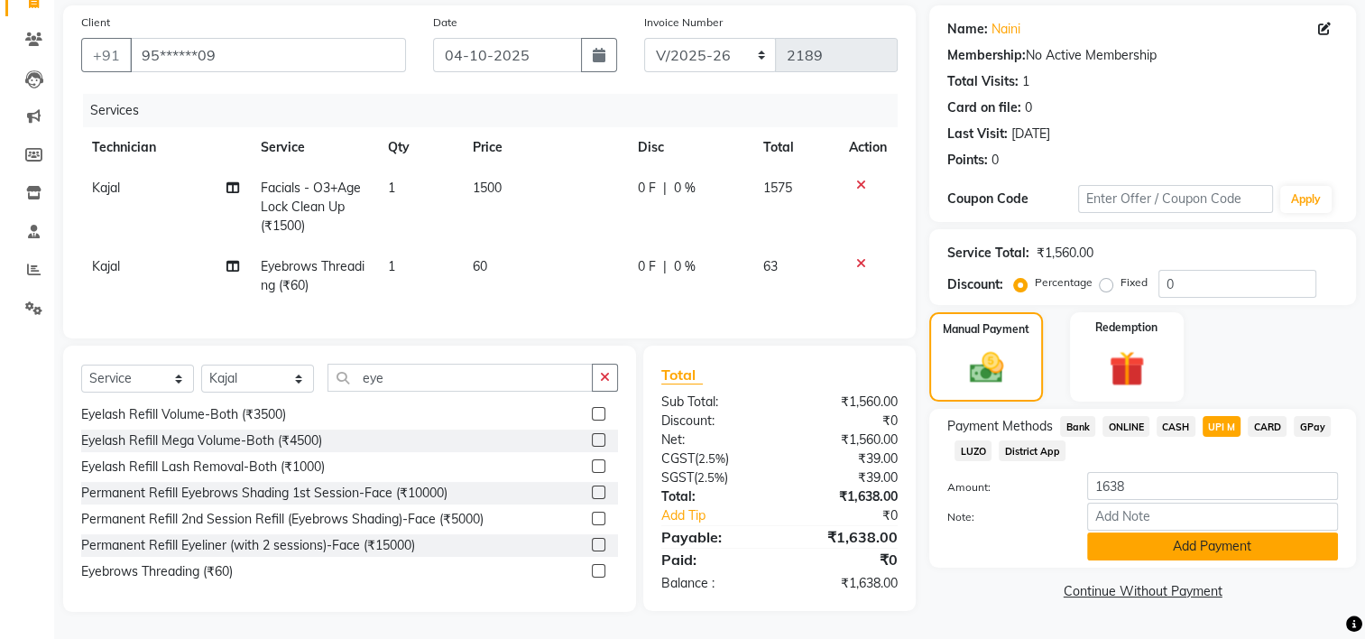
click at [1227, 532] on button "Add Payment" at bounding box center [1212, 546] width 251 height 28
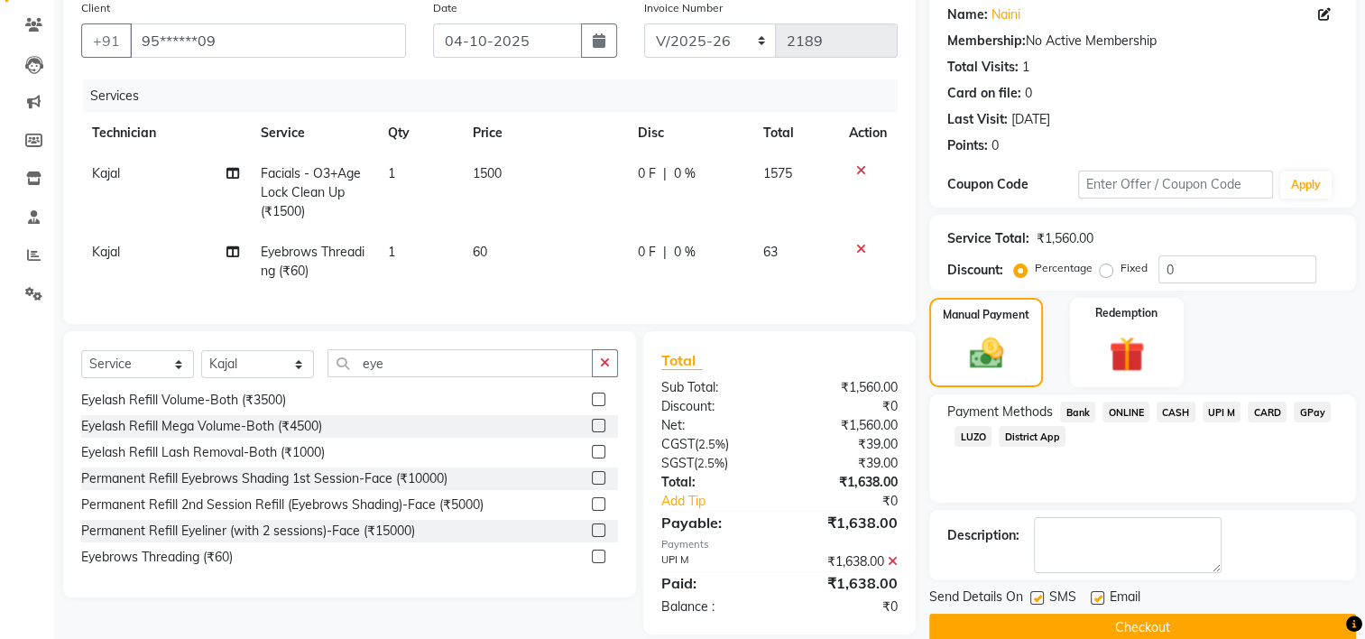
click at [1131, 622] on button "Checkout" at bounding box center [1142, 627] width 427 height 28
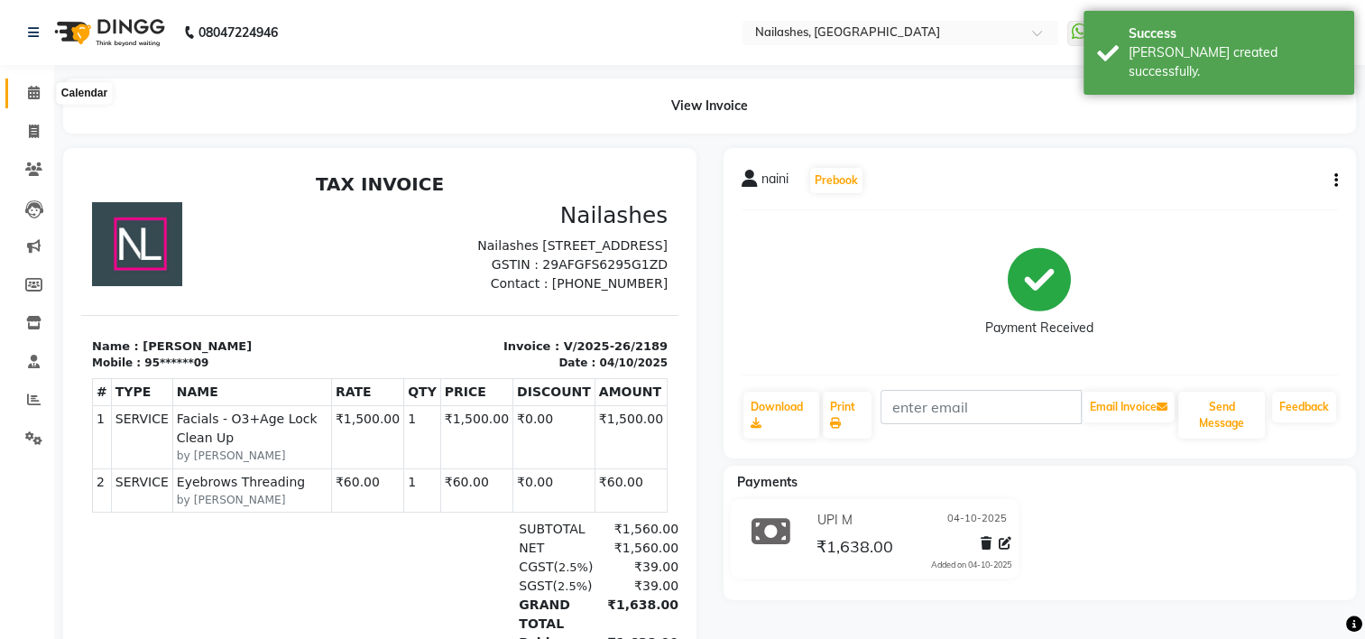
click at [35, 91] on icon at bounding box center [34, 93] width 12 height 14
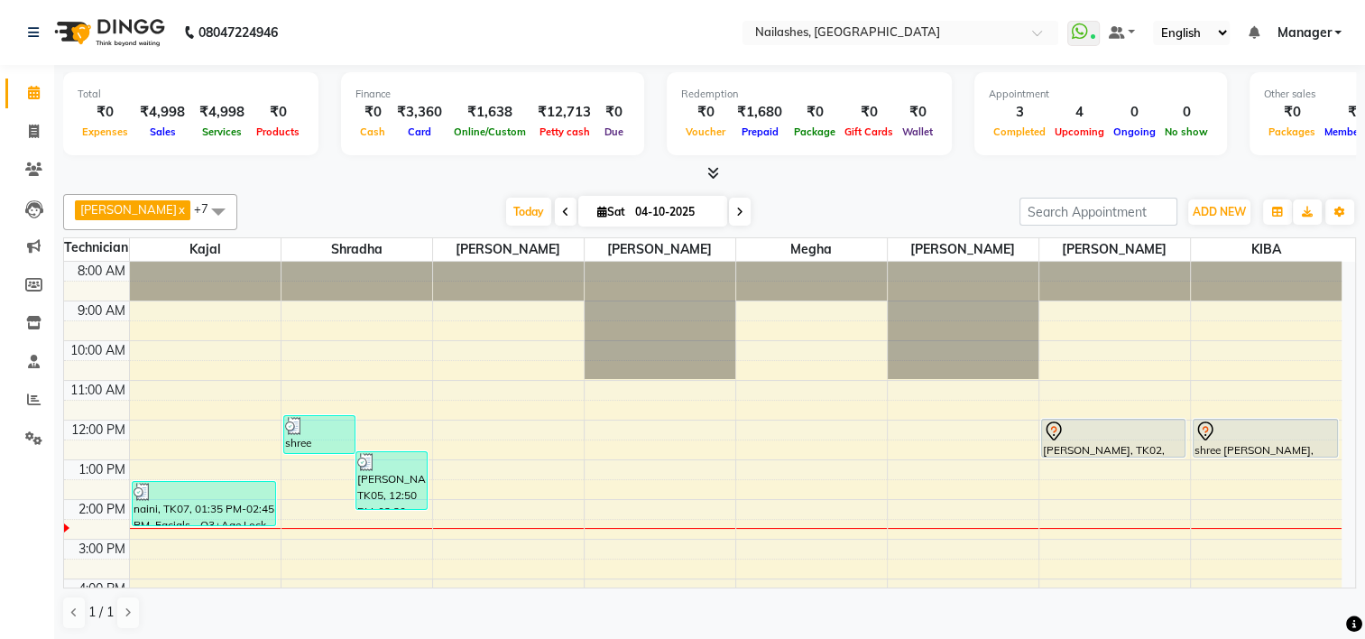
click at [15, 99] on link "Calendar" at bounding box center [26, 93] width 43 height 30
click at [787, 390] on div "8:00 AM 9:00 AM 10:00 AM 11:00 AM 12:00 PM 1:00 PM 2:00 PM 3:00 PM 4:00 PM 5:00…" at bounding box center [702, 519] width 1277 height 515
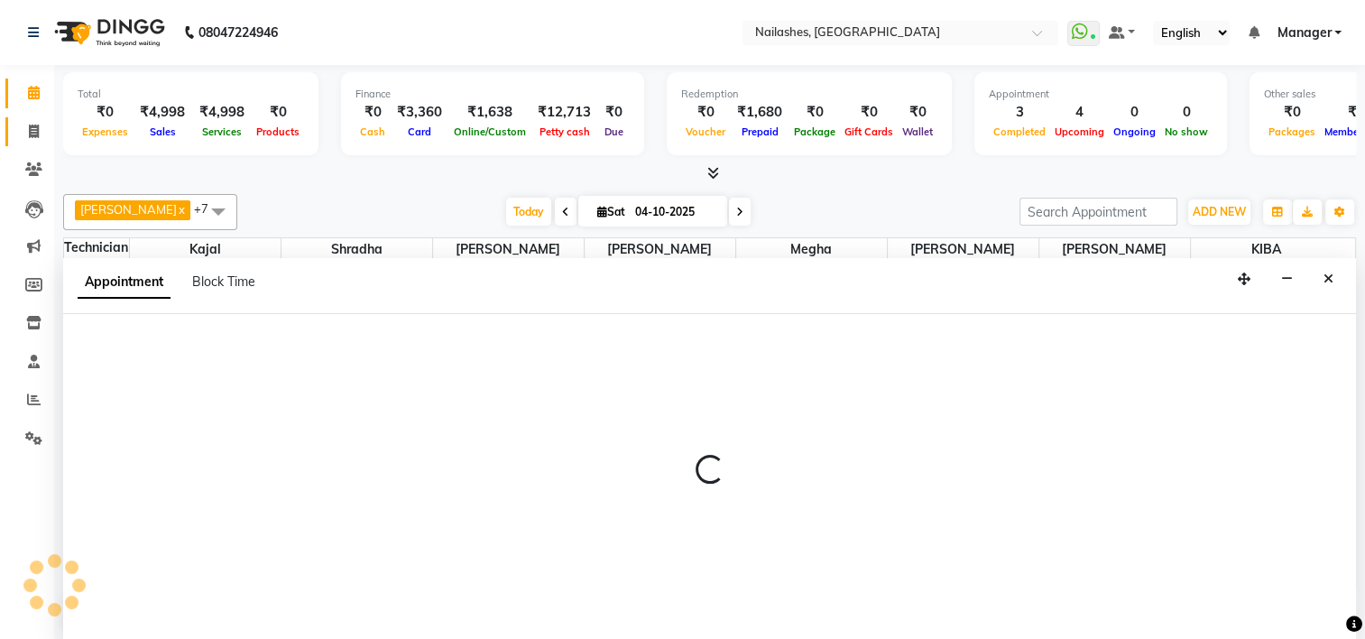
select select "79265"
select select "660"
select select "tentative"
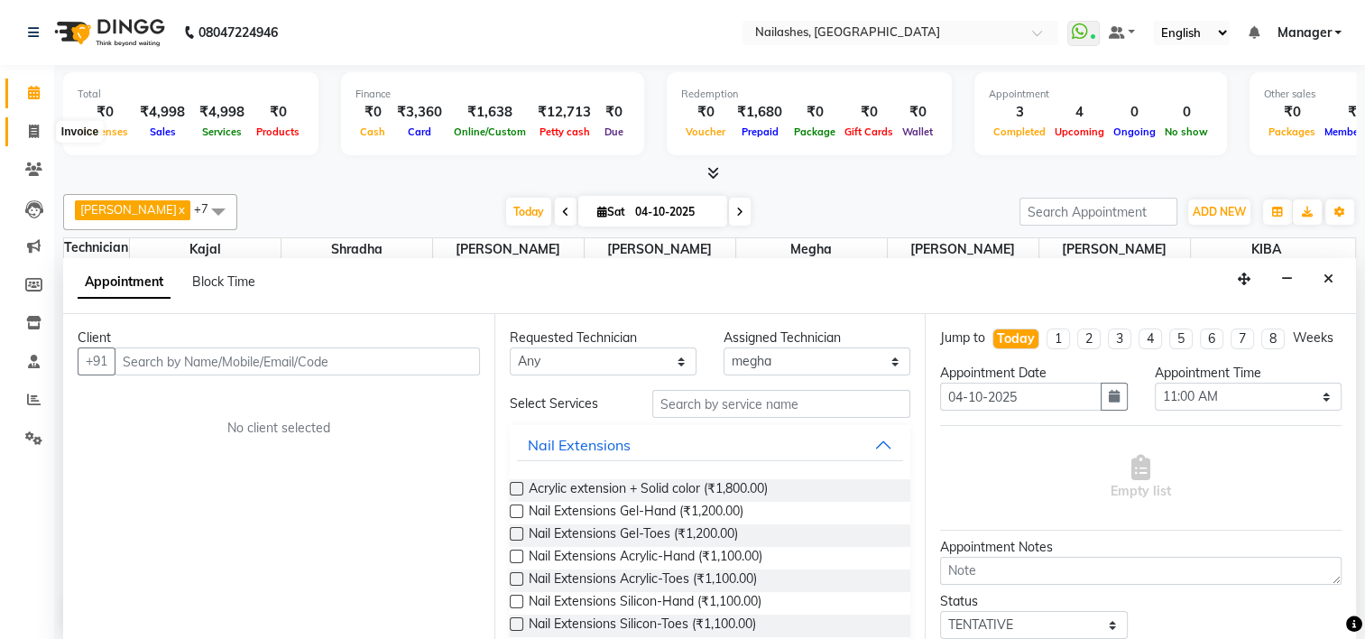
click at [39, 126] on span at bounding box center [34, 132] width 32 height 21
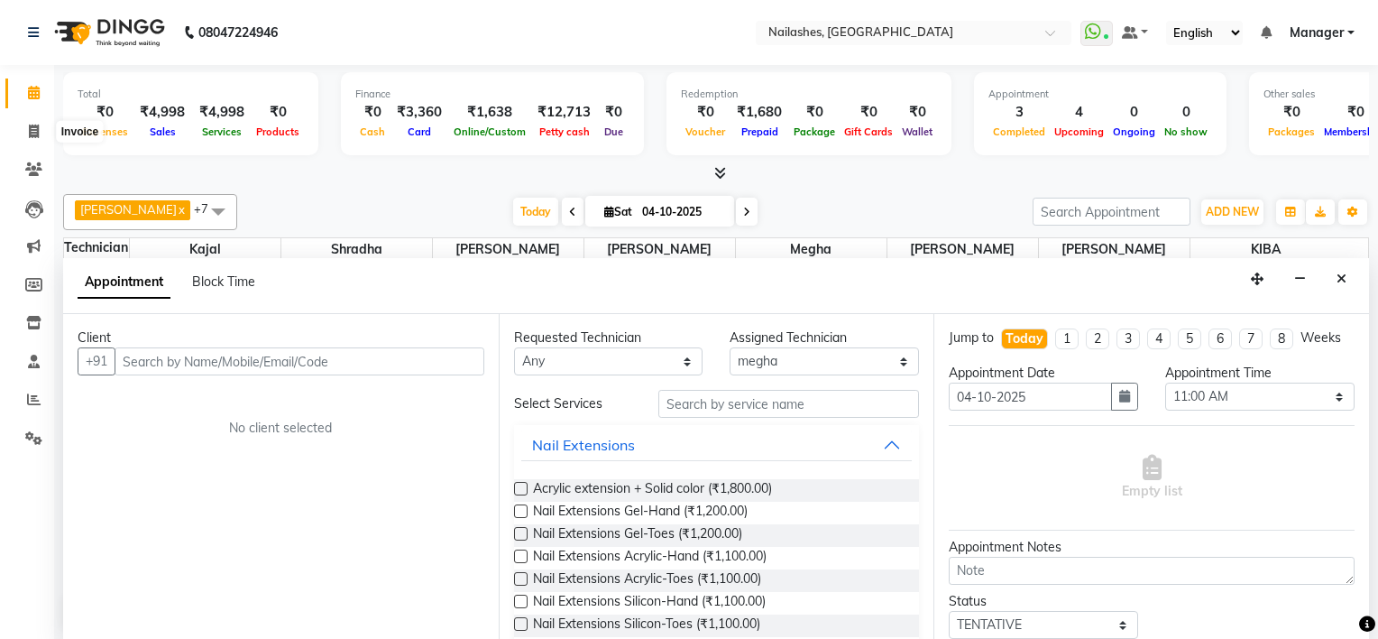
select select "service"
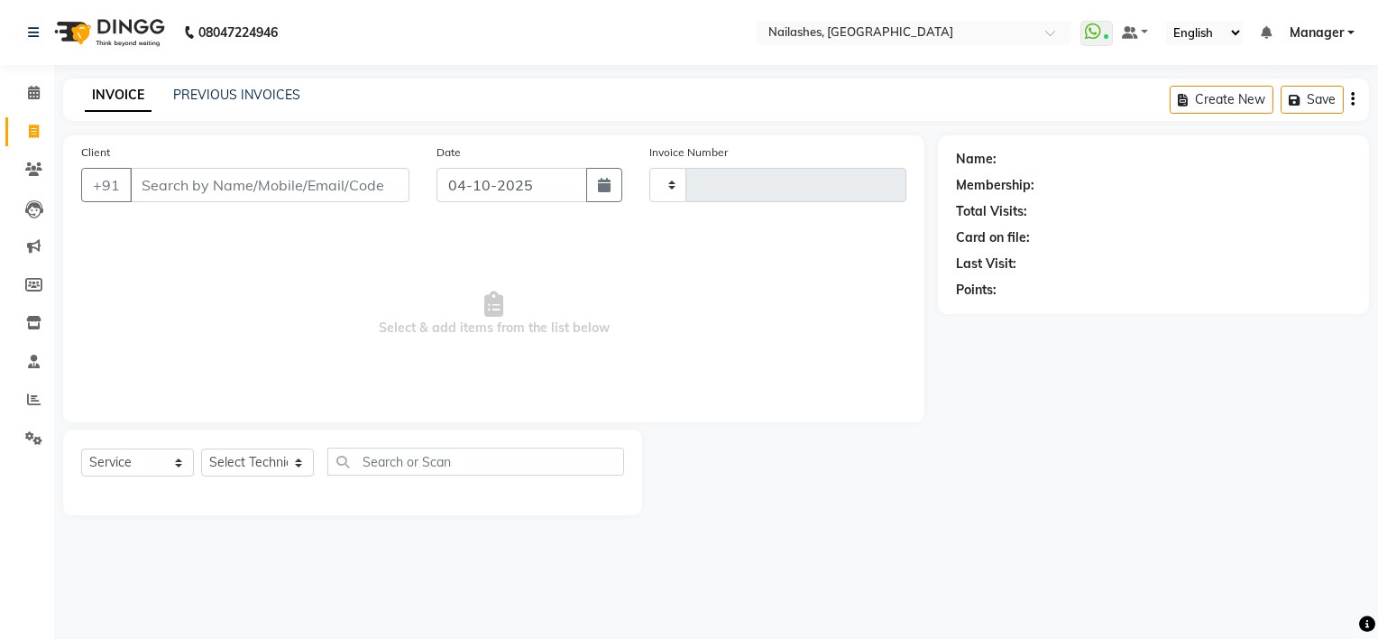
type input "2190"
select select "6579"
click at [203, 96] on link "PREVIOUS INVOICES" at bounding box center [236, 95] width 127 height 16
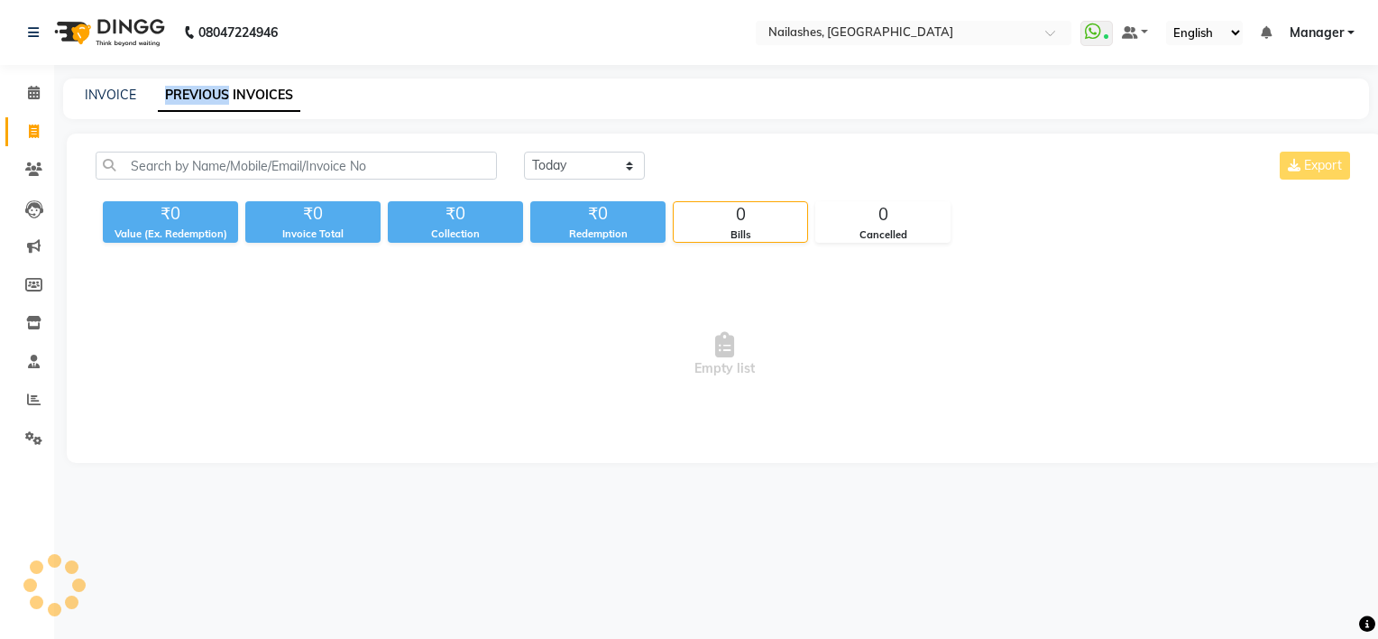
click at [203, 96] on link "PREVIOUS INVOICES" at bounding box center [229, 95] width 143 height 32
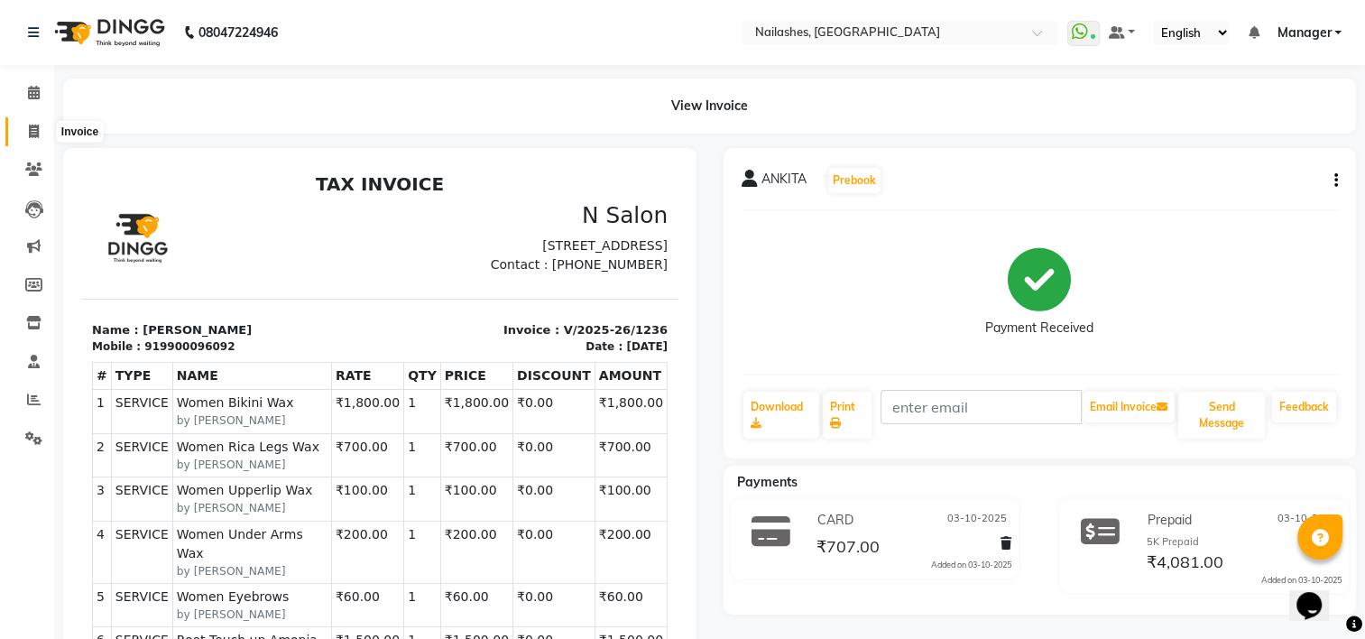
click at [34, 129] on icon at bounding box center [34, 131] width 10 height 14
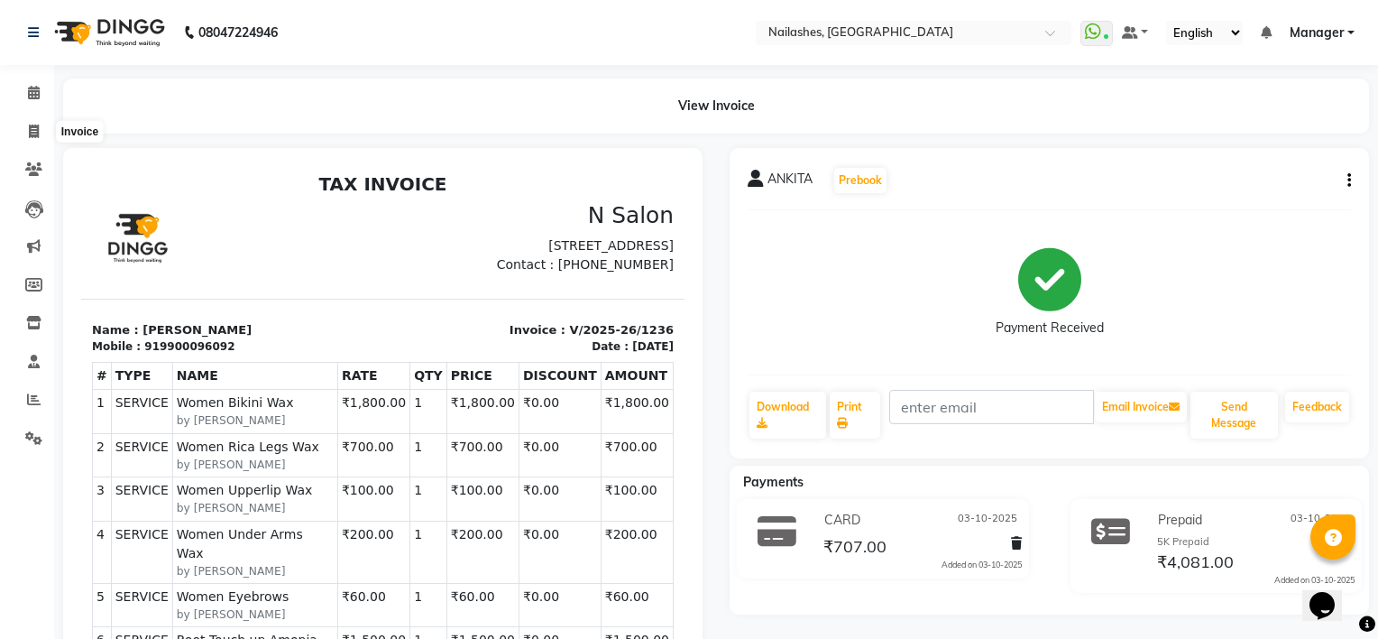
select select "service"
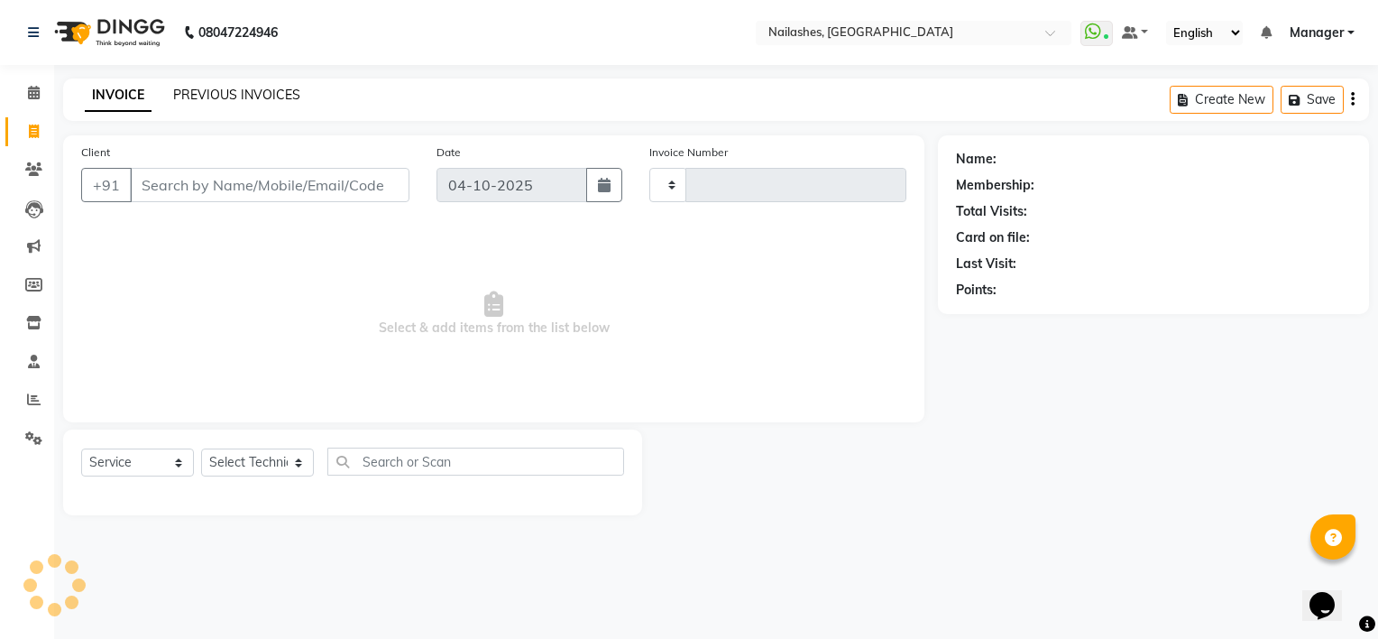
type input "2190"
select select "6579"
click at [214, 88] on link "PREVIOUS INVOICES" at bounding box center [236, 95] width 127 height 16
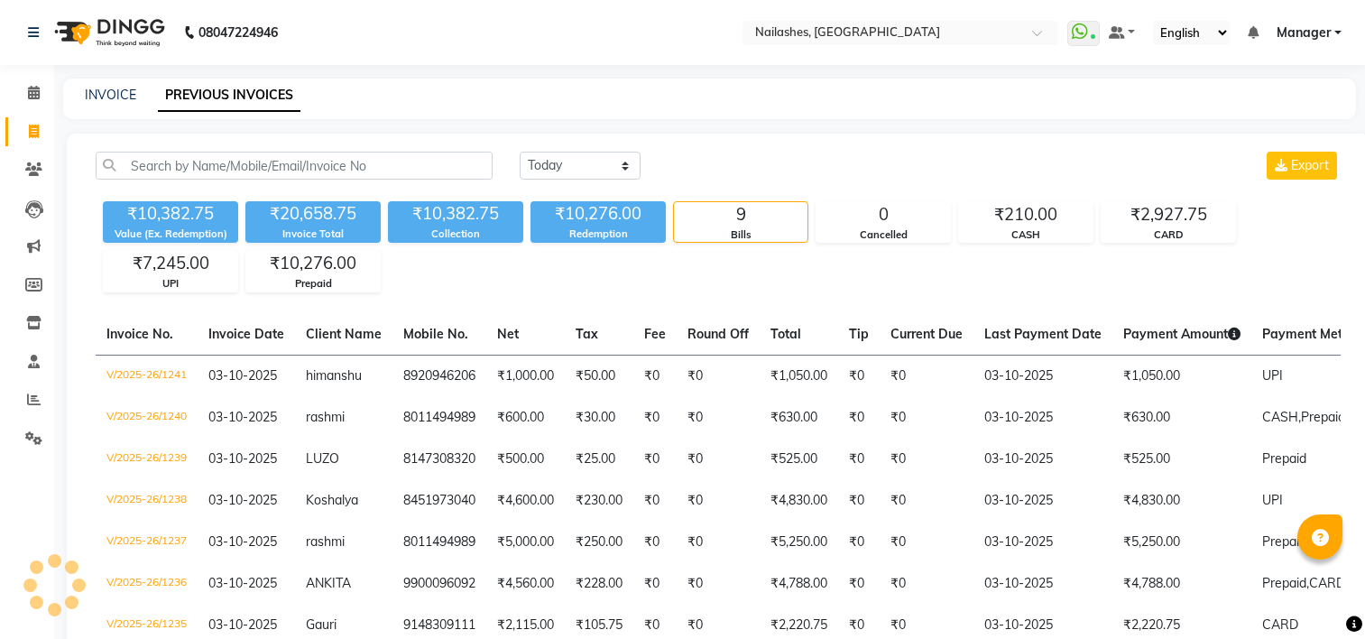
select select "[DATE]"
click at [128, 95] on link "INVOICE" at bounding box center [110, 95] width 51 height 16
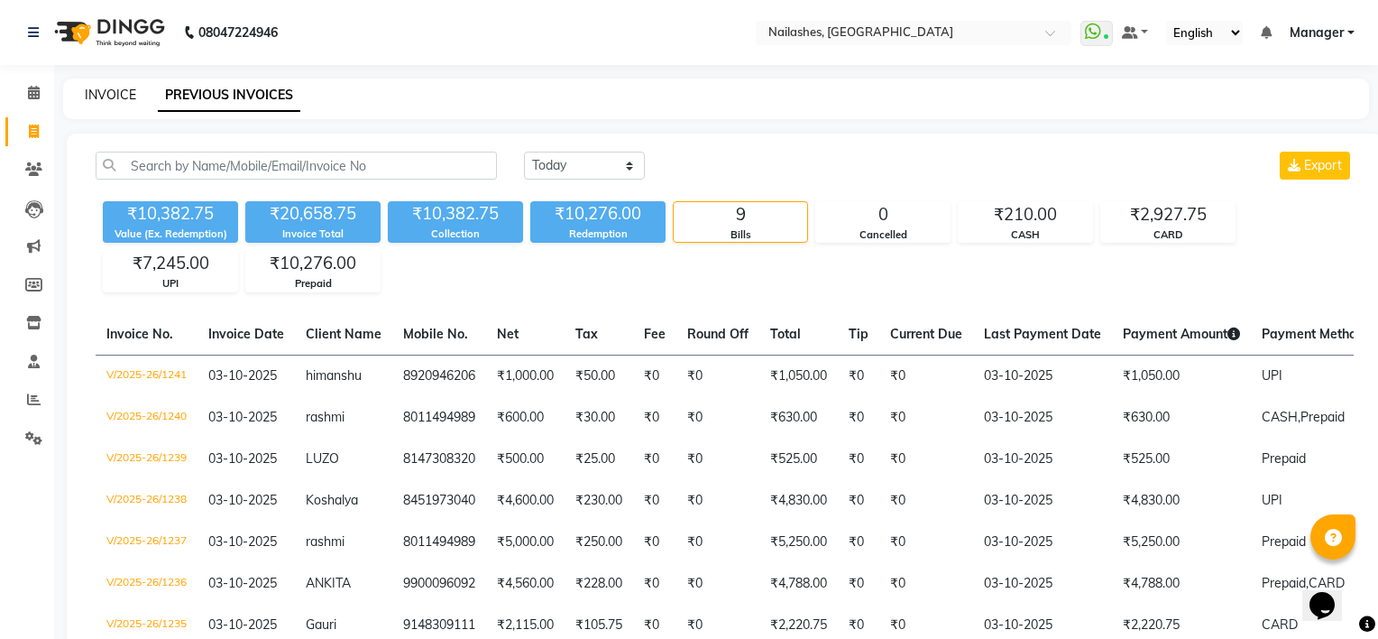
select select "service"
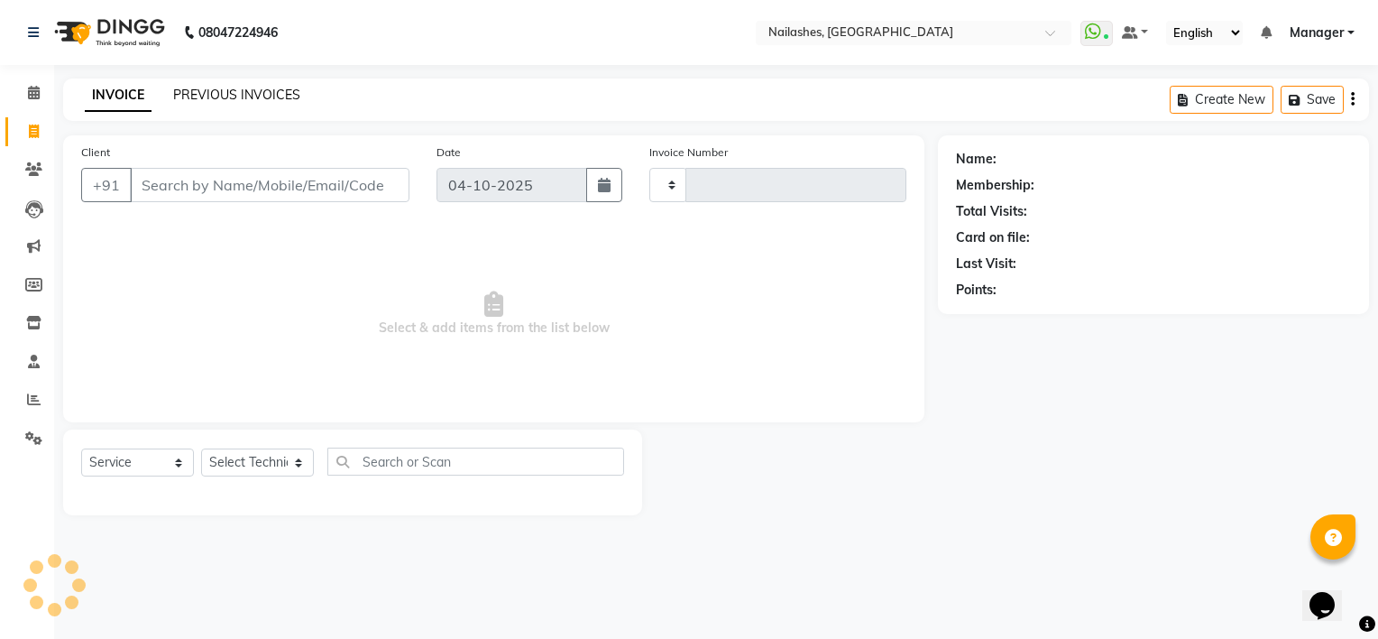
click at [202, 97] on link "PREVIOUS INVOICES" at bounding box center [236, 95] width 127 height 16
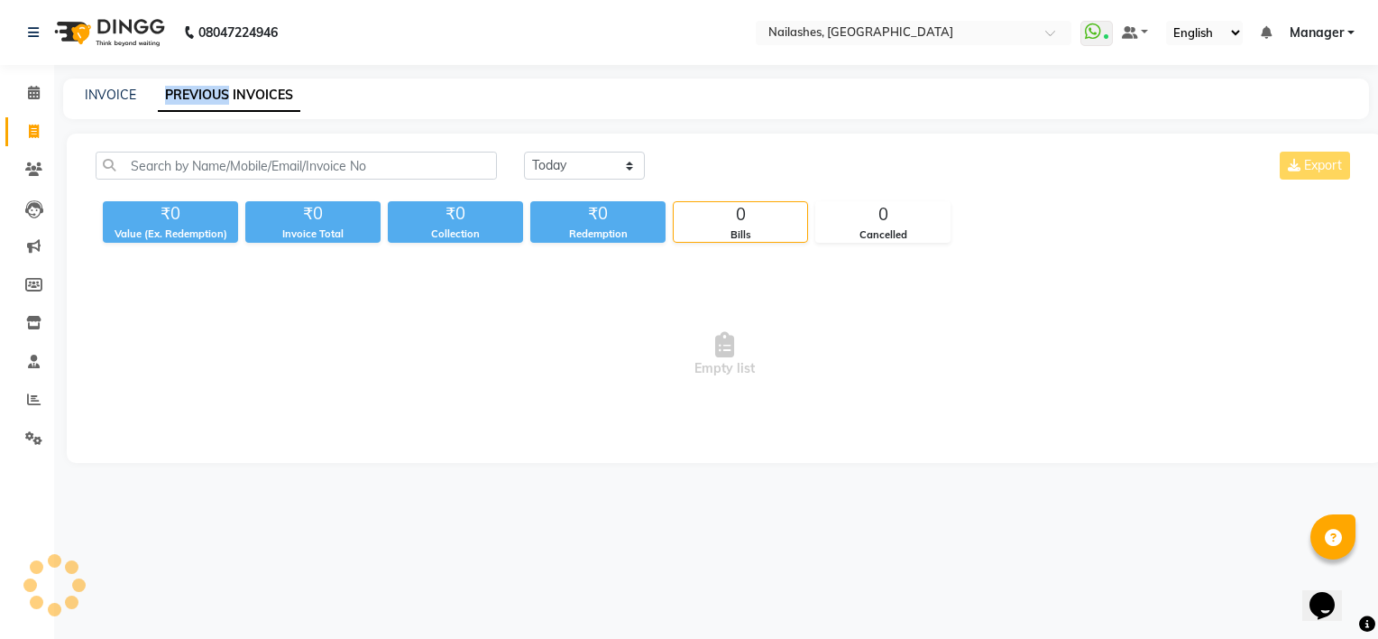
click at [202, 97] on link "PREVIOUS INVOICES" at bounding box center [229, 95] width 143 height 32
